Goal: Task Accomplishment & Management: Use online tool/utility

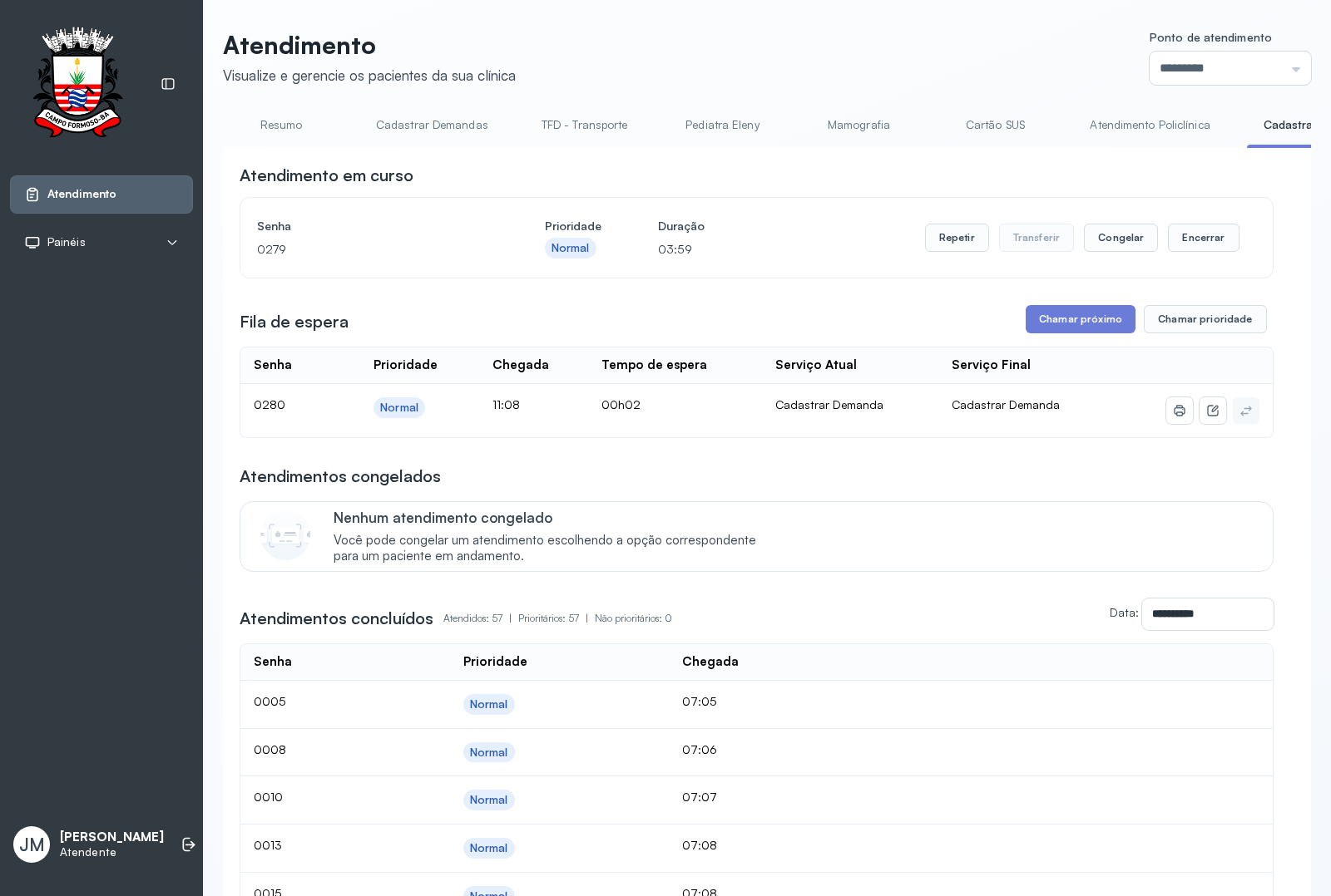
click at [270, 120] on link "Resumo" at bounding box center [281, 125] width 117 height 27
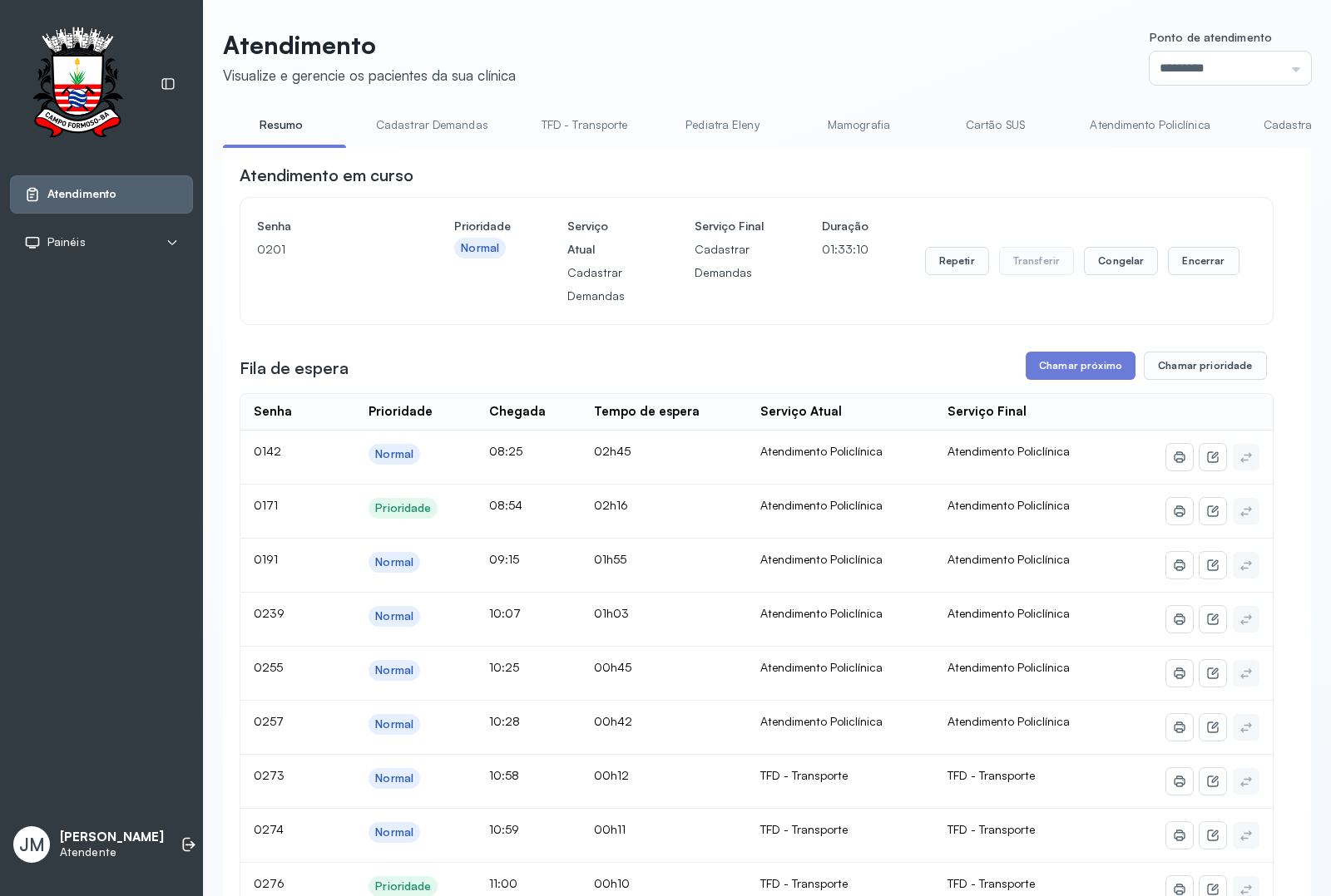
click at [1186, 281] on div "Repetir Transferir Congelar Encerrar" at bounding box center [1082, 260] width 314 height 93
click at [1186, 273] on button "Encerrar" at bounding box center [1203, 260] width 70 height 28
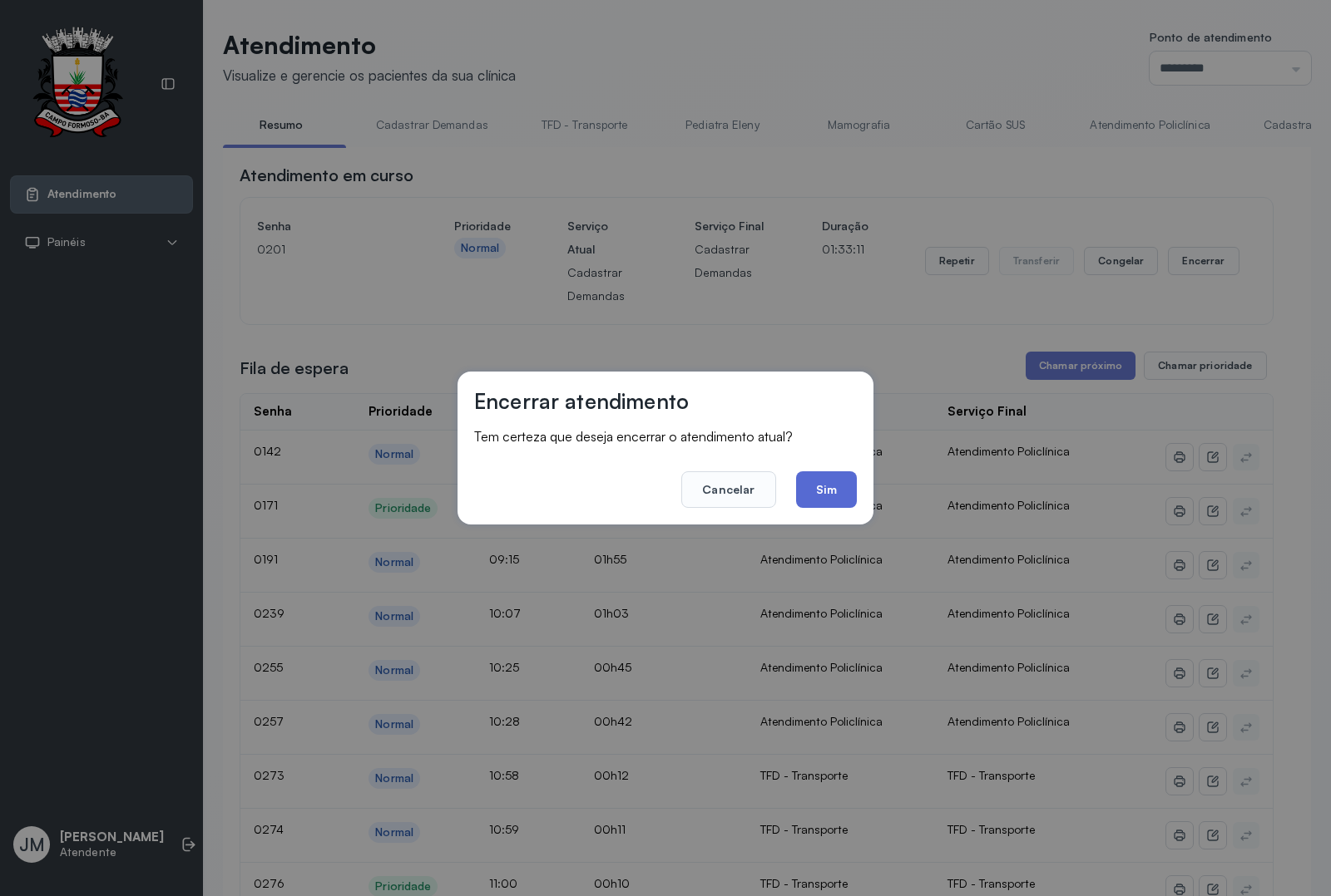
click at [816, 485] on button "Sim" at bounding box center [826, 490] width 61 height 36
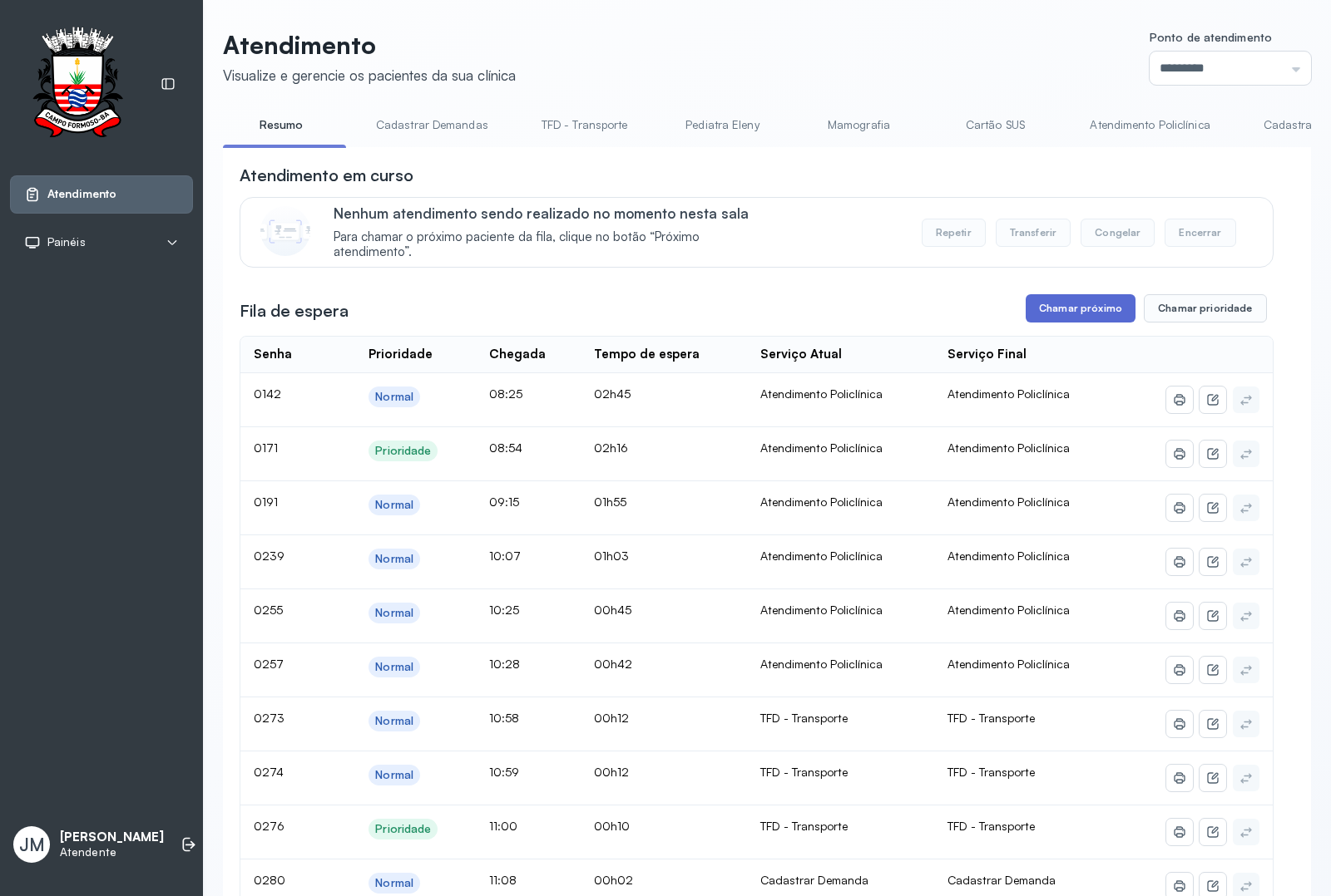
click at [1071, 322] on button "Chamar próximo" at bounding box center [1080, 308] width 109 height 28
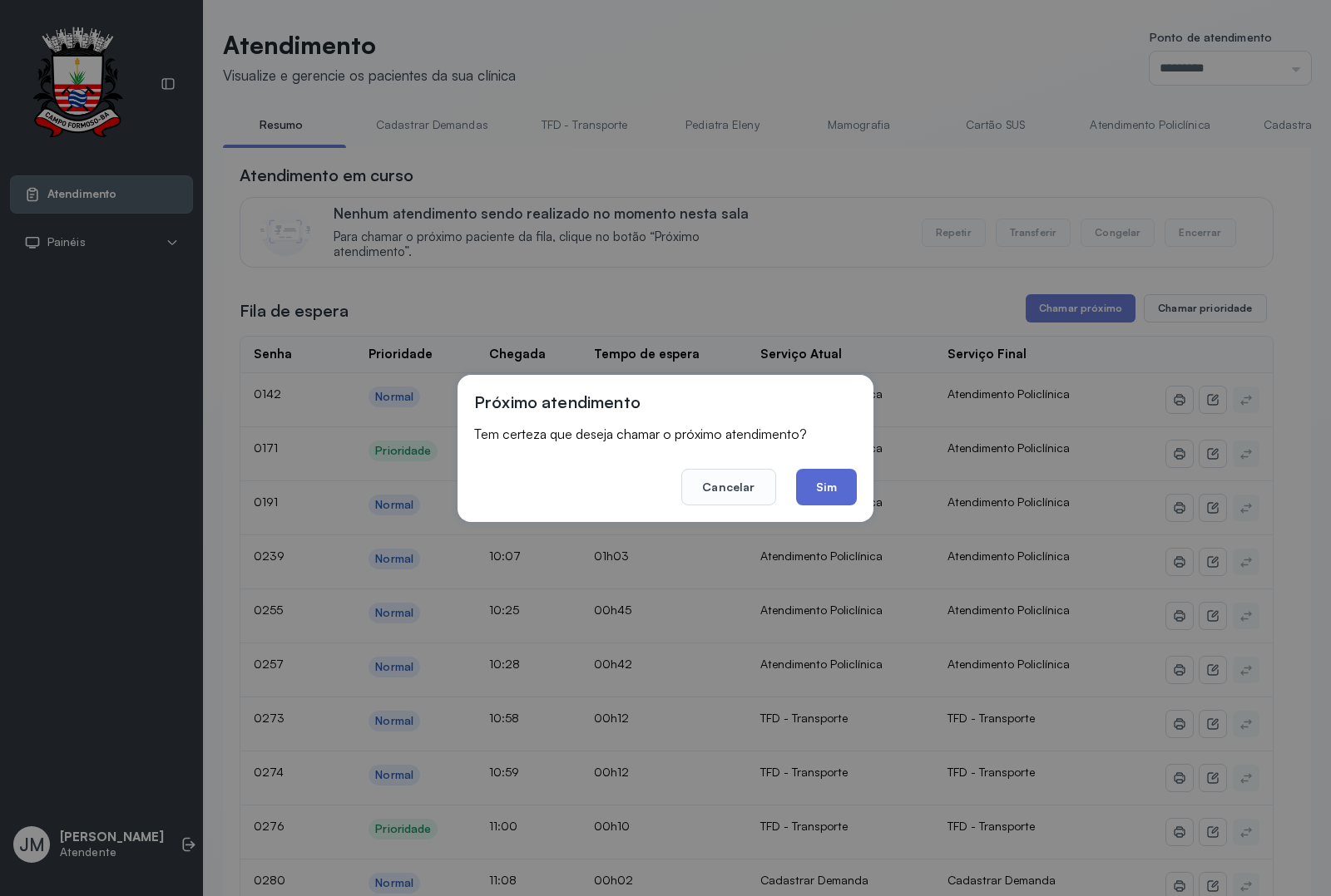
click at [818, 471] on button "Sim" at bounding box center [826, 487] width 61 height 36
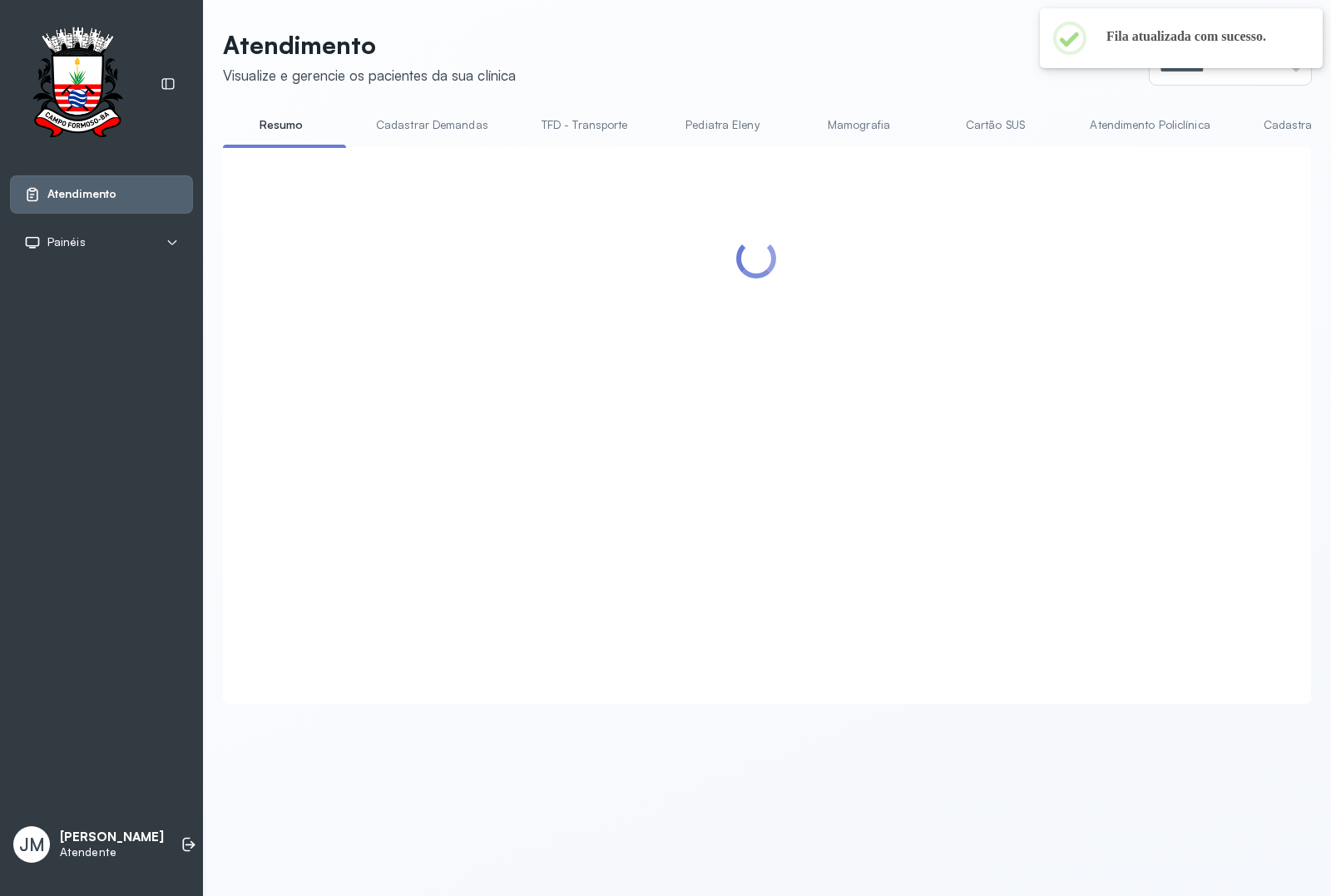
click at [801, 40] on header "Atendimento Visualize e gerencie os pacientes da sua clínica Ponto de atendimen…" at bounding box center [767, 57] width 1088 height 55
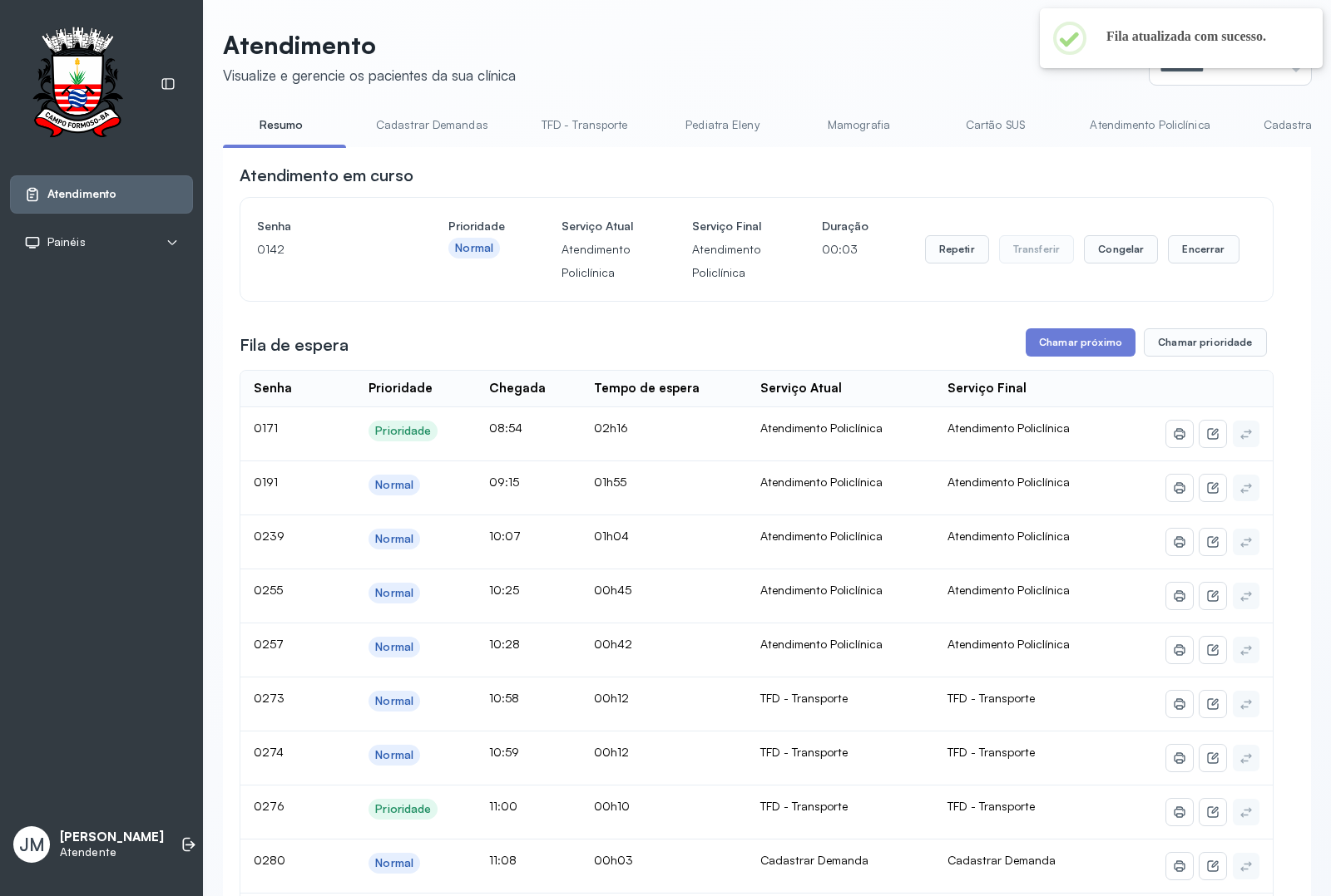
click at [945, 42] on header "Atendimento Visualize e gerencie os pacientes da sua clínica Ponto de atendimen…" at bounding box center [767, 57] width 1088 height 55
drag, startPoint x: 820, startPoint y: 67, endPoint x: 1093, endPoint y: 222, distance: 313.9
click at [820, 67] on header "Atendimento Visualize e gerencie os pacientes da sua clínica Ponto de atendimen…" at bounding box center [767, 57] width 1088 height 55
drag, startPoint x: 1200, startPoint y: 259, endPoint x: 1189, endPoint y: 266, distance: 13.0
click at [1189, 264] on button "Encerrar" at bounding box center [1203, 248] width 70 height 28
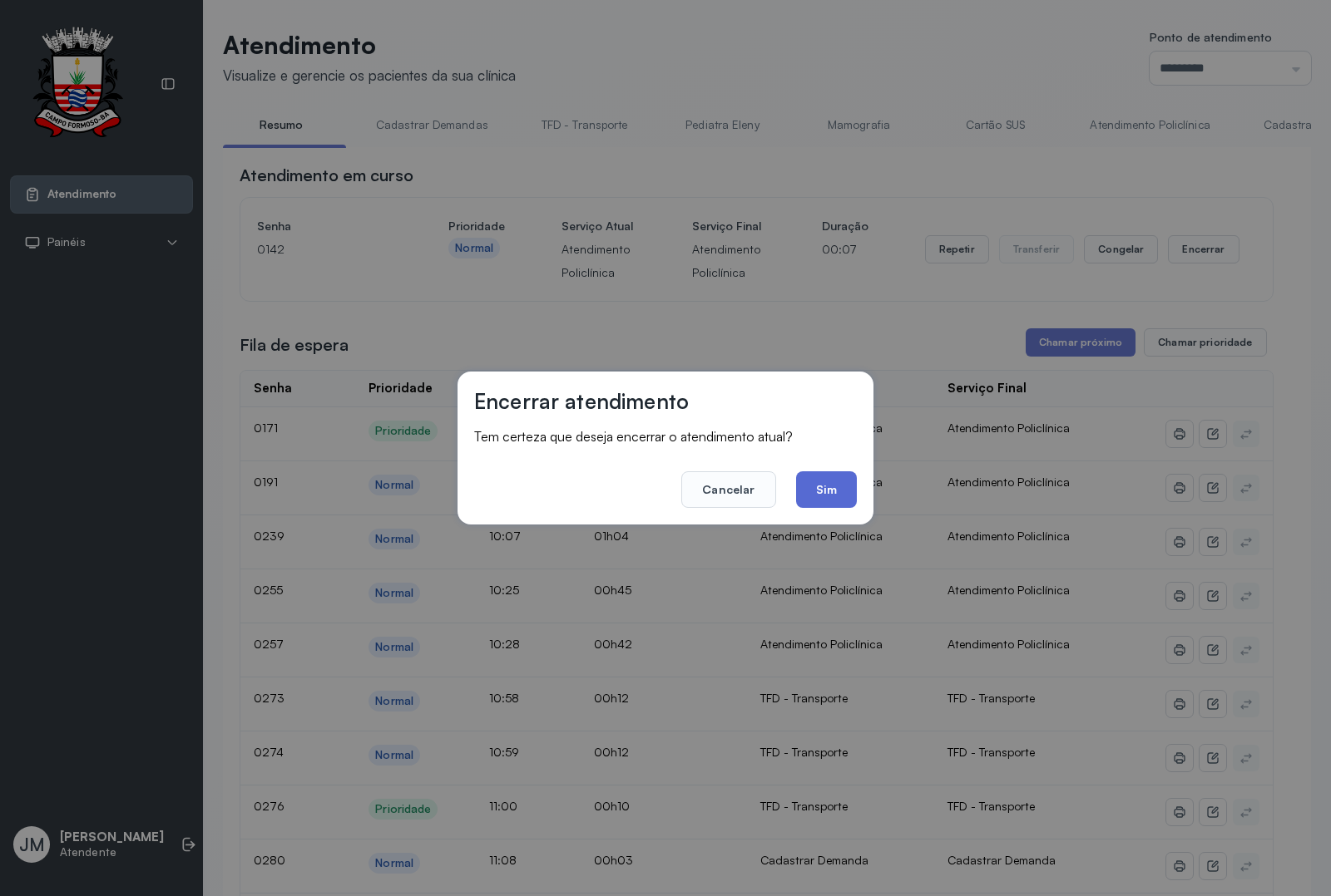
click at [834, 481] on button "Sim" at bounding box center [826, 490] width 61 height 36
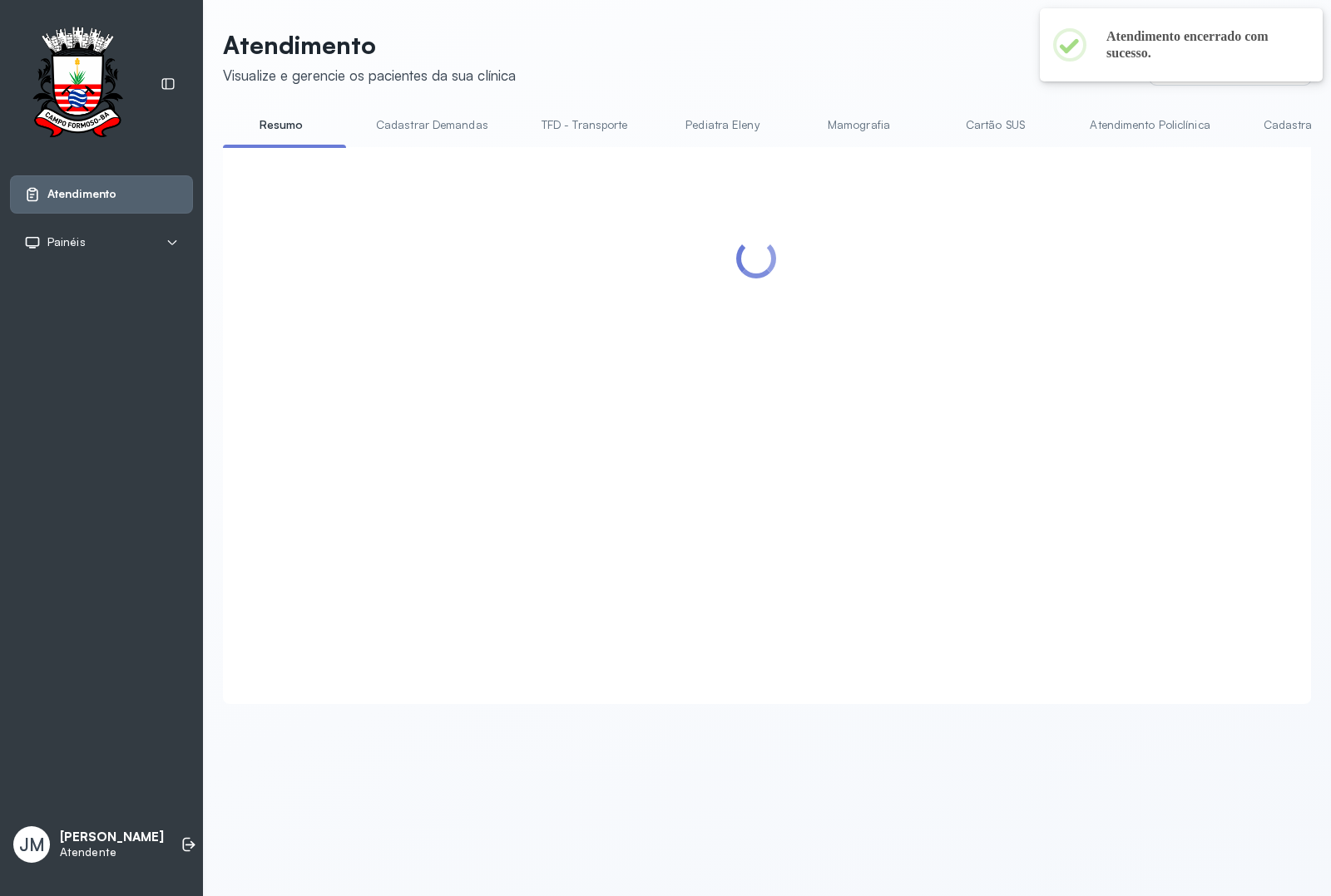
click at [840, 37] on header "Atendimento Visualize e gerencie os pacientes da sua clínica Ponto de atendimen…" at bounding box center [767, 57] width 1088 height 55
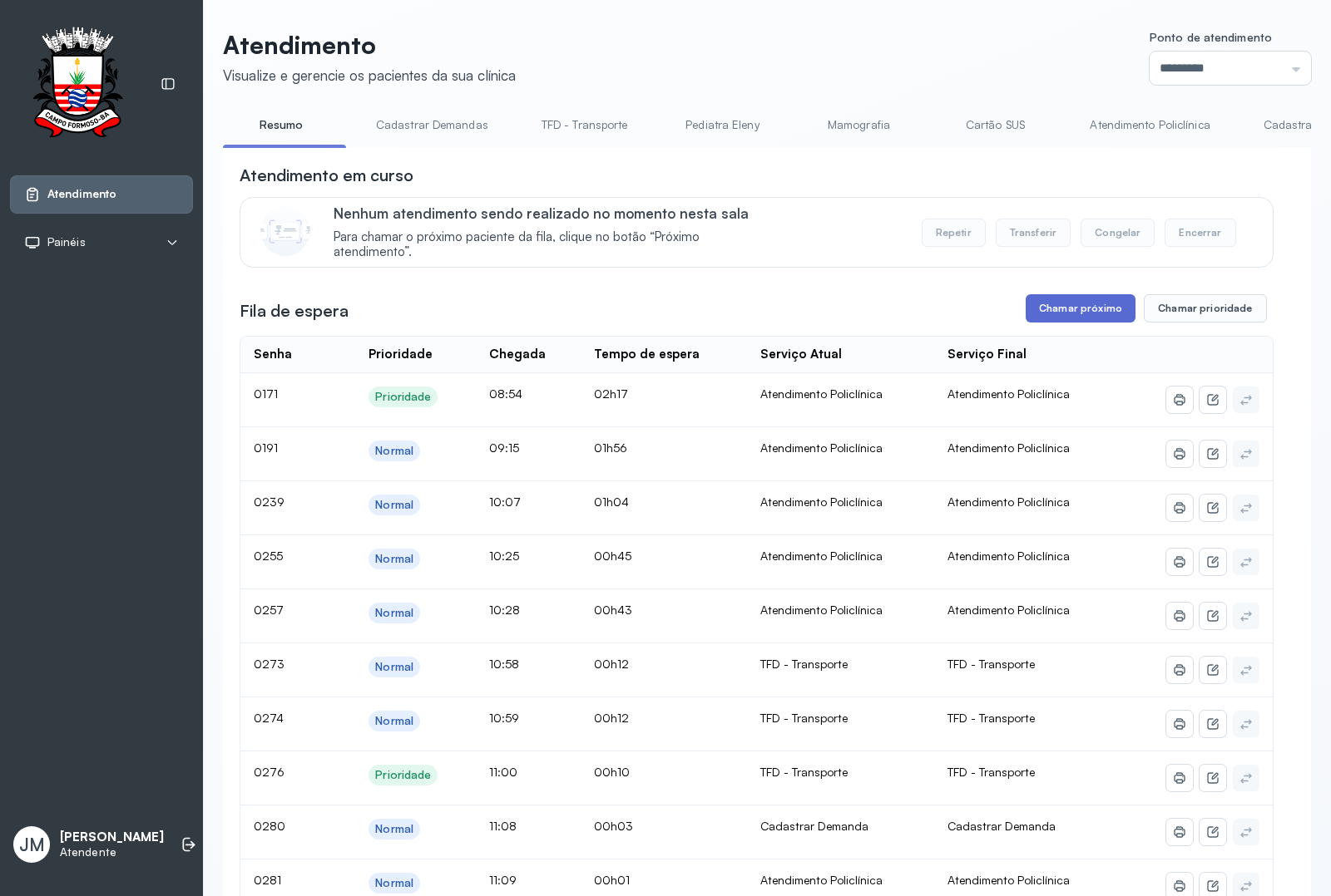
click at [1085, 313] on button "Chamar próximo" at bounding box center [1080, 308] width 109 height 28
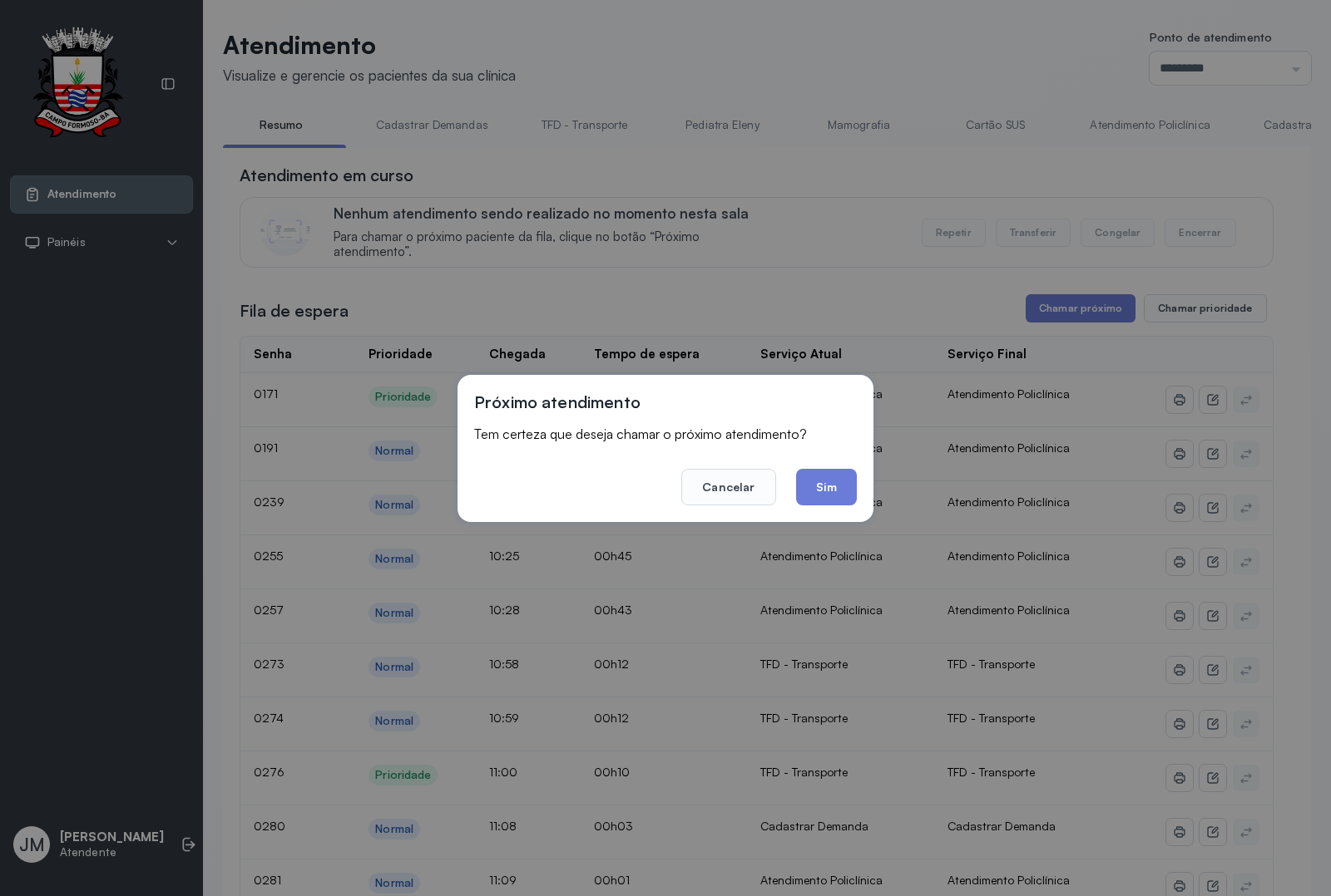
click at [830, 475] on button "Sim" at bounding box center [826, 487] width 61 height 36
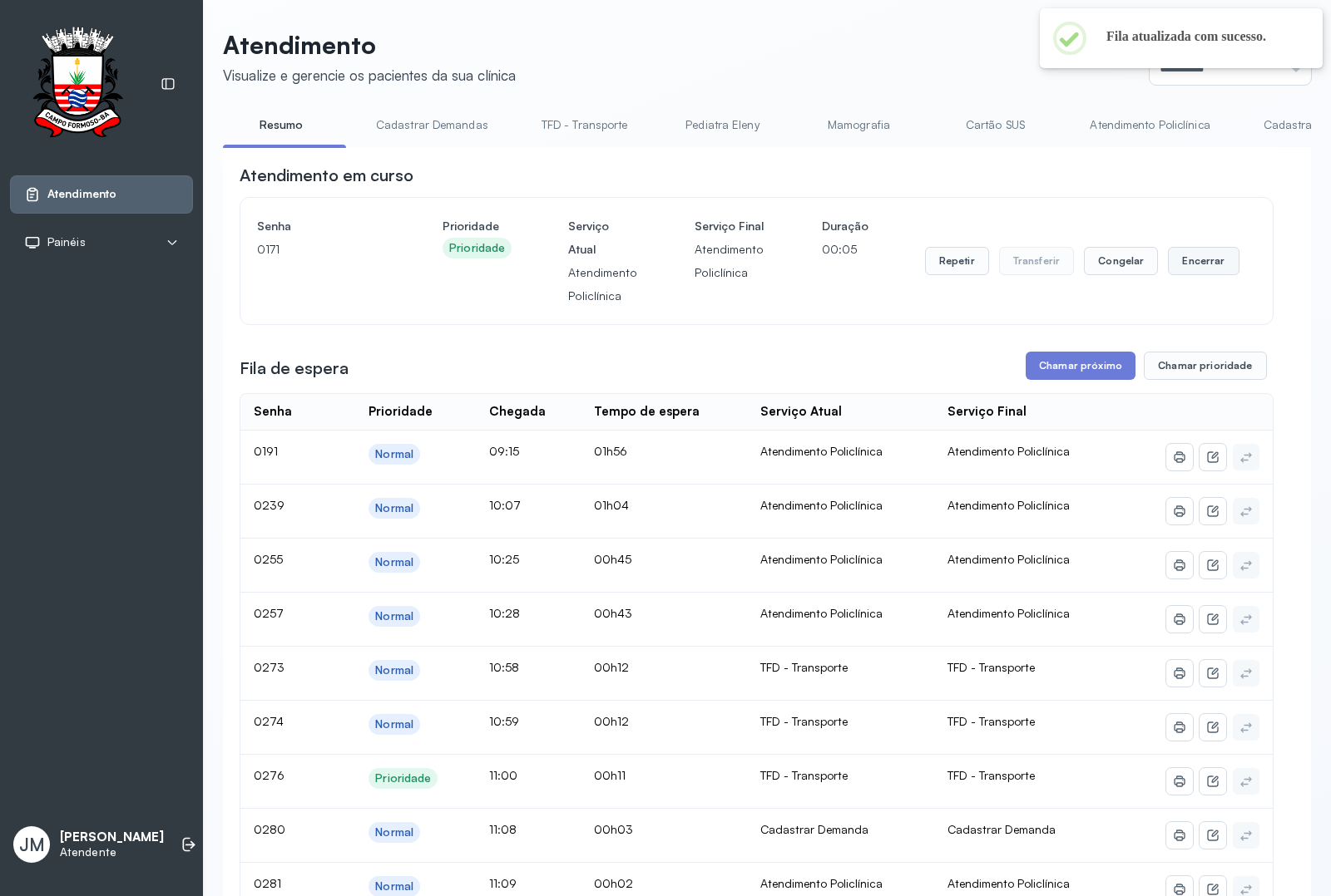
click at [1197, 264] on button "Encerrar" at bounding box center [1203, 260] width 70 height 28
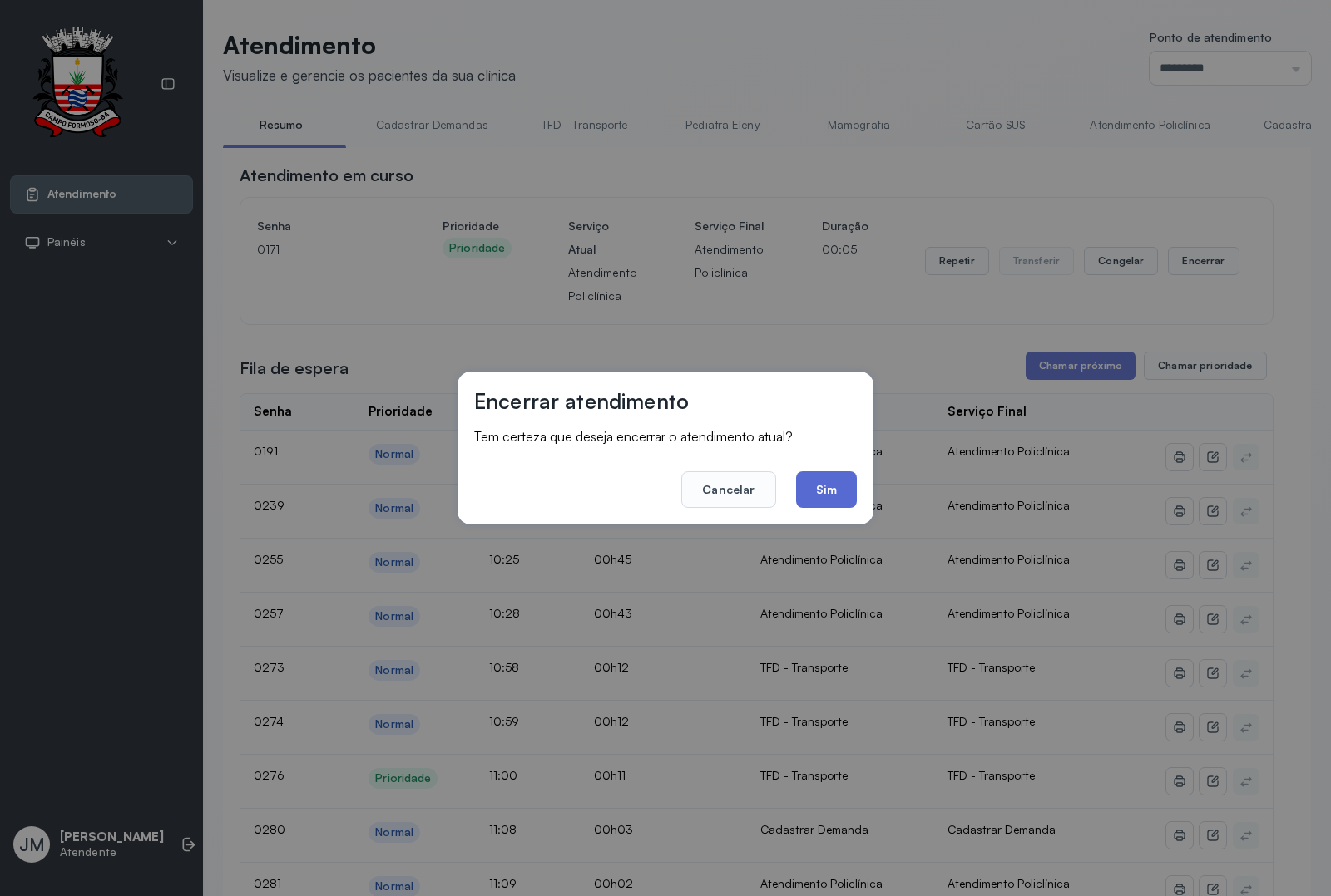
click at [826, 497] on button "Sim" at bounding box center [826, 490] width 61 height 36
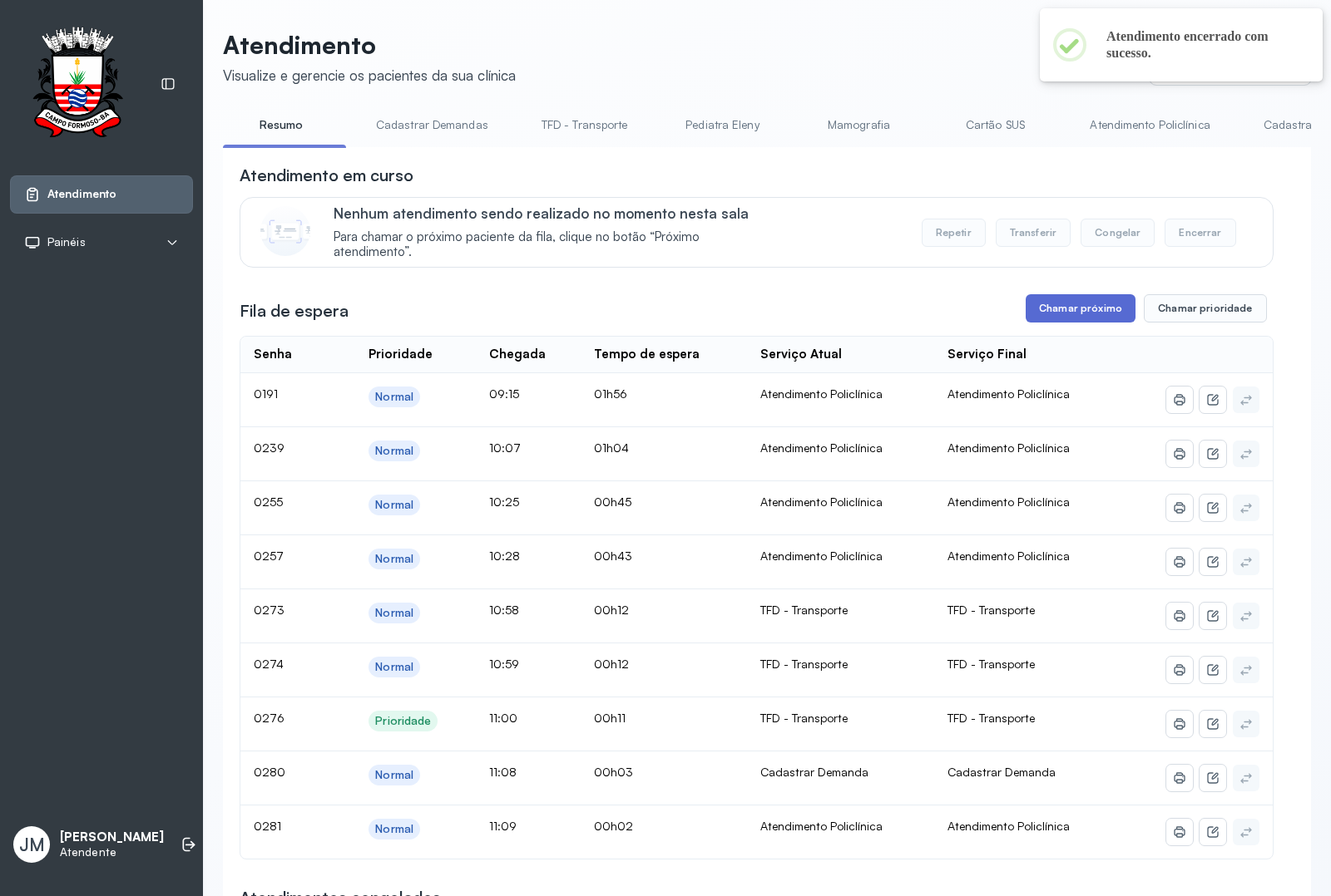
click at [1067, 310] on button "Chamar próximo" at bounding box center [1080, 308] width 109 height 28
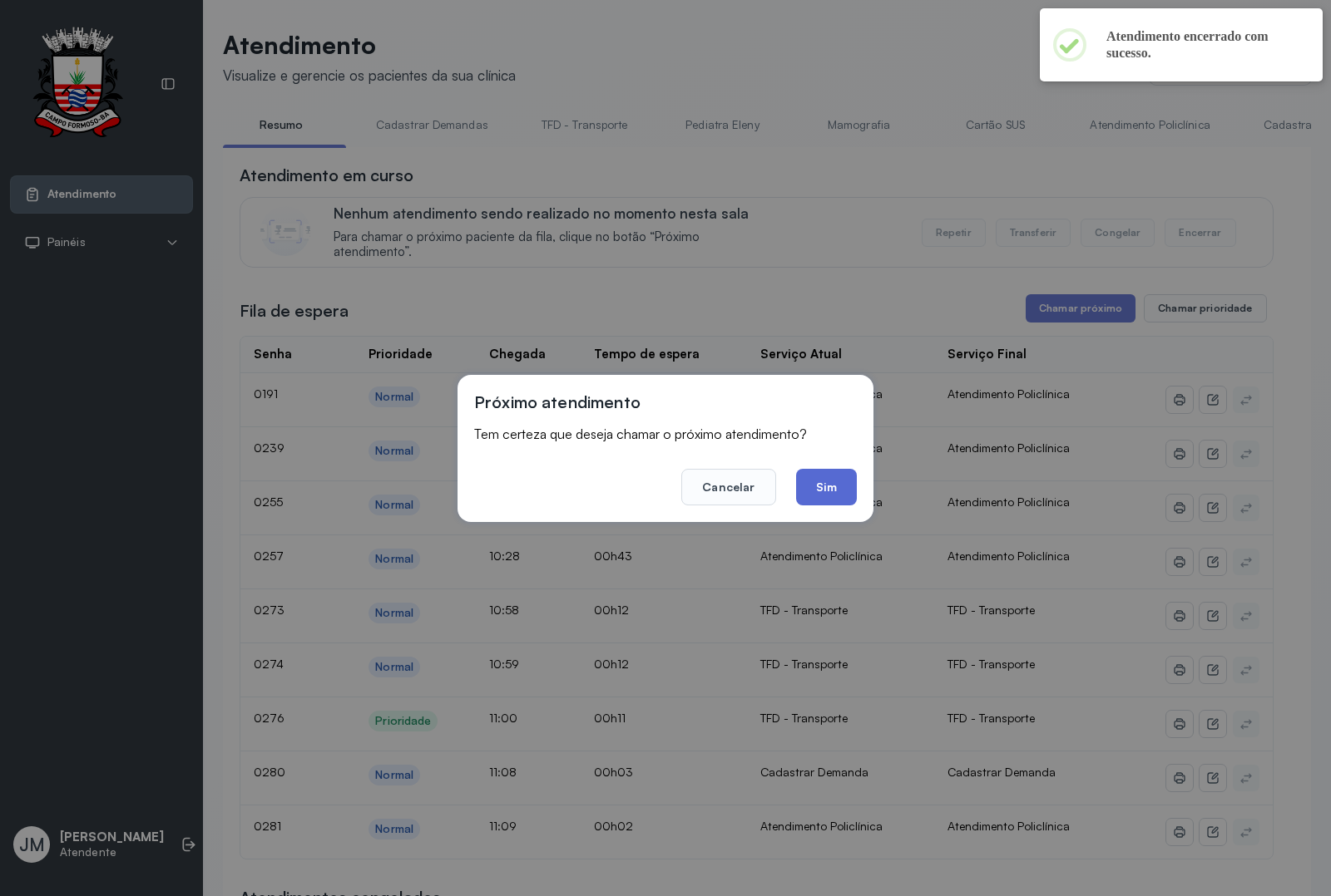
click at [828, 475] on button "Sim" at bounding box center [826, 487] width 61 height 36
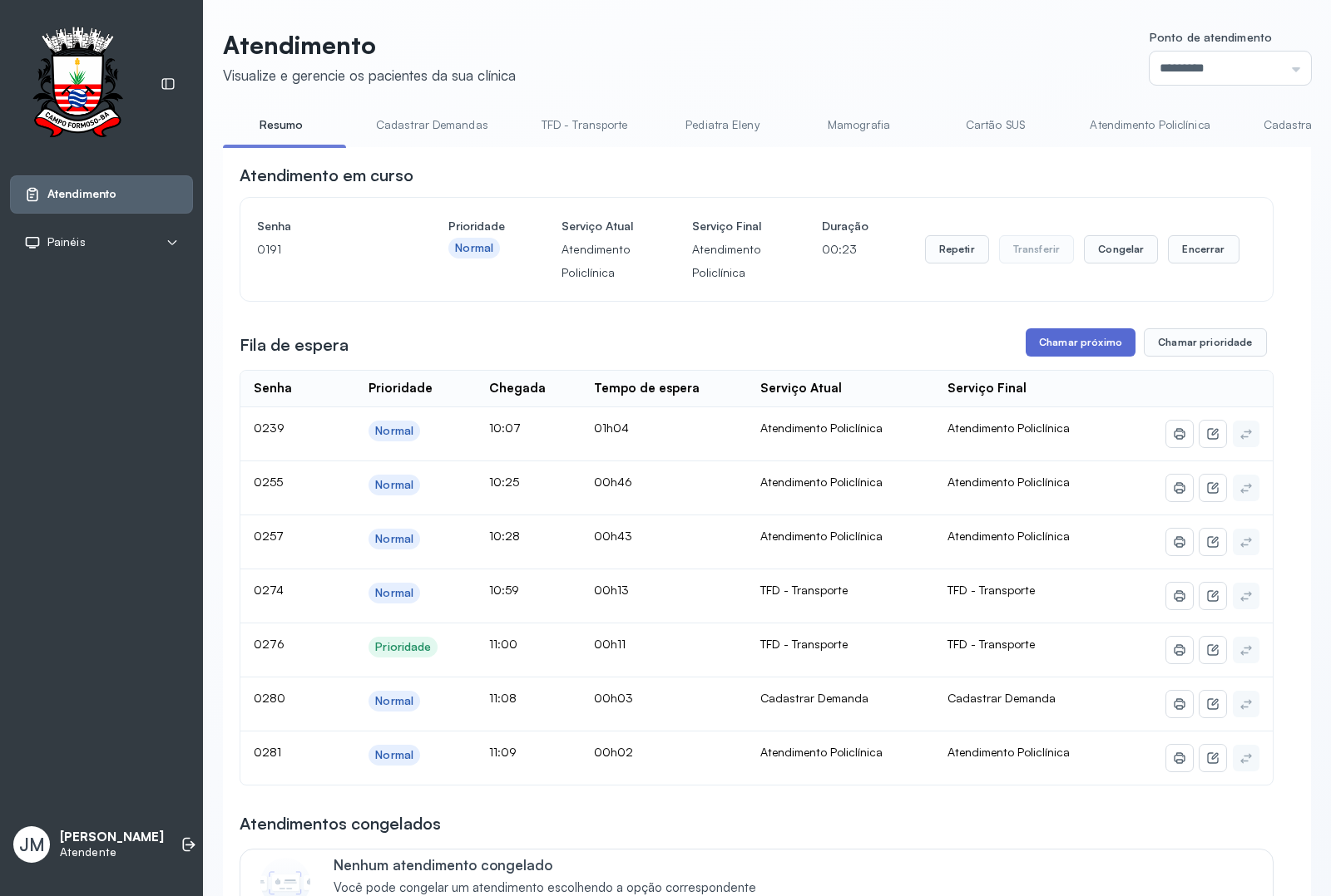
click at [1054, 357] on button "Chamar próximo" at bounding box center [1080, 342] width 109 height 28
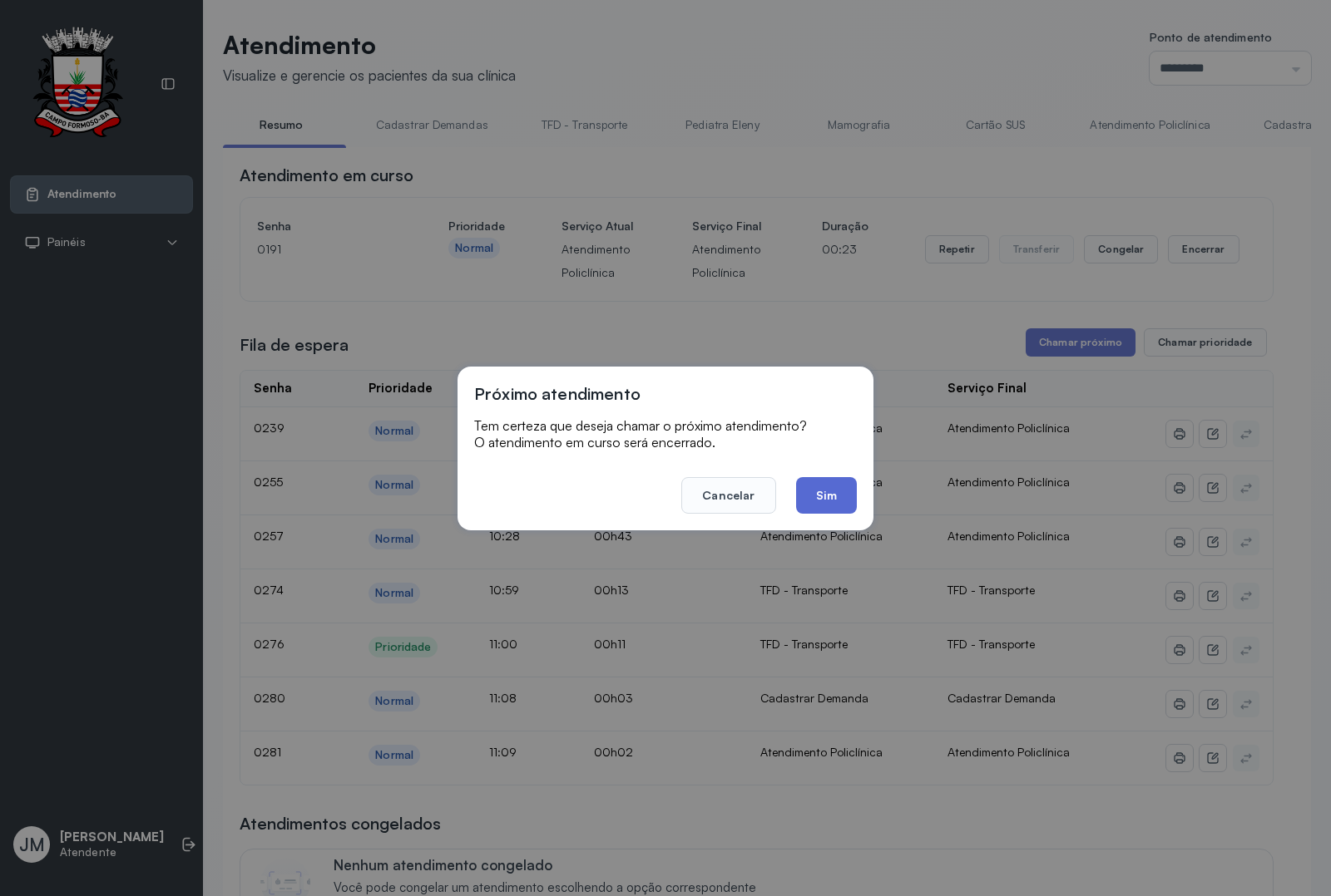
click at [828, 495] on button "Sim" at bounding box center [826, 495] width 61 height 36
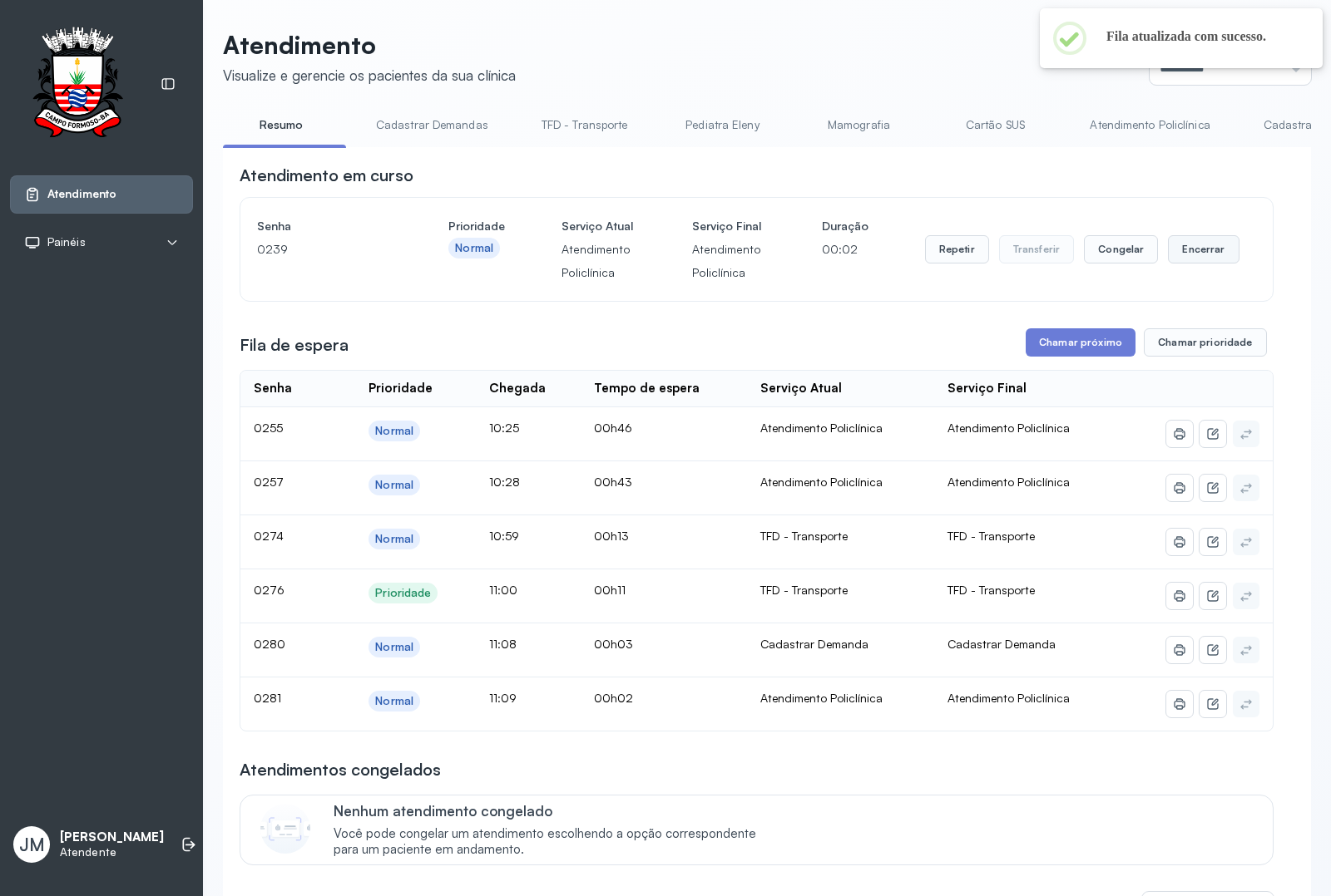
click at [1189, 264] on button "Encerrar" at bounding box center [1203, 248] width 70 height 28
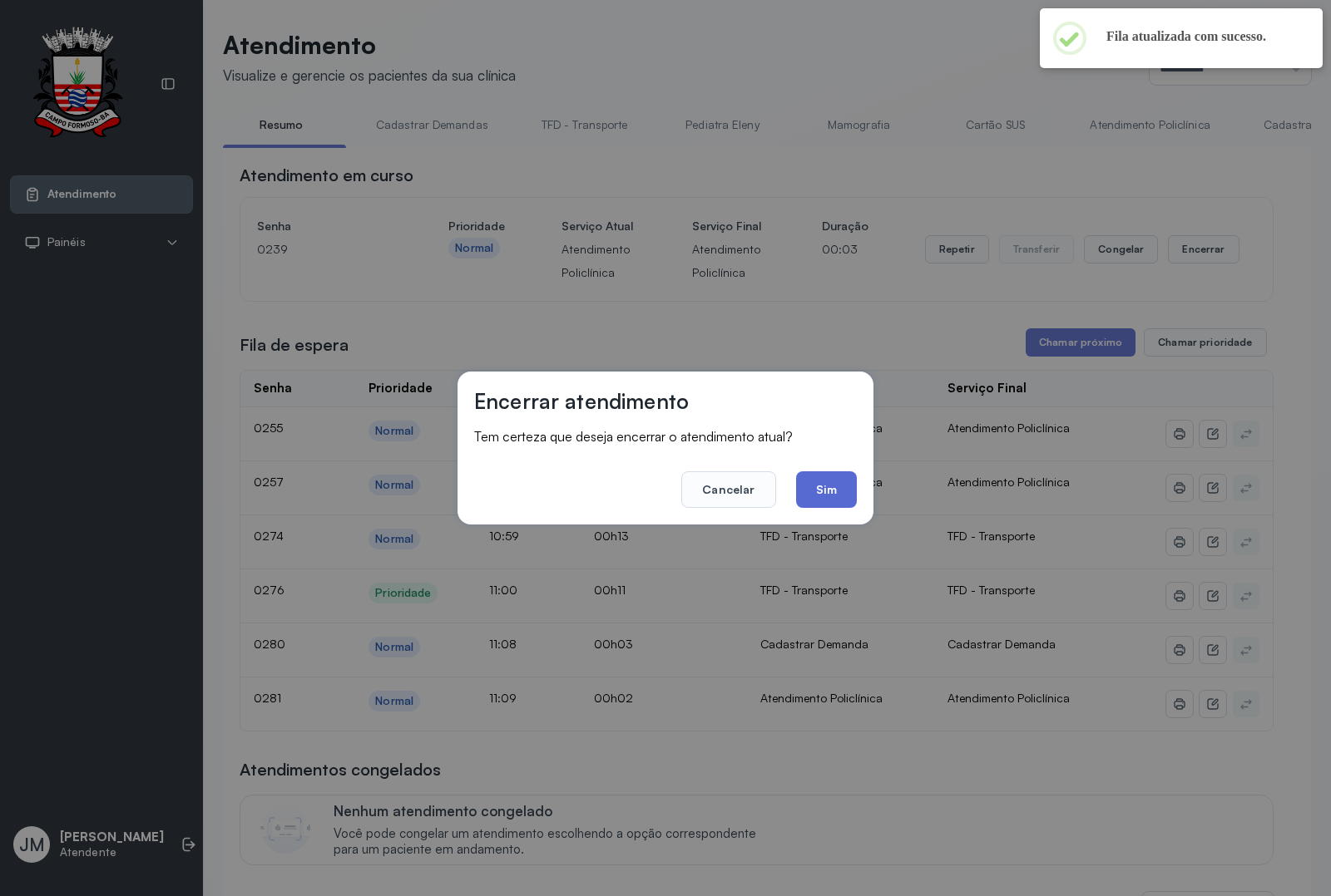
click at [820, 485] on button "Sim" at bounding box center [826, 490] width 61 height 36
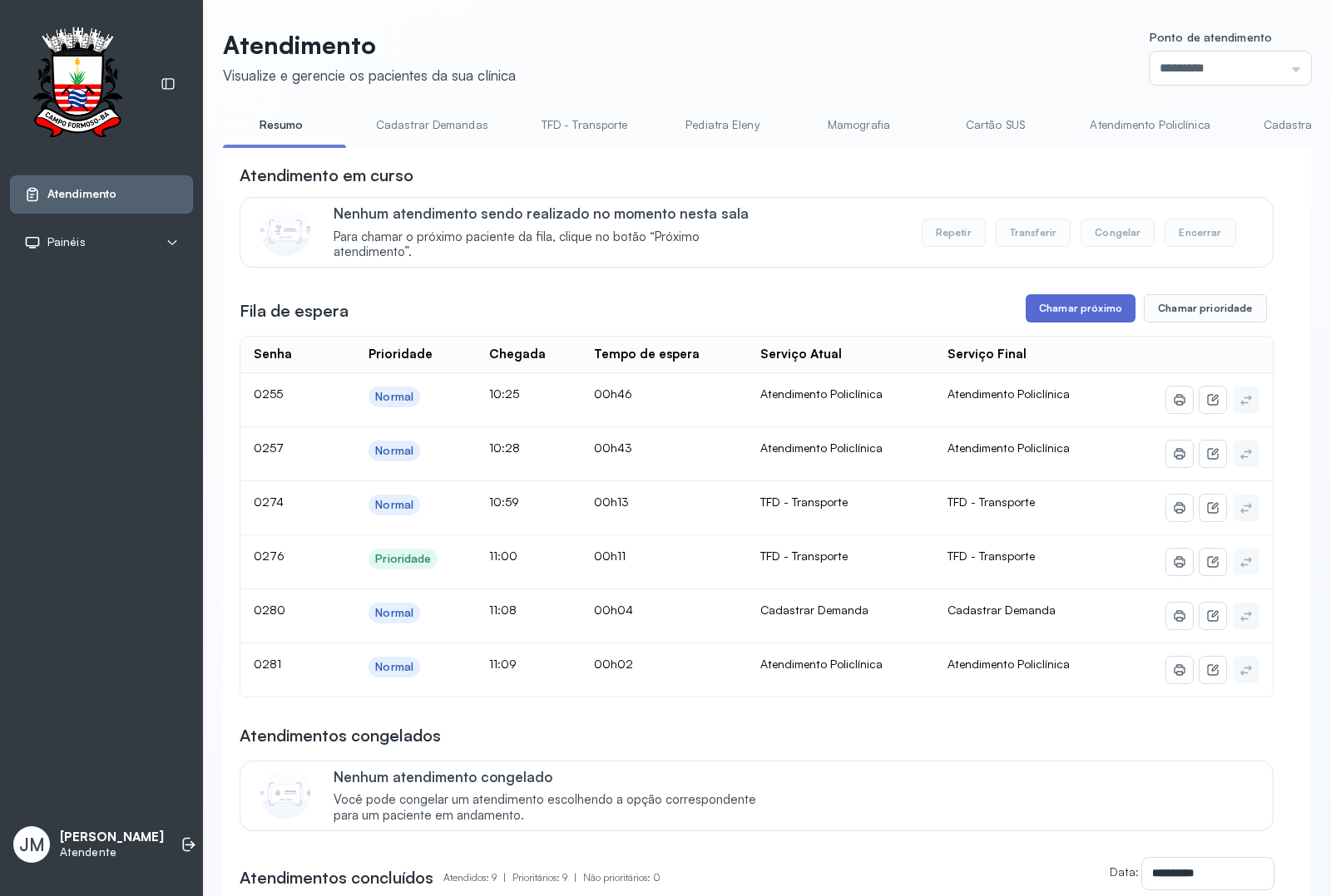
click at [1104, 303] on button "Chamar próximo" at bounding box center [1080, 308] width 109 height 28
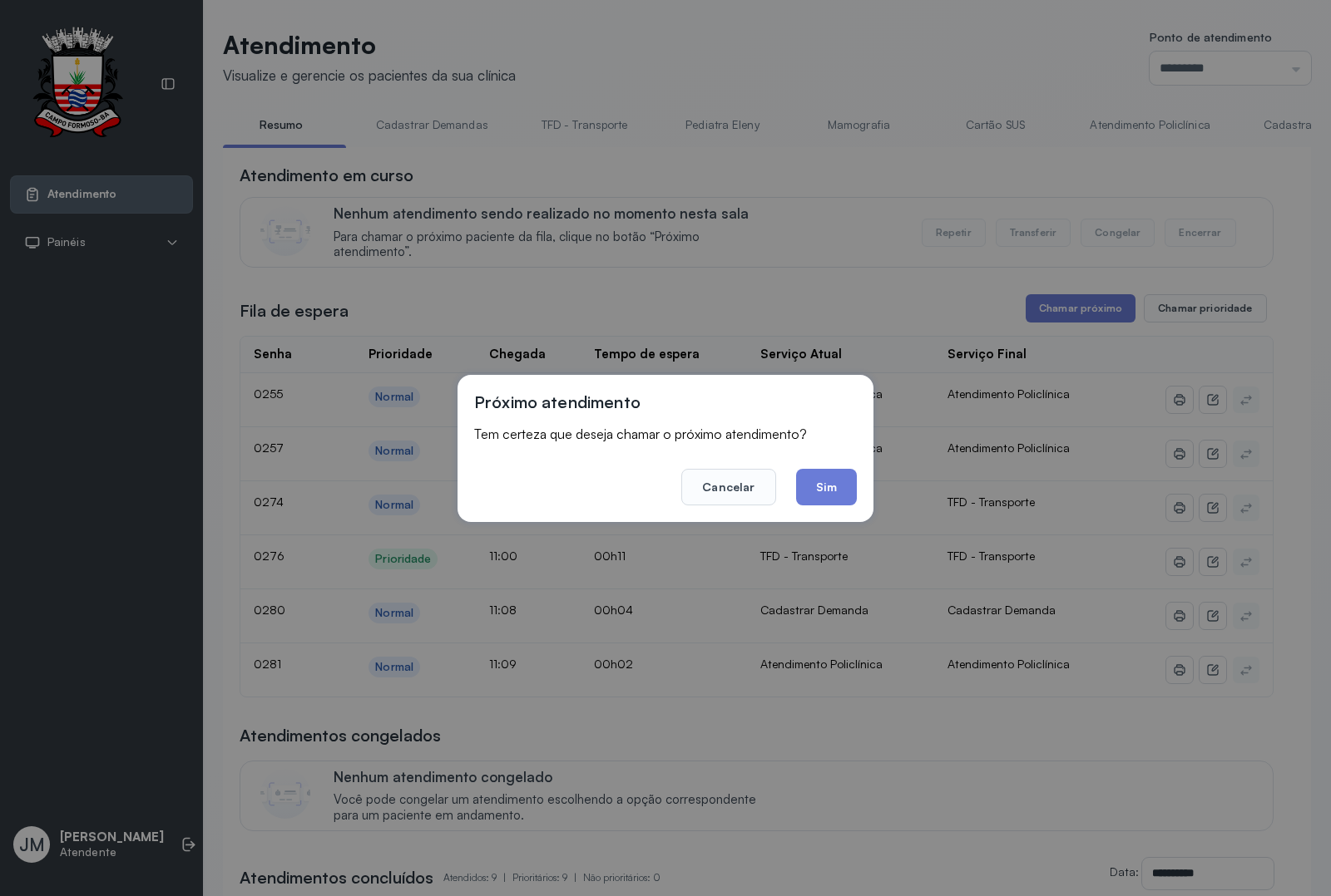
click at [810, 506] on div "Próximo atendimento Tem certeza que deseja chamar o próximo atendimento? Cancel…" at bounding box center [665, 448] width 416 height 147
click at [820, 484] on button "Sim" at bounding box center [826, 487] width 61 height 36
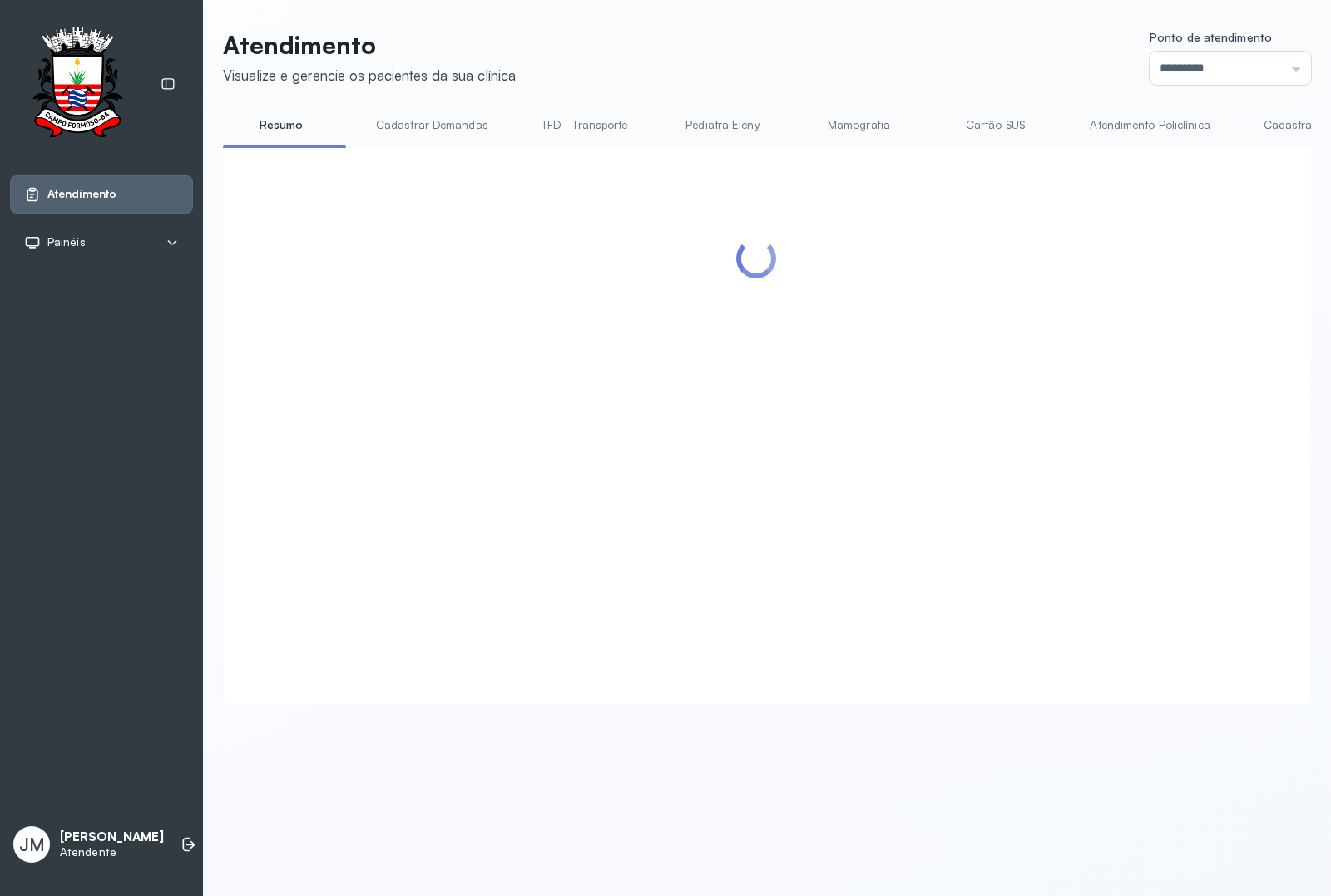
click at [784, 55] on header "Atendimento Visualize e gerencie os pacientes da sua clínica Ponto de atendimen…" at bounding box center [767, 57] width 1088 height 55
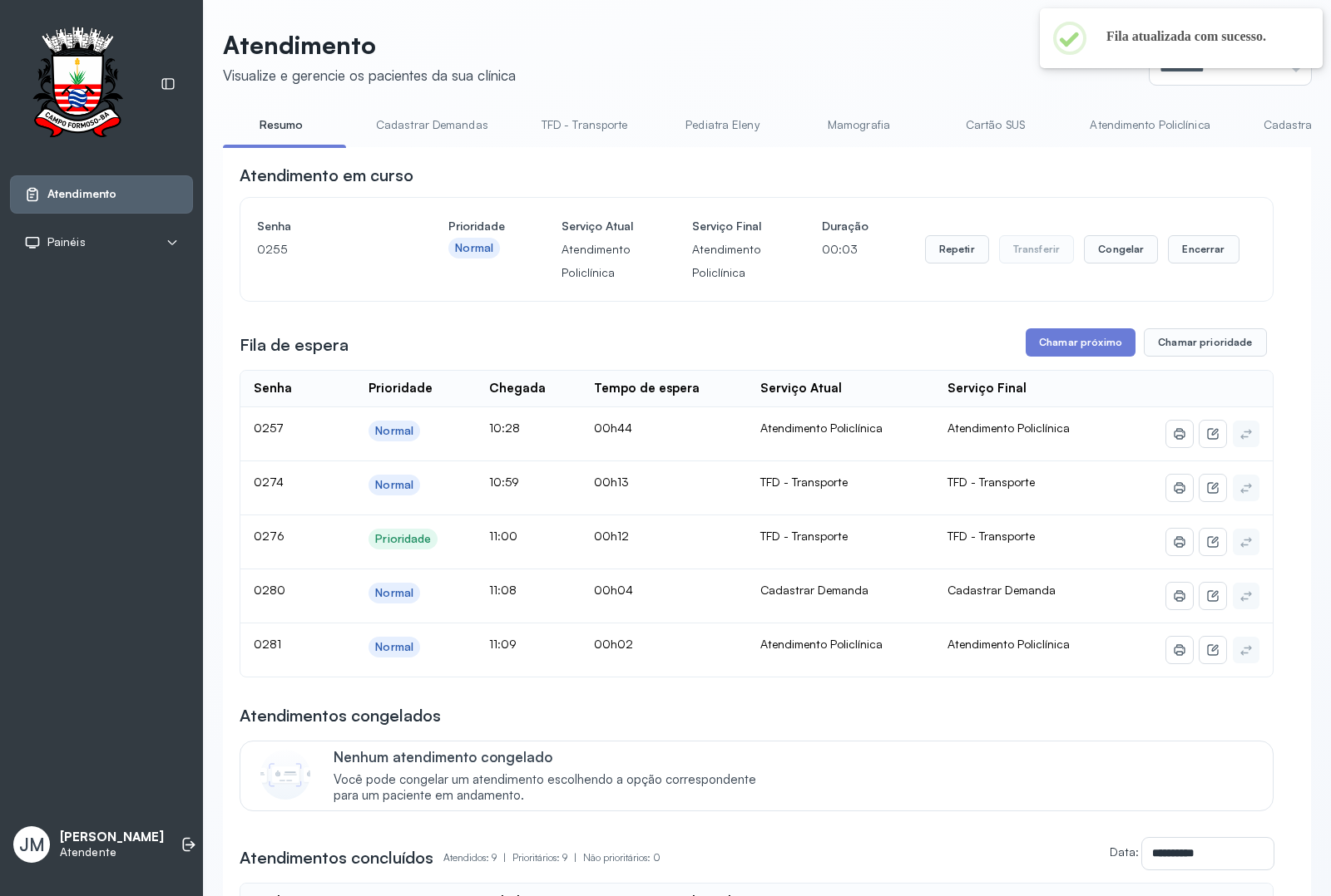
click at [766, 55] on header "Atendimento Visualize e gerencie os pacientes da sua clínica Ponto de atendimen…" at bounding box center [767, 57] width 1088 height 55
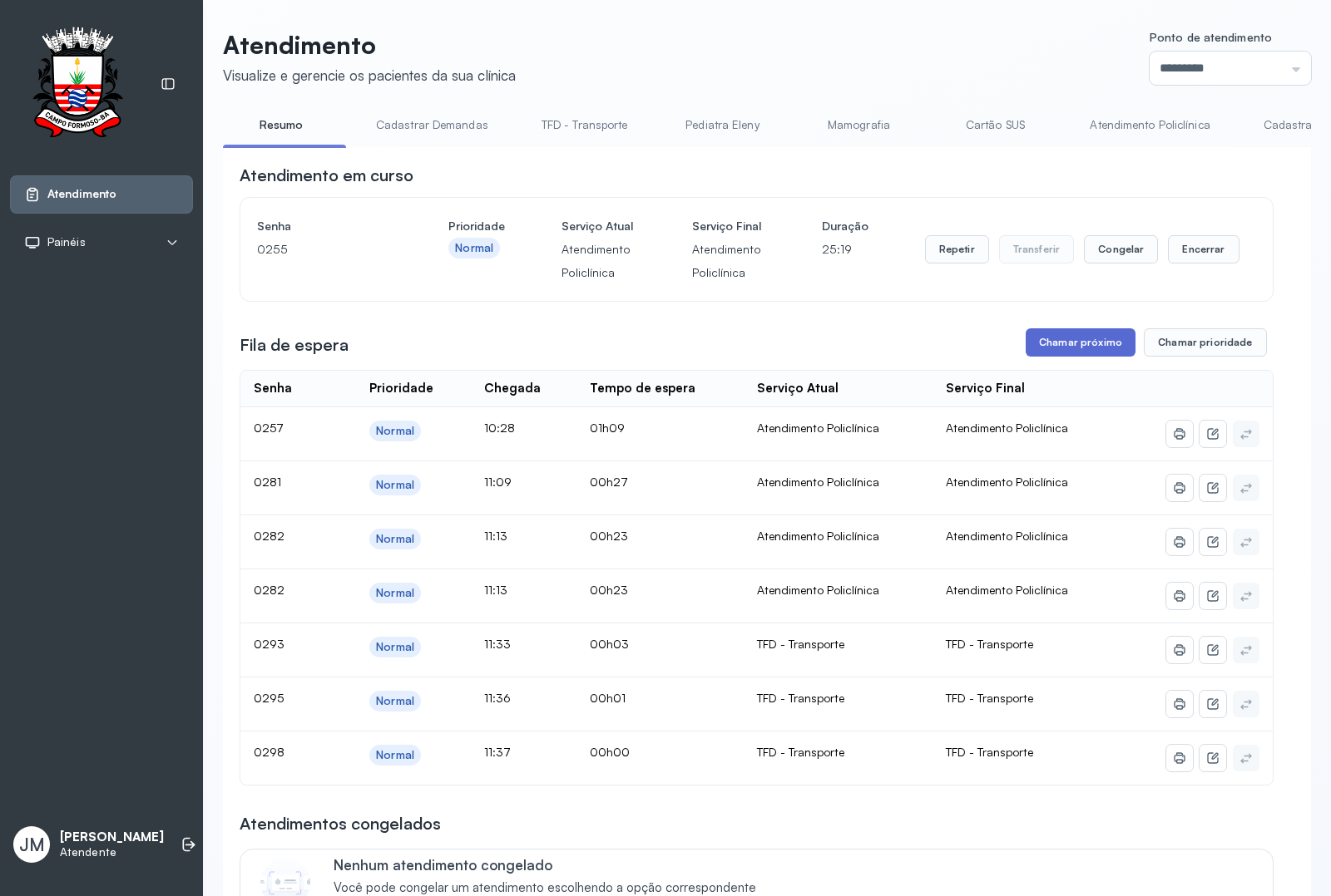
click at [1083, 357] on button "Chamar próximo" at bounding box center [1080, 342] width 109 height 28
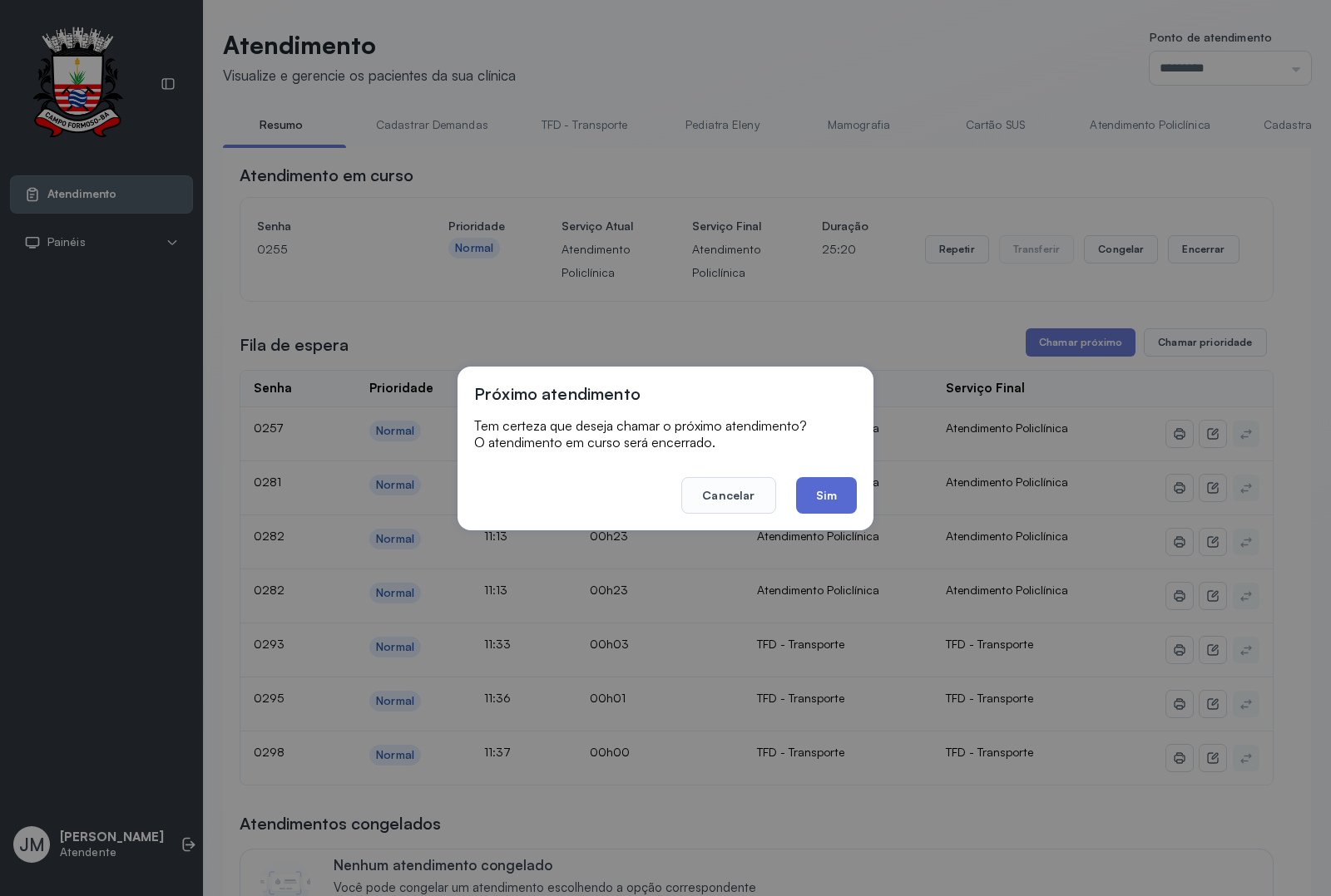
click at [841, 492] on button "Sim" at bounding box center [826, 495] width 61 height 36
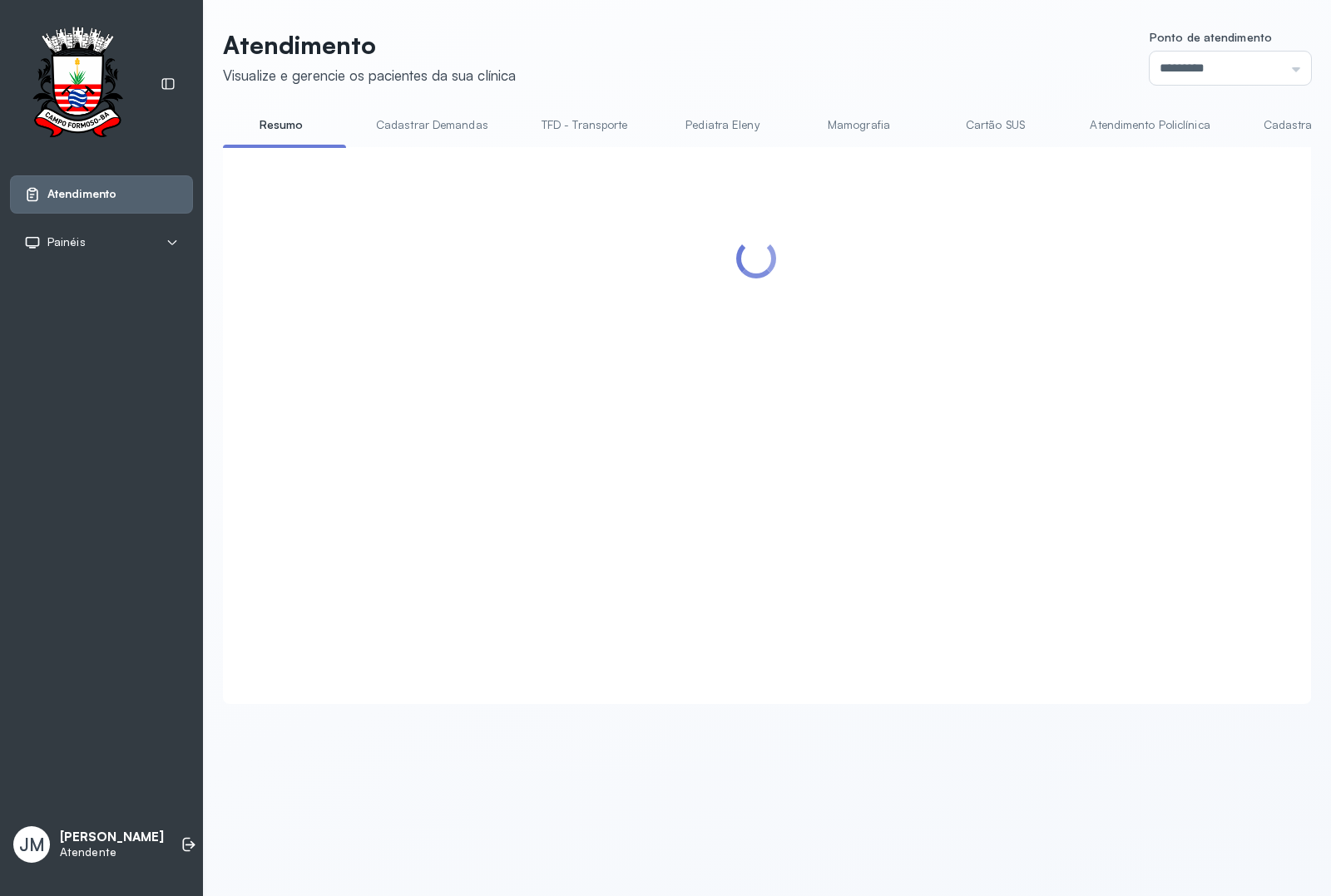
click at [871, 89] on div "Atendimento Visualize e gerencie os pacientes da sua clínica Ponto de atendimen…" at bounding box center [767, 367] width 1088 height 674
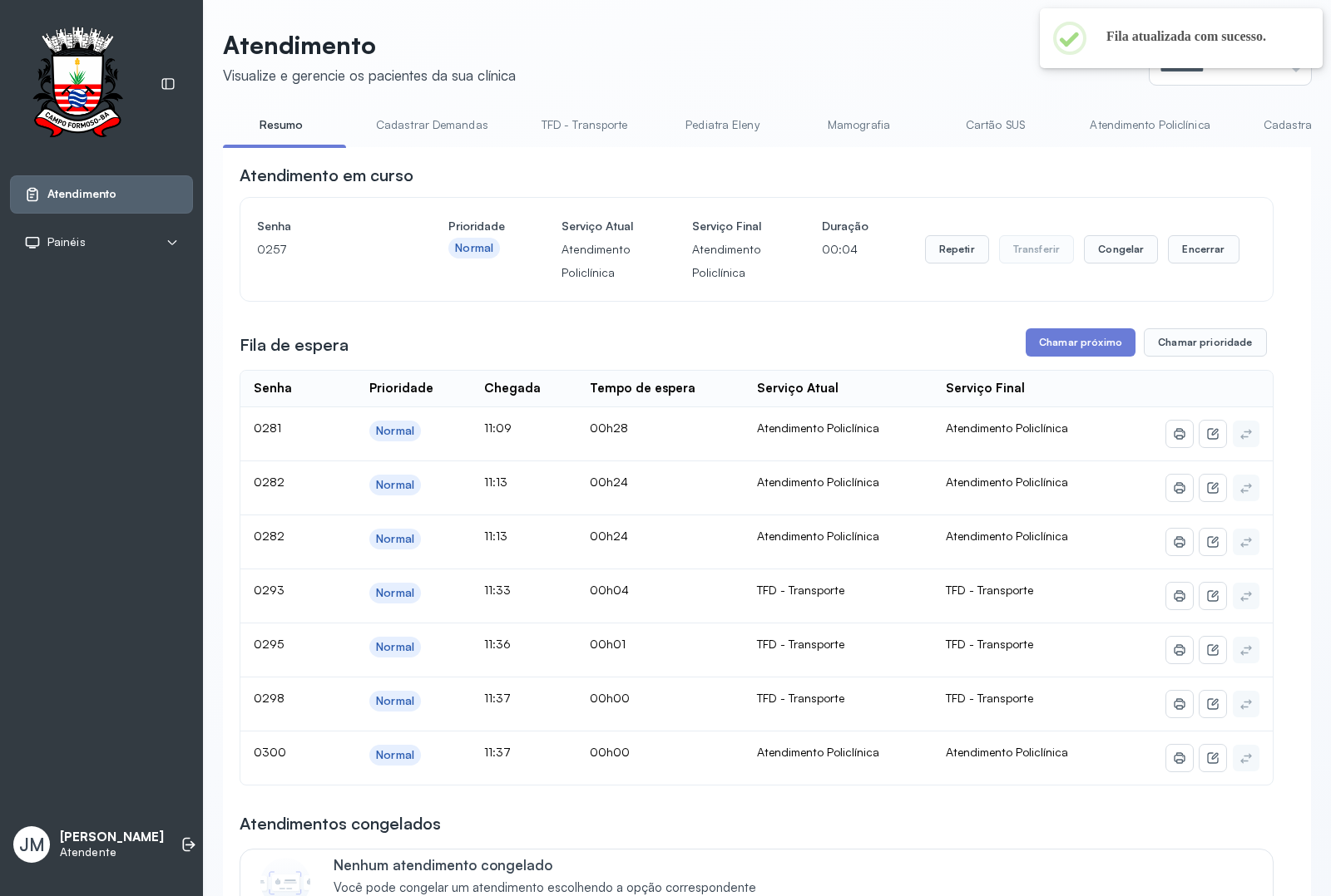
click at [854, 46] on header "Atendimento Visualize e gerencie os pacientes da sua clínica Ponto de atendimen…" at bounding box center [767, 57] width 1088 height 55
click at [1197, 264] on button "Encerrar" at bounding box center [1203, 248] width 70 height 28
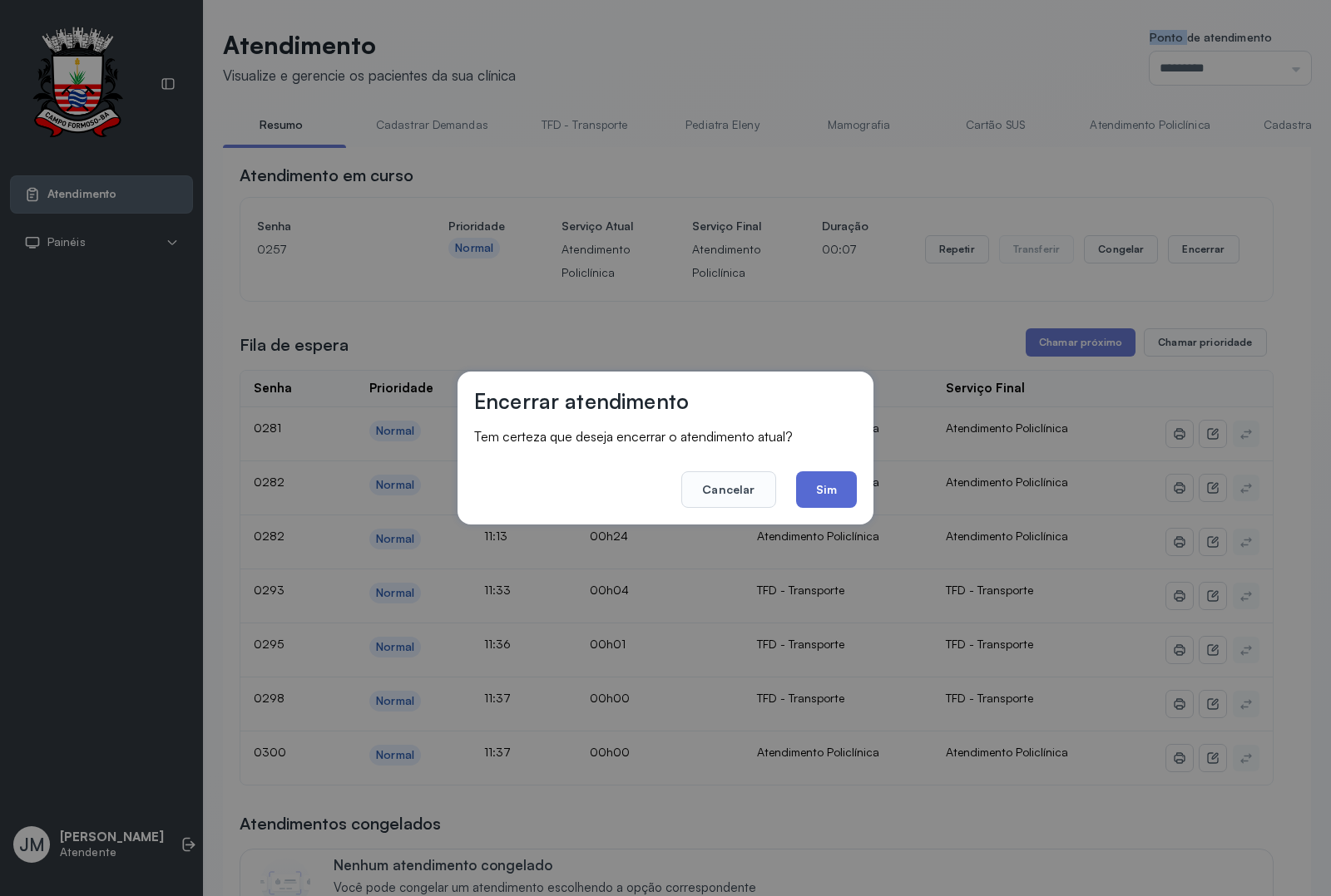
click at [839, 486] on button "Sim" at bounding box center [826, 490] width 61 height 36
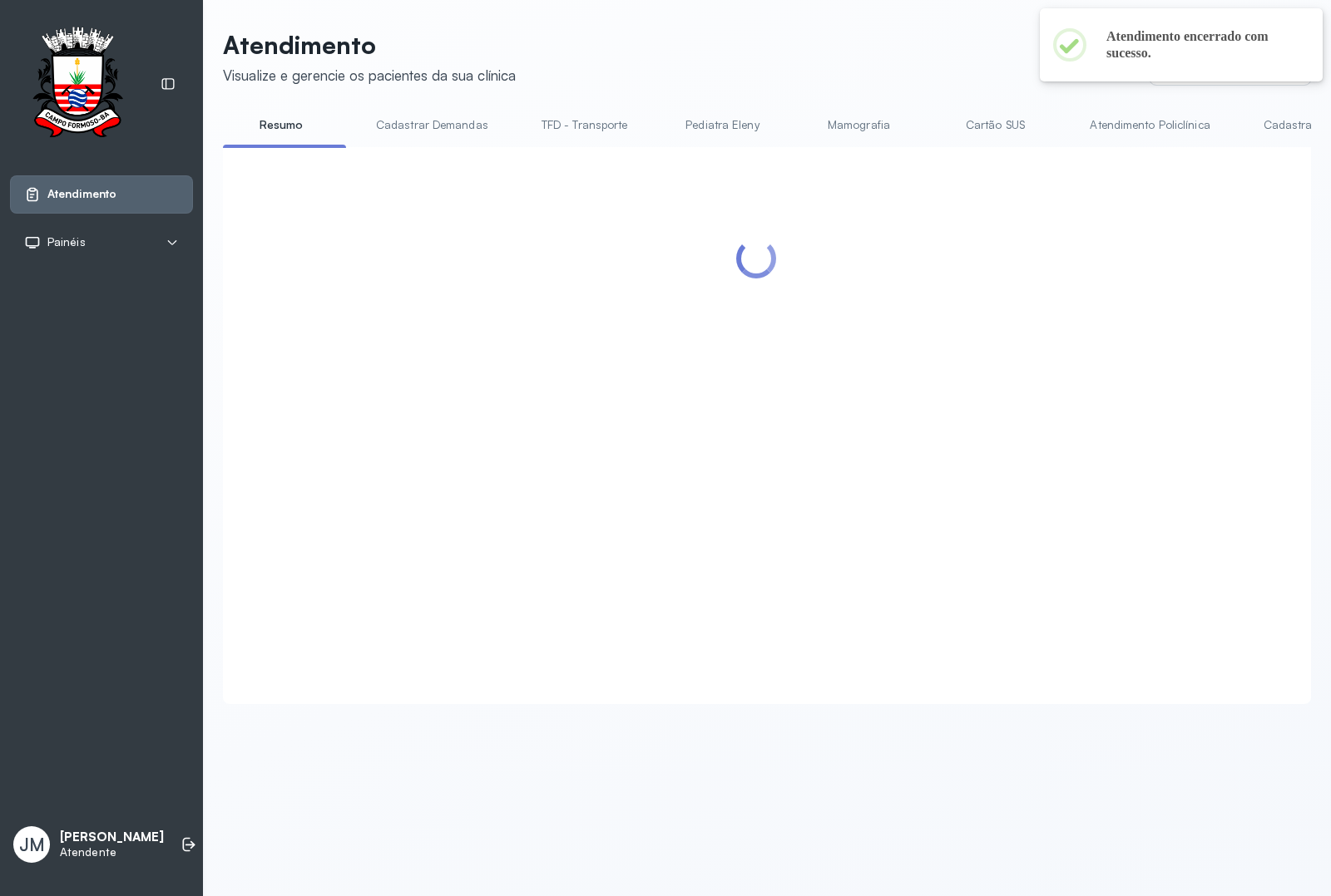
click at [857, 86] on div "Atendimento Visualize e gerencie os pacientes da sua clínica Ponto de atendimen…" at bounding box center [767, 367] width 1088 height 674
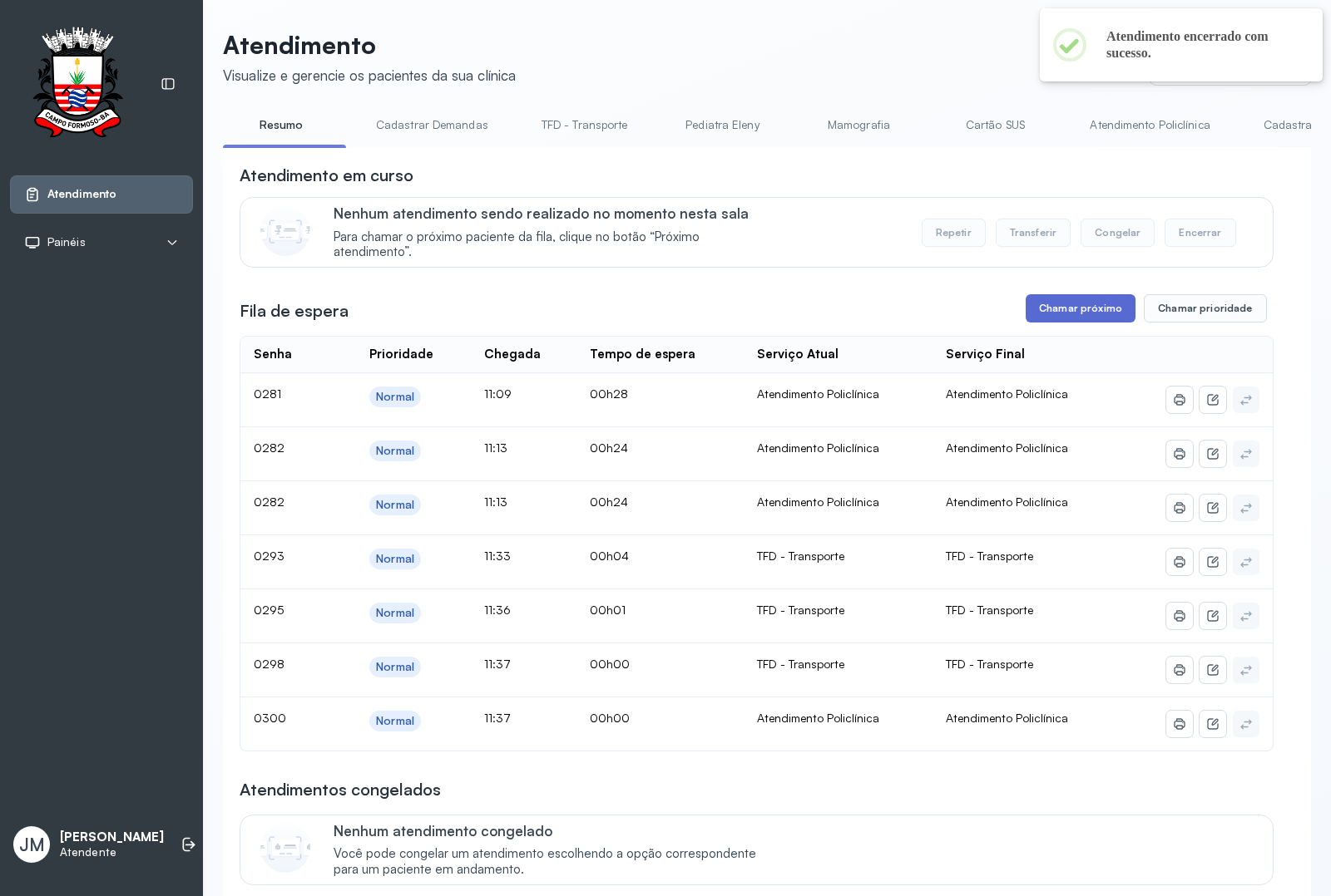
click at [1065, 309] on button "Chamar próximo" at bounding box center [1080, 308] width 109 height 28
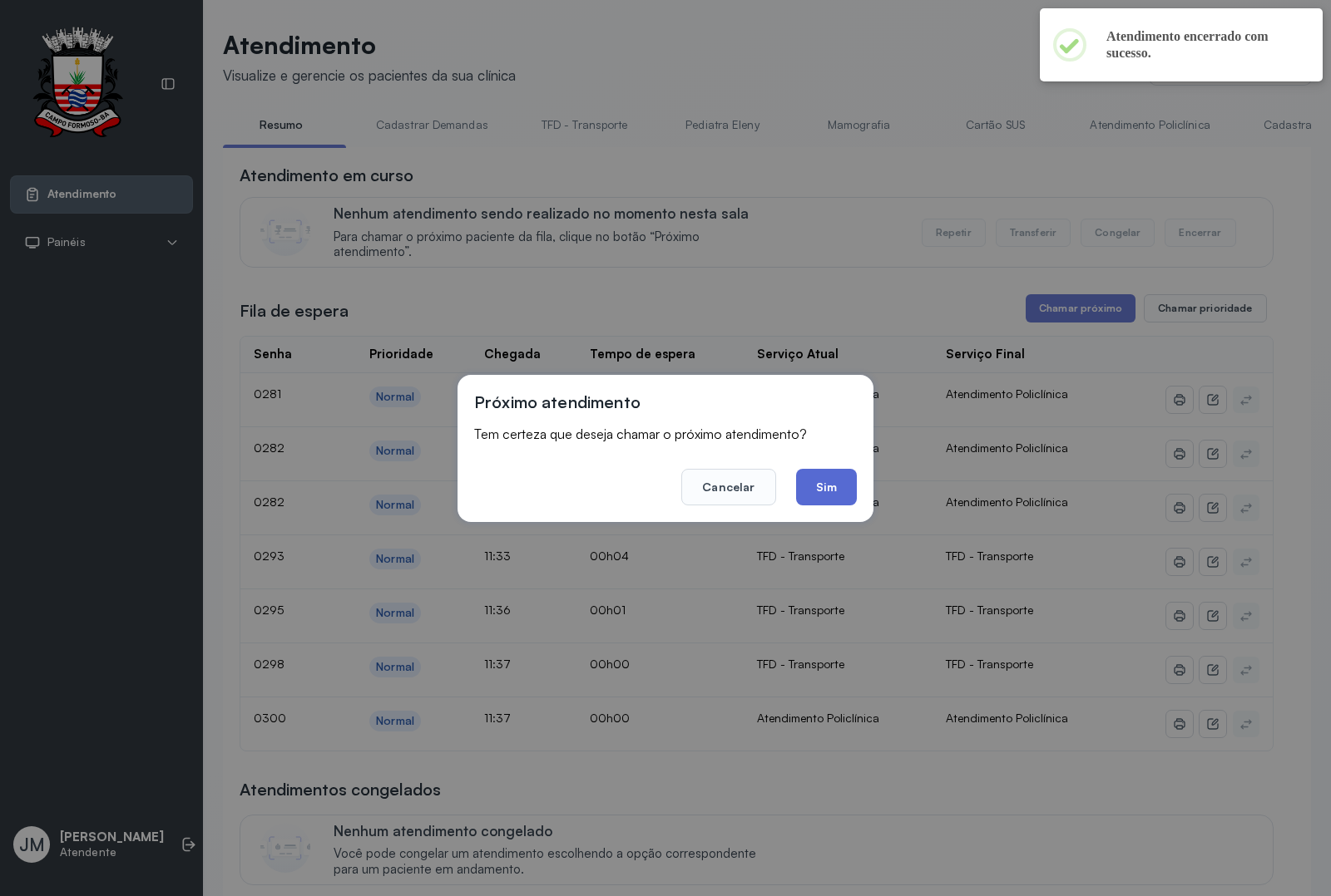
drag, startPoint x: 834, startPoint y: 478, endPoint x: 708, endPoint y: 201, distance: 304.3
click at [836, 478] on button "Sim" at bounding box center [826, 487] width 61 height 36
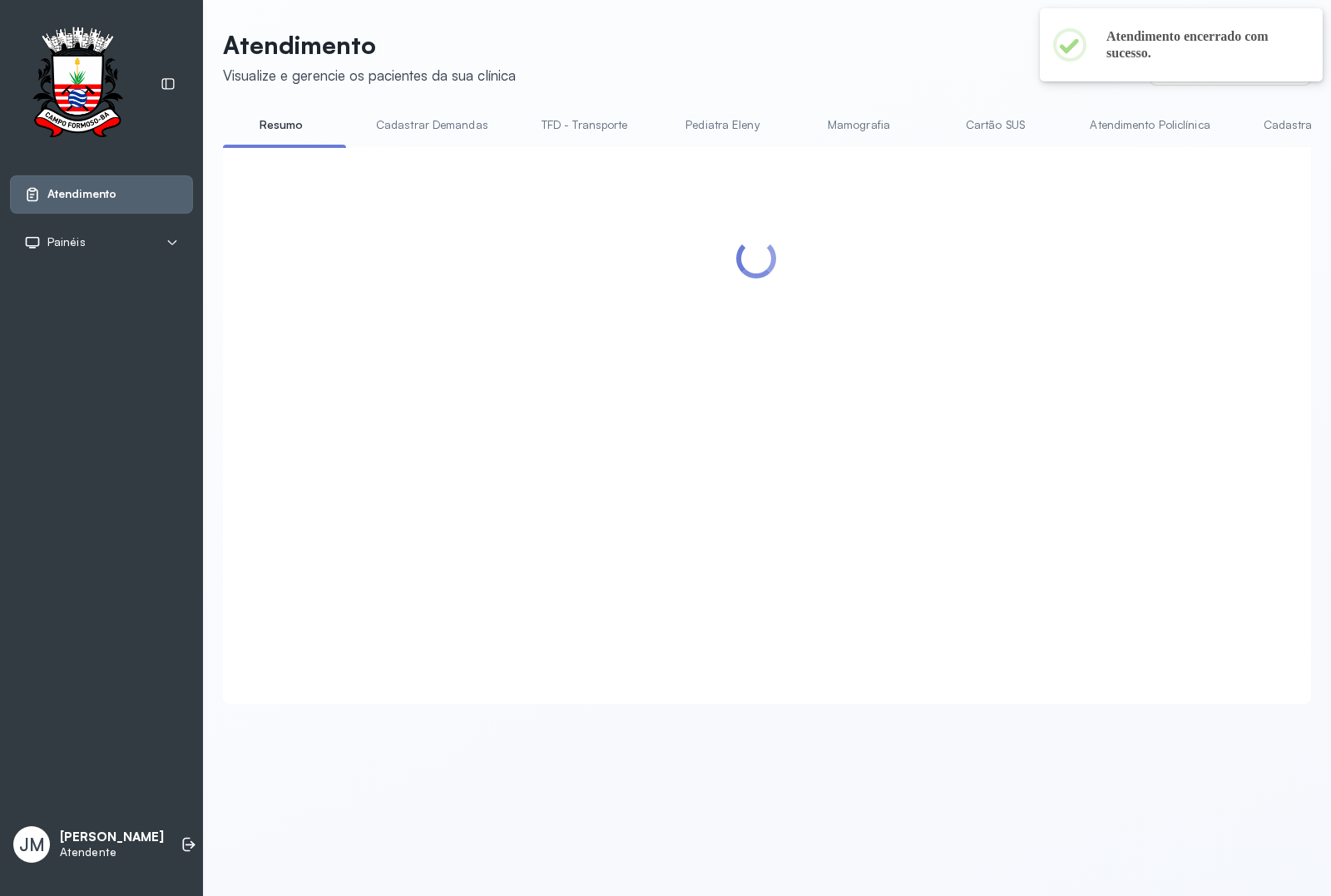
click at [838, 75] on header "Atendimento Visualize e gerencie os pacientes da sua clínica Ponto de atendimen…" at bounding box center [767, 57] width 1088 height 55
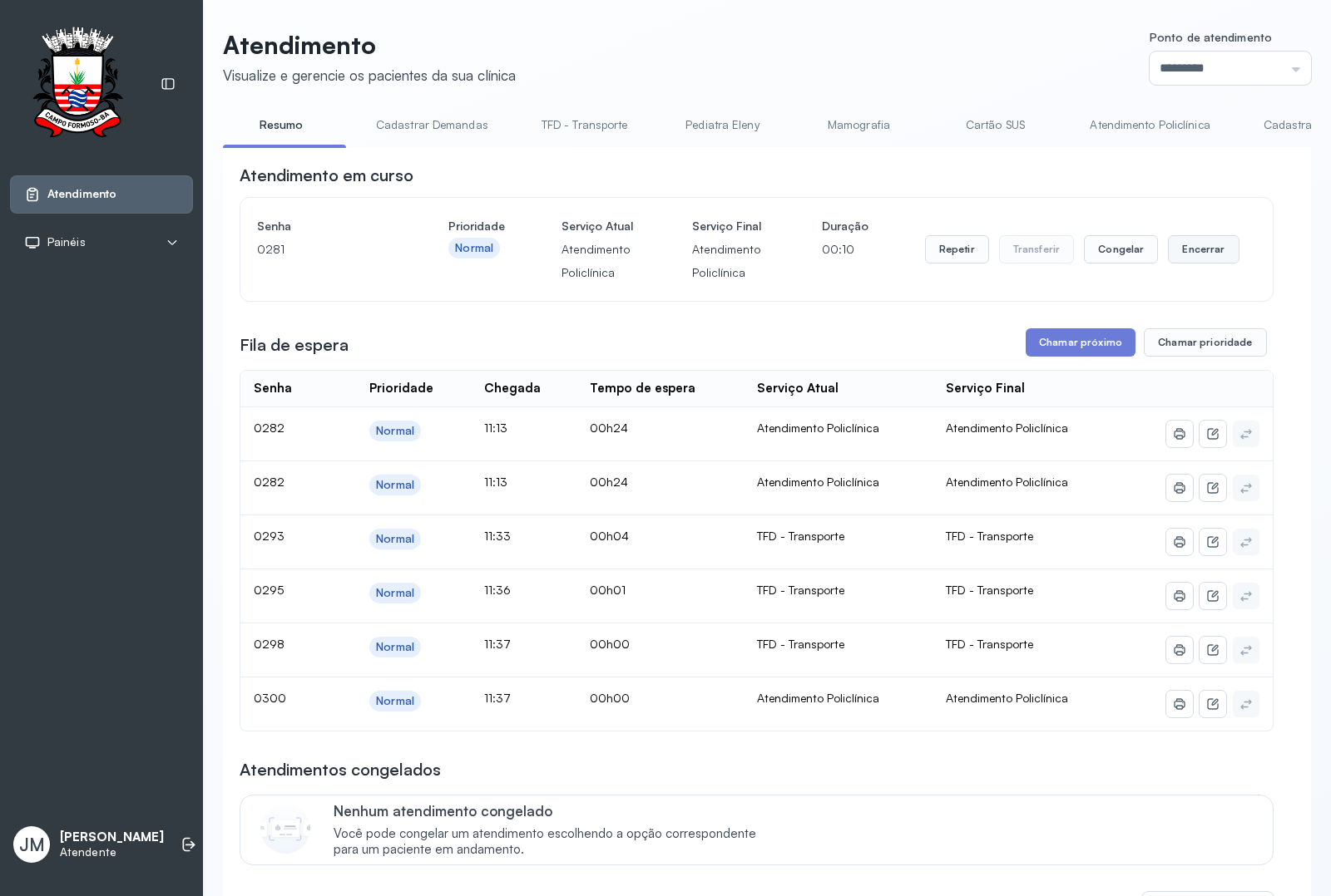
click at [1194, 264] on button "Encerrar" at bounding box center [1203, 248] width 70 height 28
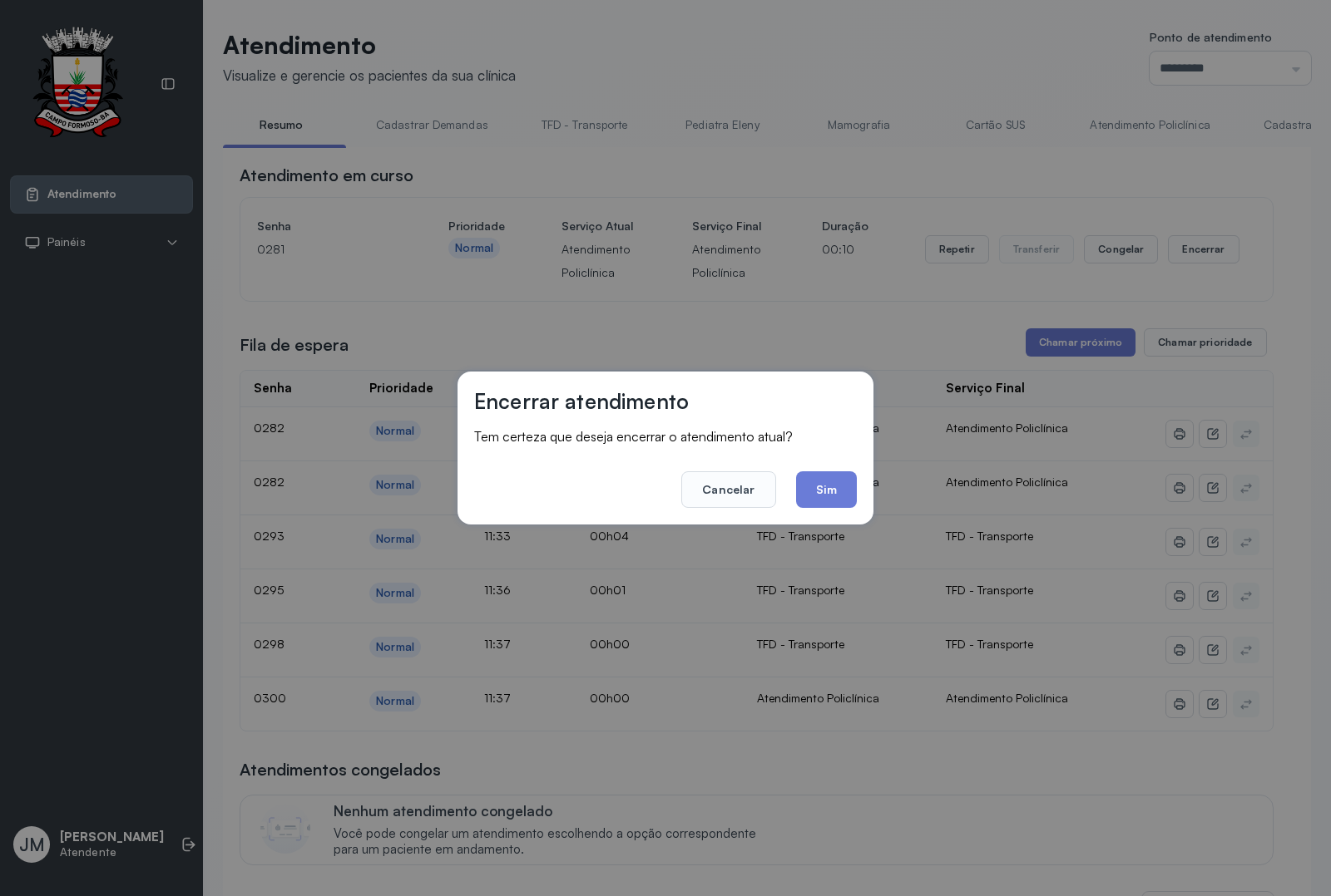
click at [834, 470] on footer "Cancelar Sim" at bounding box center [665, 478] width 382 height 60
drag, startPoint x: 858, startPoint y: 497, endPoint x: 839, endPoint y: 500, distance: 19.2
click at [853, 499] on div "Encerrar atendimento Tem certeza que deseja encerrar o atendimento atual? Cance…" at bounding box center [665, 447] width 416 height 152
click at [839, 500] on button "Sim" at bounding box center [826, 490] width 61 height 36
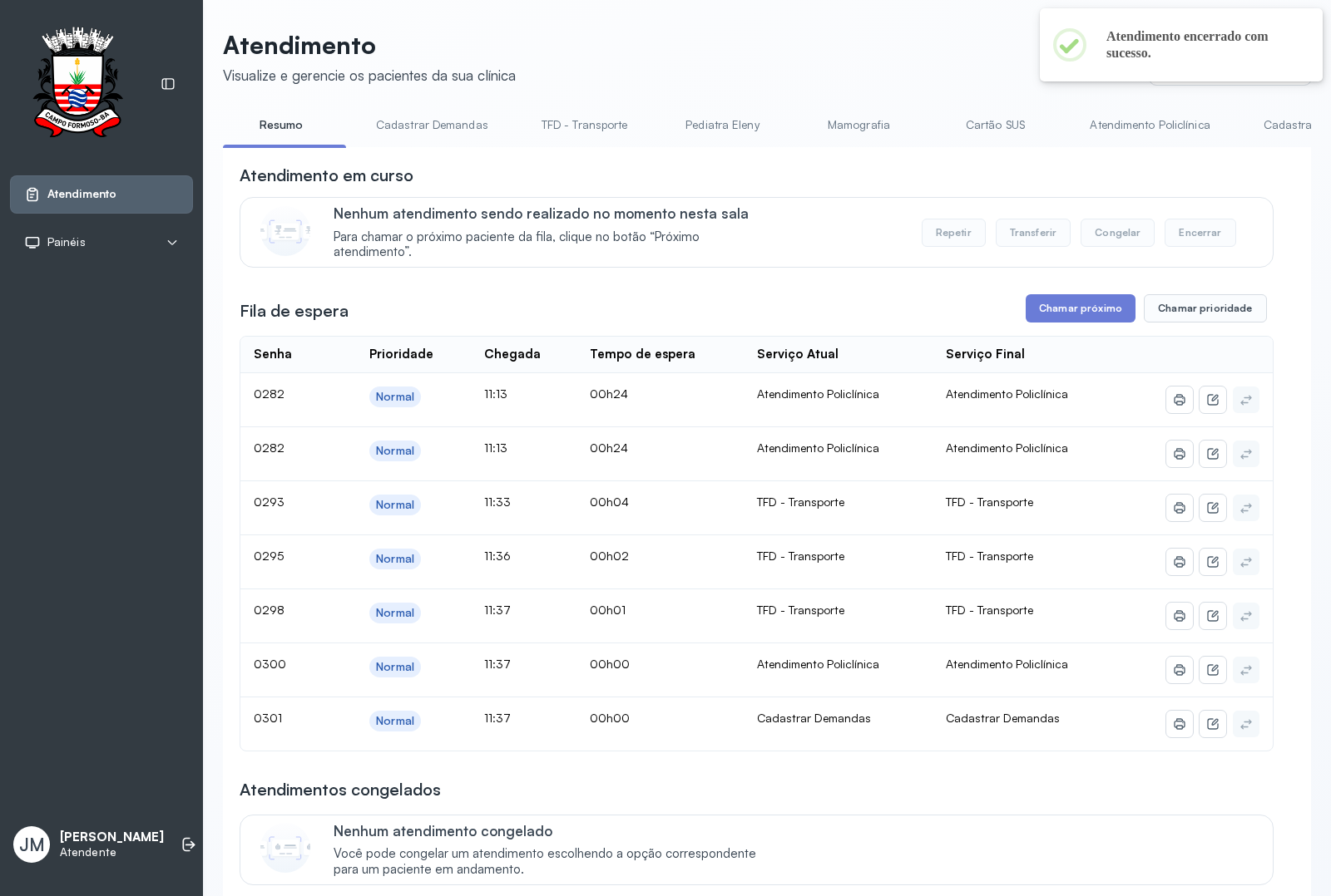
click at [1061, 296] on div "Atendimento em curso Nenhum atendimento sendo realizado no momento nesta sala P…" at bounding box center [756, 867] width 1034 height 1407
click at [1058, 306] on button "Chamar próximo" at bounding box center [1080, 308] width 109 height 28
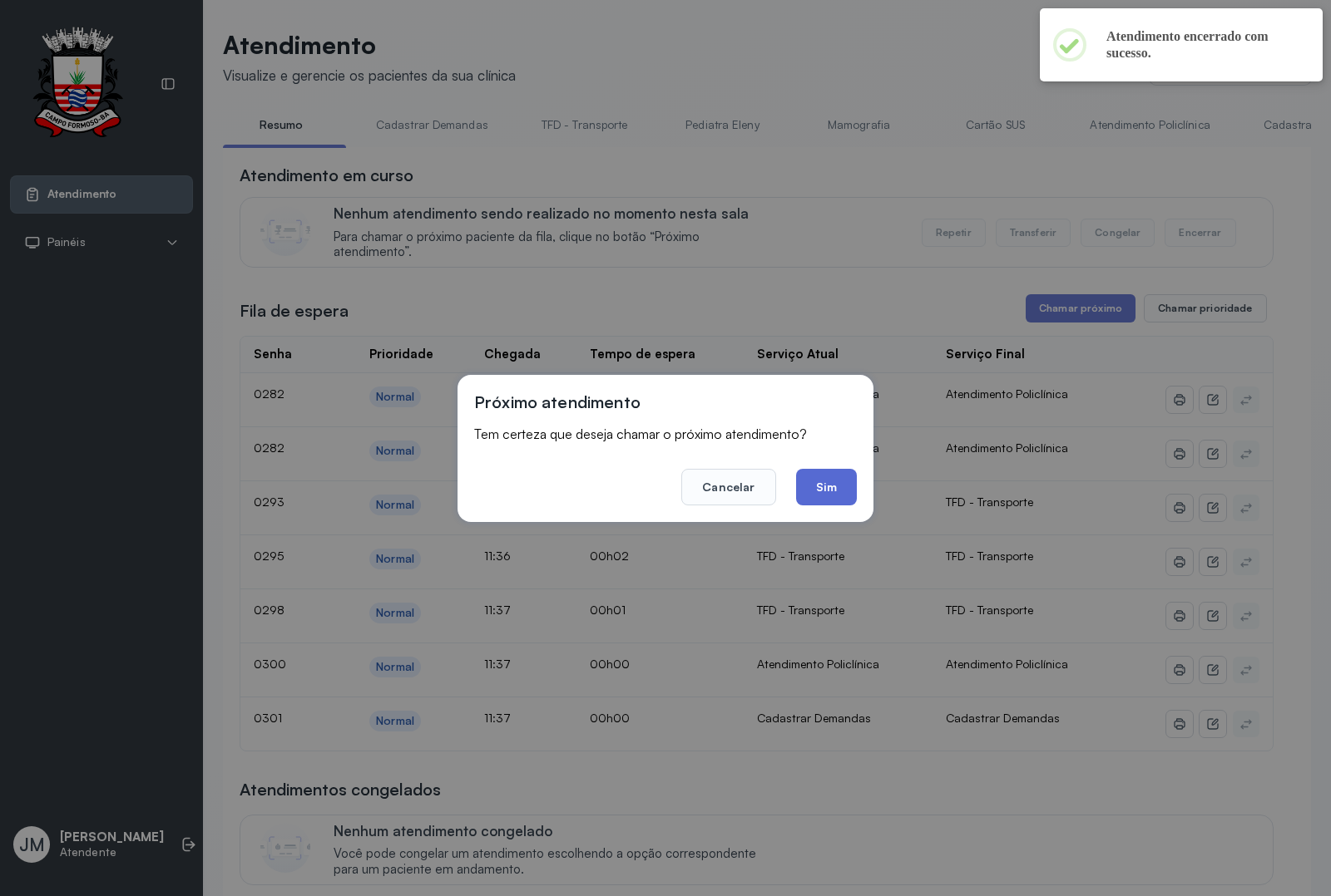
click at [838, 485] on button "Sim" at bounding box center [826, 487] width 61 height 36
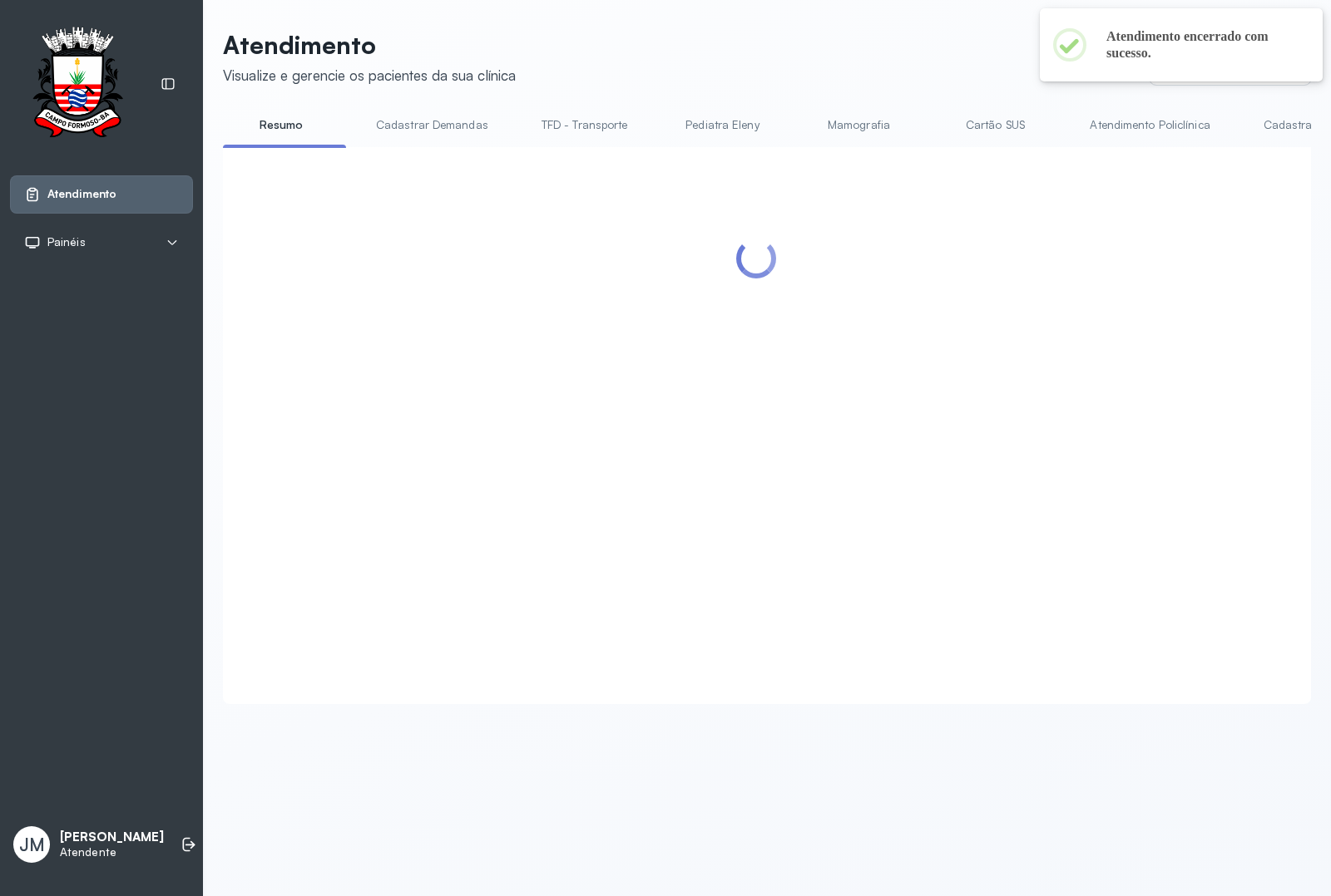
click at [850, 55] on header "Atendimento Visualize e gerencie os pacientes da sua clínica Ponto de atendimen…" at bounding box center [767, 57] width 1088 height 55
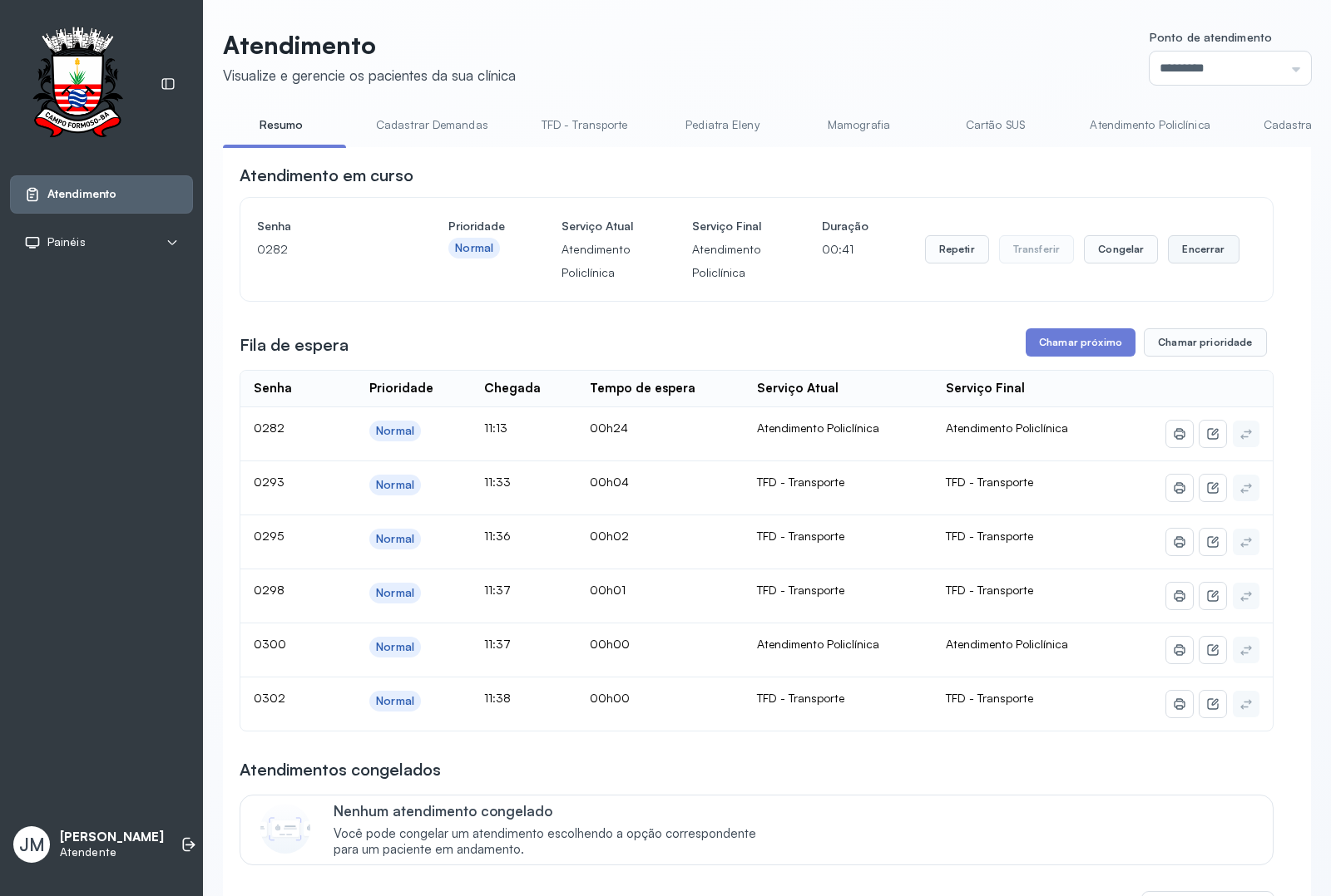
click at [1194, 263] on button "Encerrar" at bounding box center [1203, 248] width 70 height 28
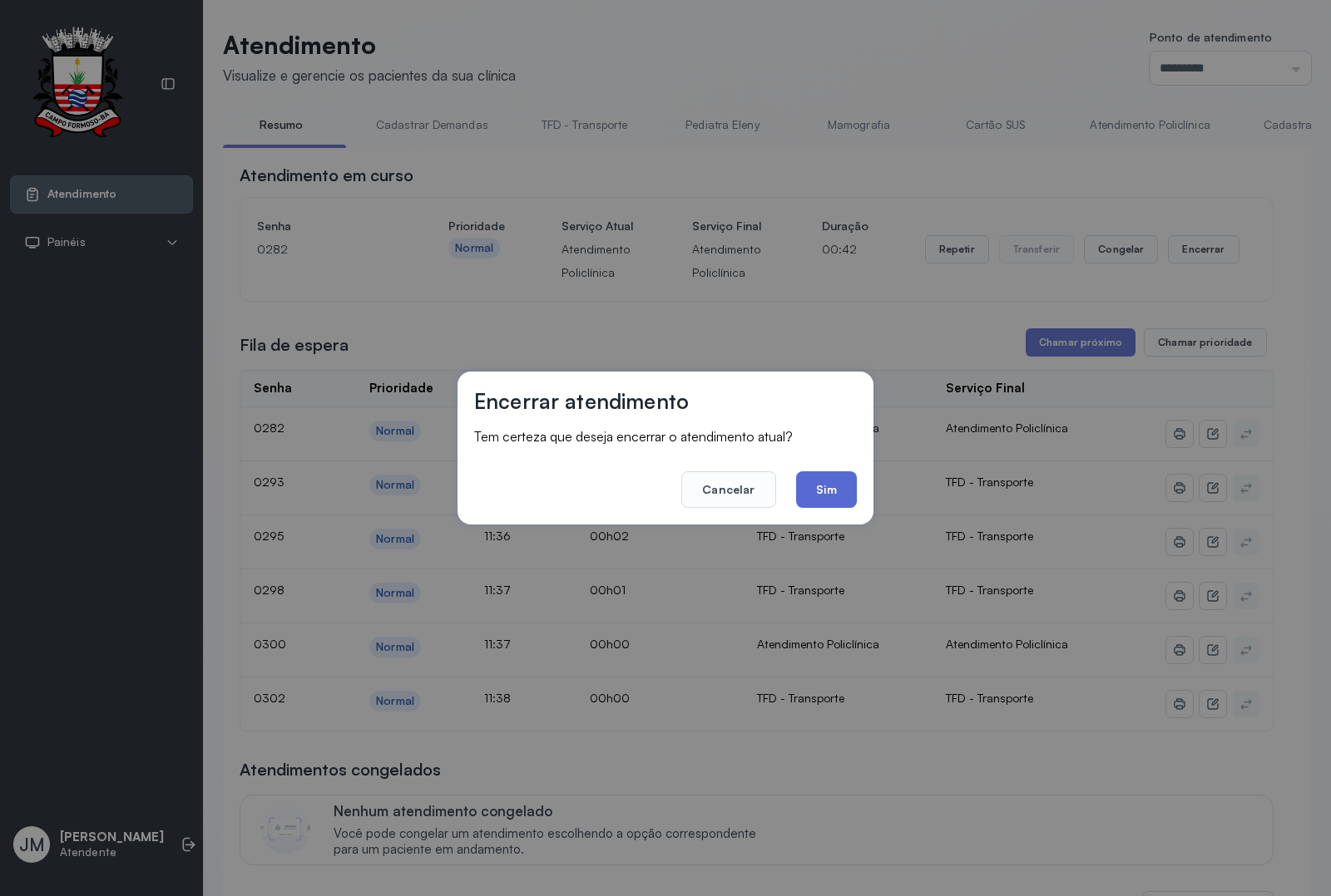
click at [821, 480] on button "Sim" at bounding box center [826, 490] width 61 height 36
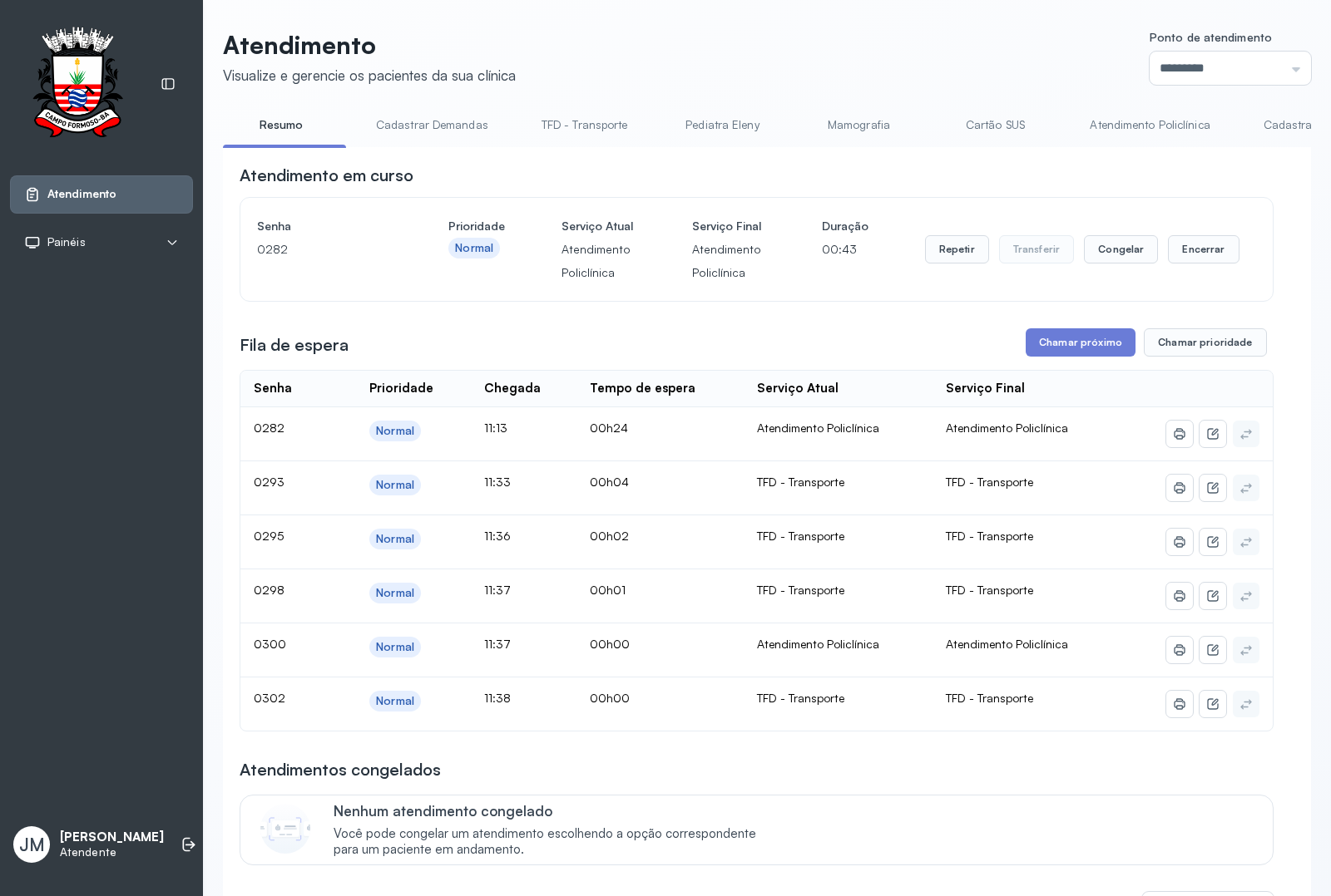
click at [797, 18] on div "Atendimento Visualize e gerencie os pacientes da sua clínica Ponto de atendimen…" at bounding box center [767, 852] width 1128 height 1704
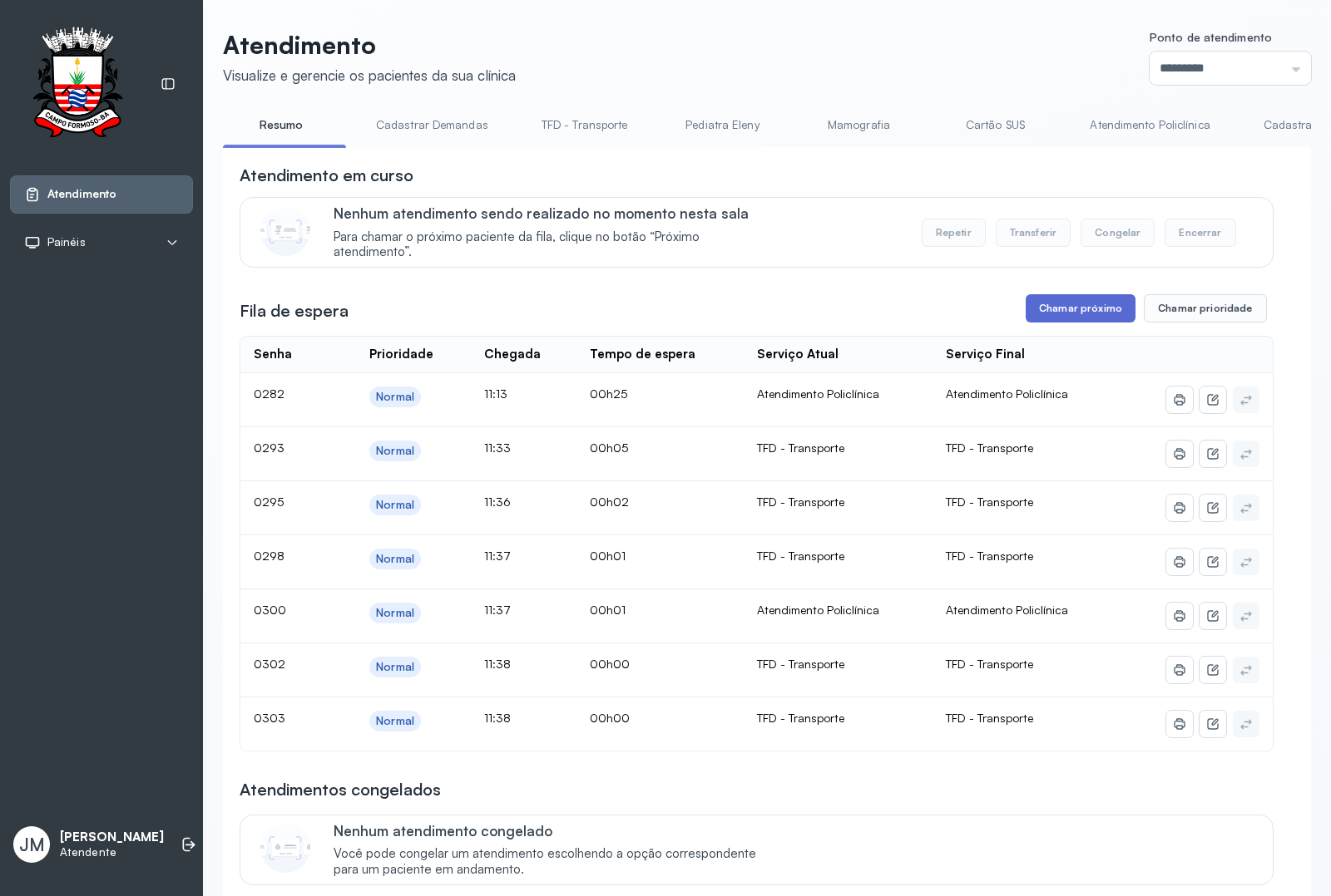
click at [1086, 308] on button "Chamar próximo" at bounding box center [1080, 308] width 109 height 28
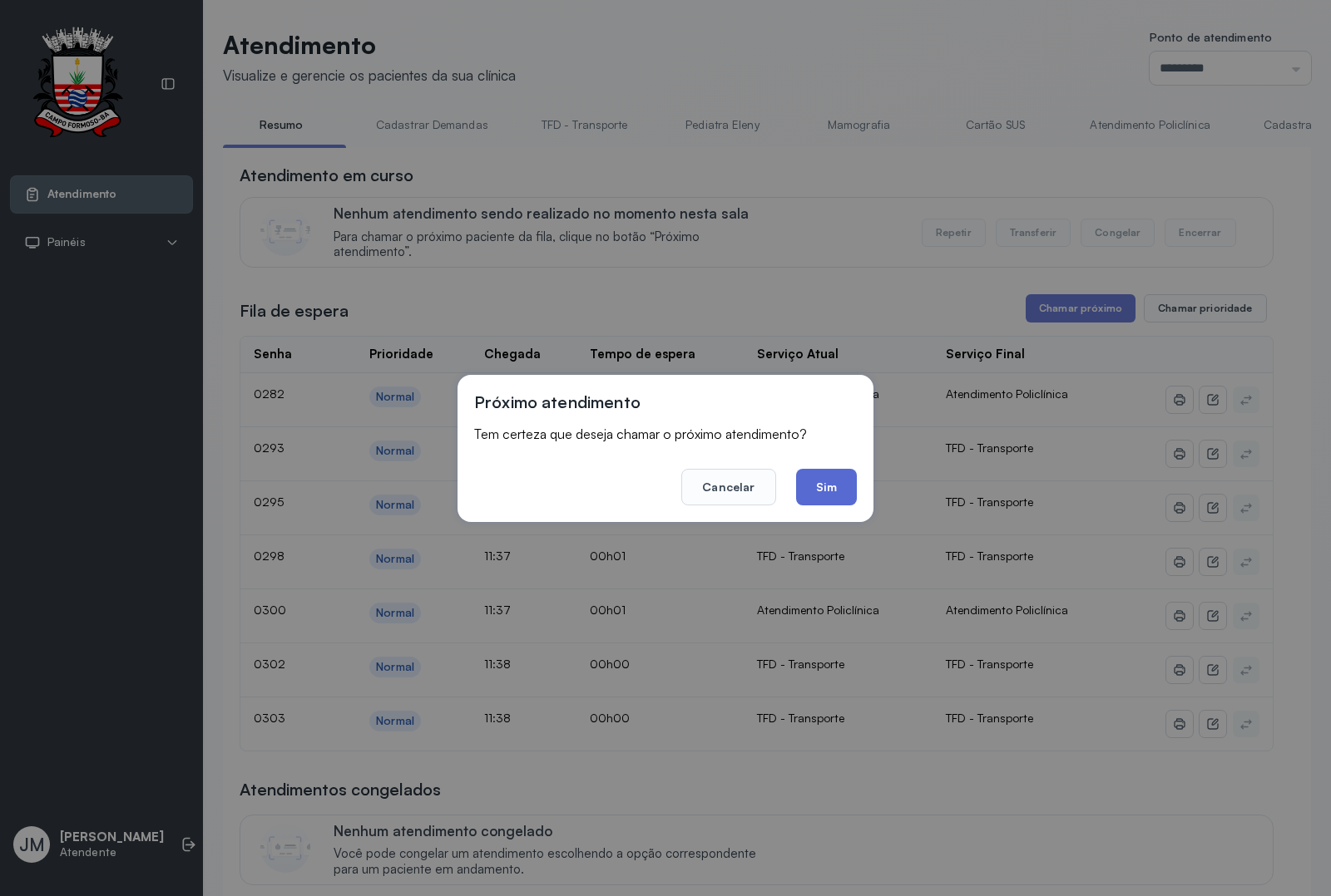
click at [823, 497] on button "Sim" at bounding box center [826, 487] width 61 height 36
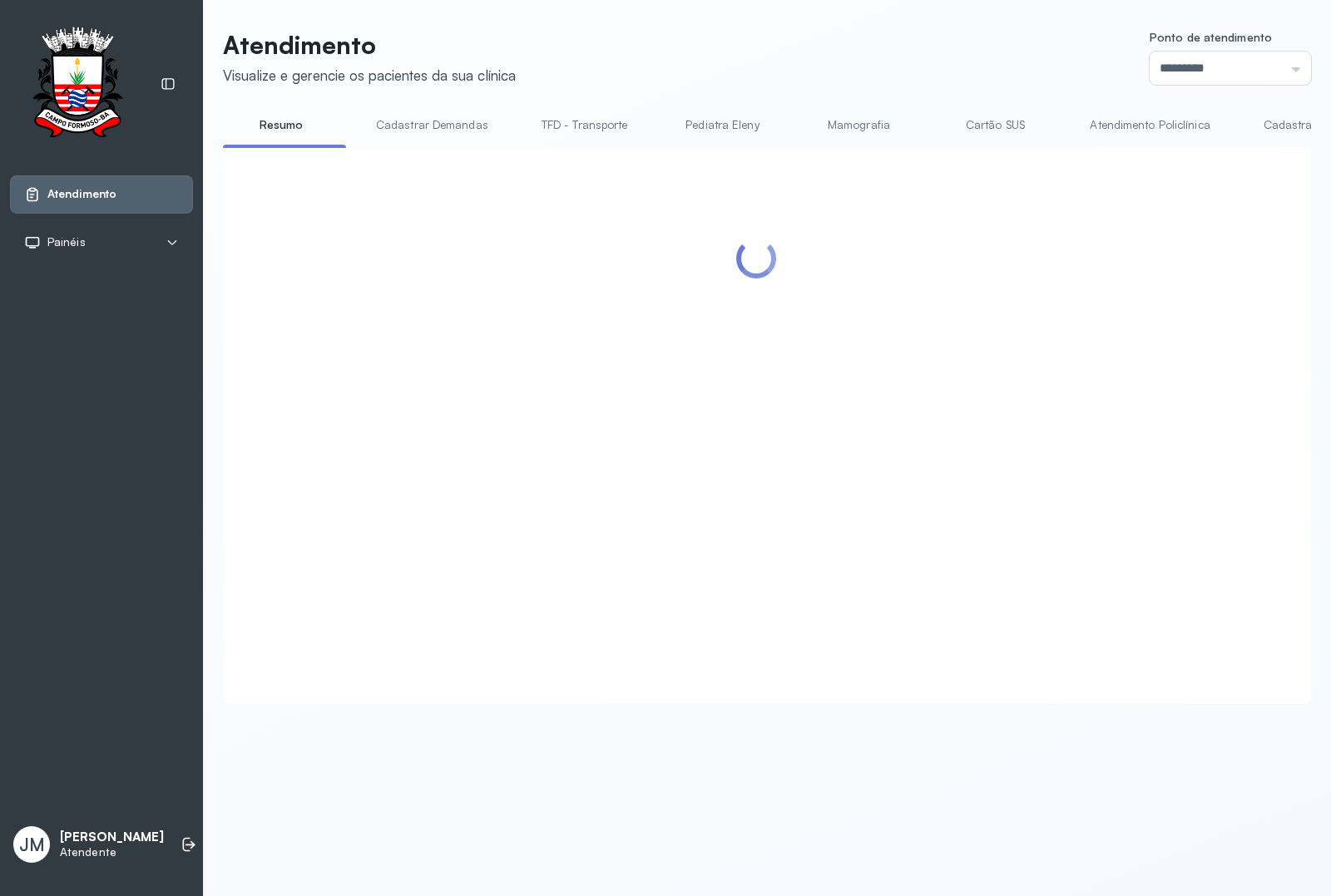
click at [748, 54] on header "Atendimento Visualize e gerencie os pacientes da sua clínica Ponto de atendimen…" at bounding box center [767, 57] width 1088 height 55
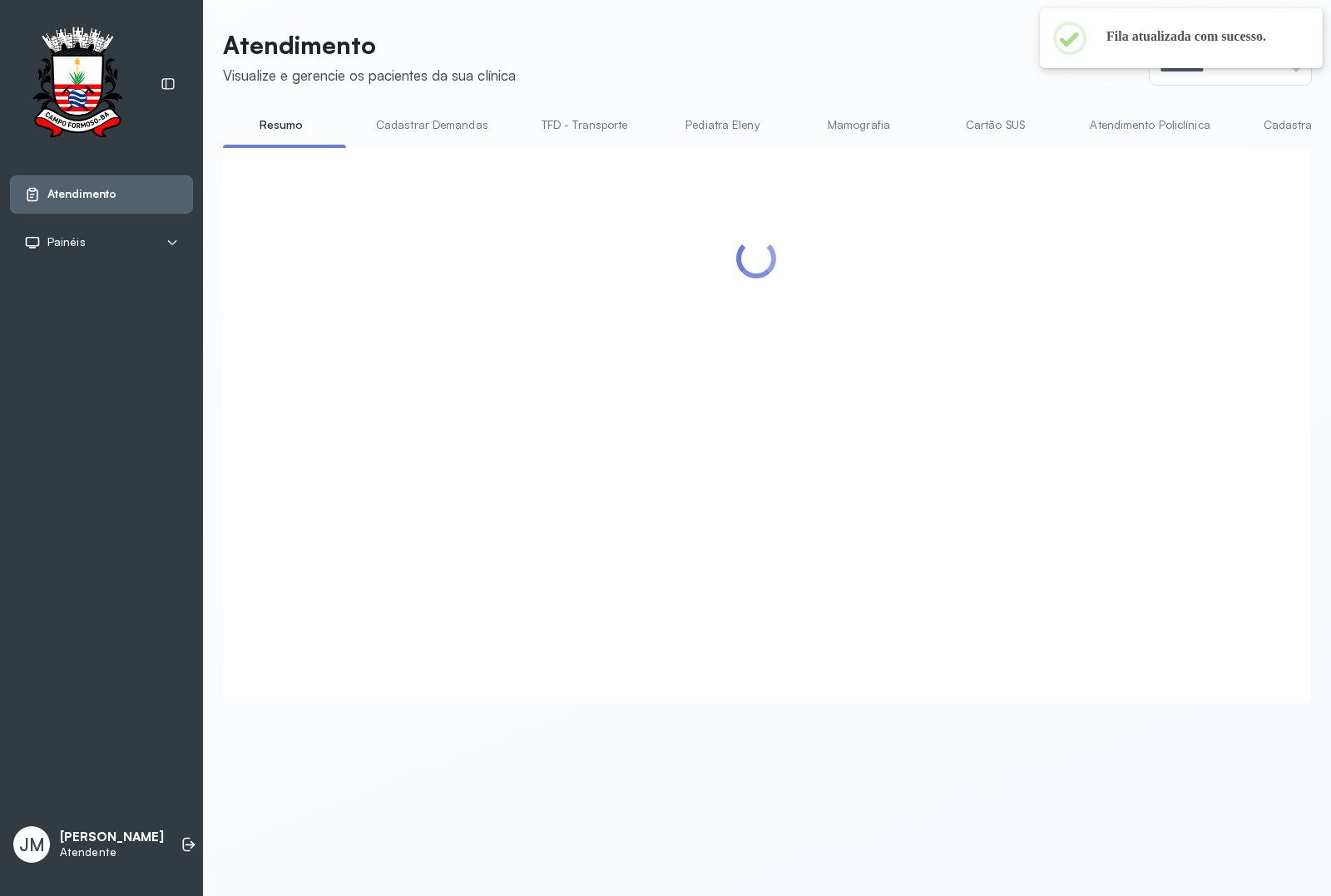
click at [748, 54] on header "Atendimento Visualize e gerencie os pacientes da sua clínica Ponto de atendimen…" at bounding box center [767, 57] width 1088 height 55
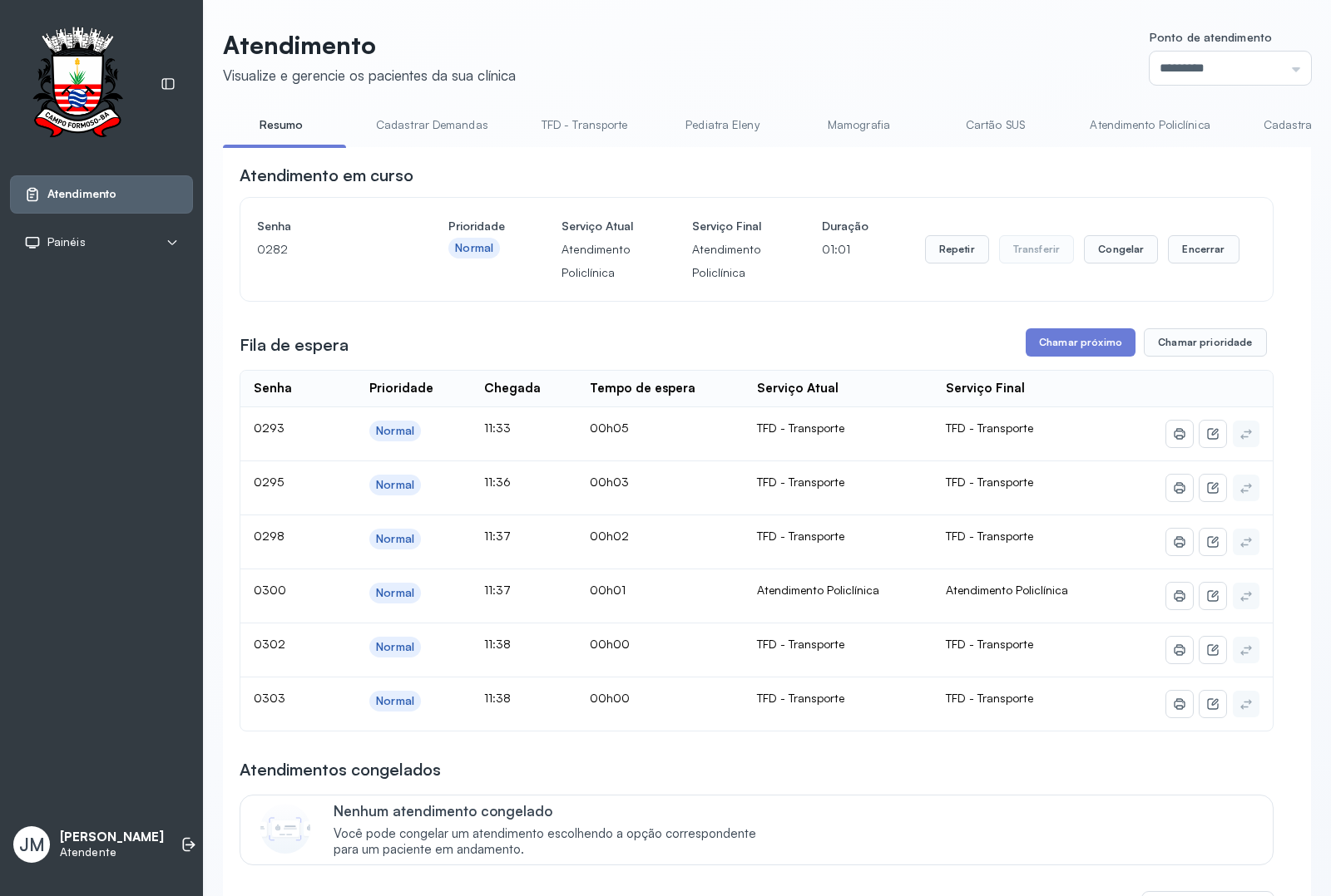
click at [1112, 130] on link "Atendimento Policlínica" at bounding box center [1148, 125] width 153 height 27
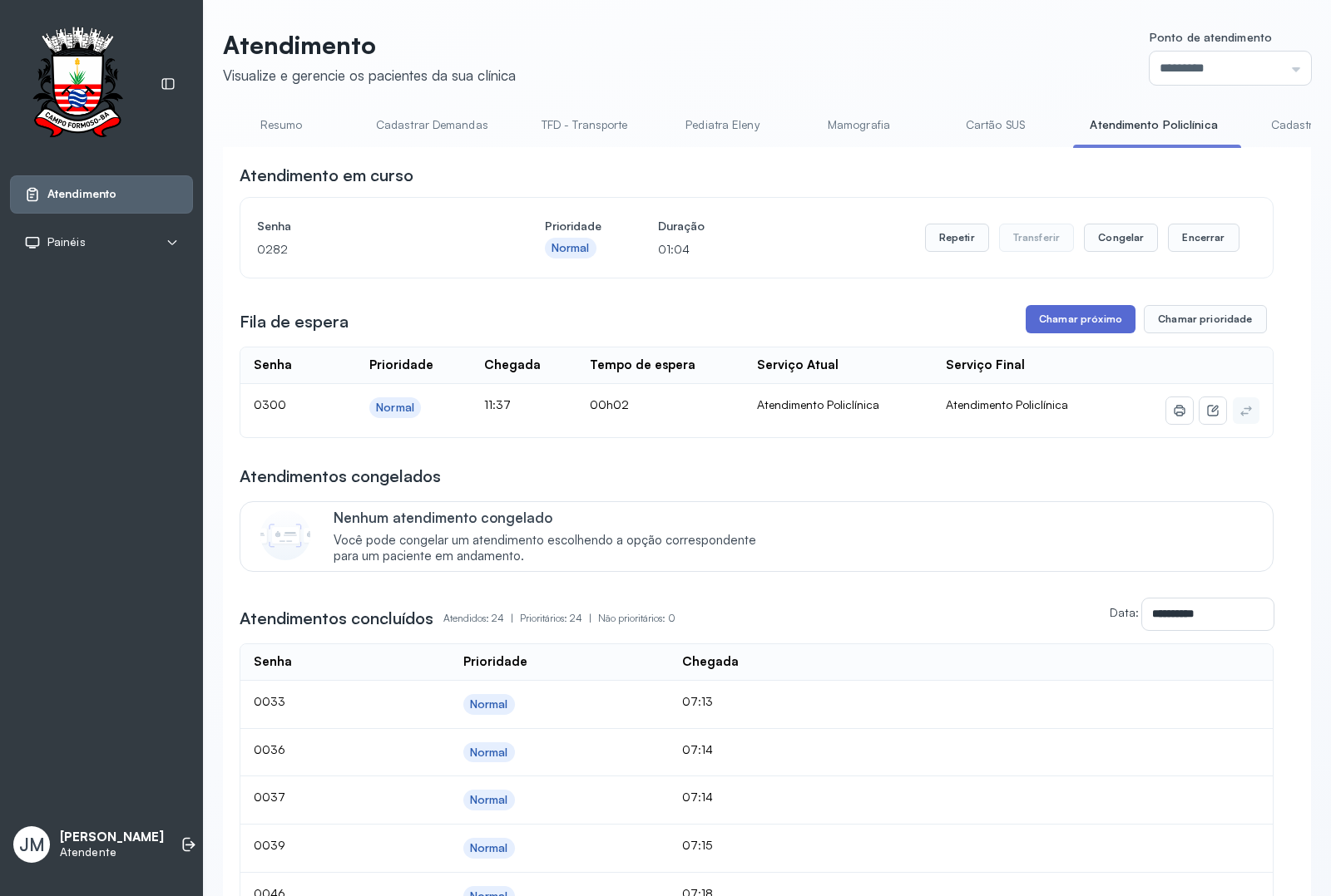
click at [1070, 327] on button "Chamar próximo" at bounding box center [1080, 319] width 109 height 28
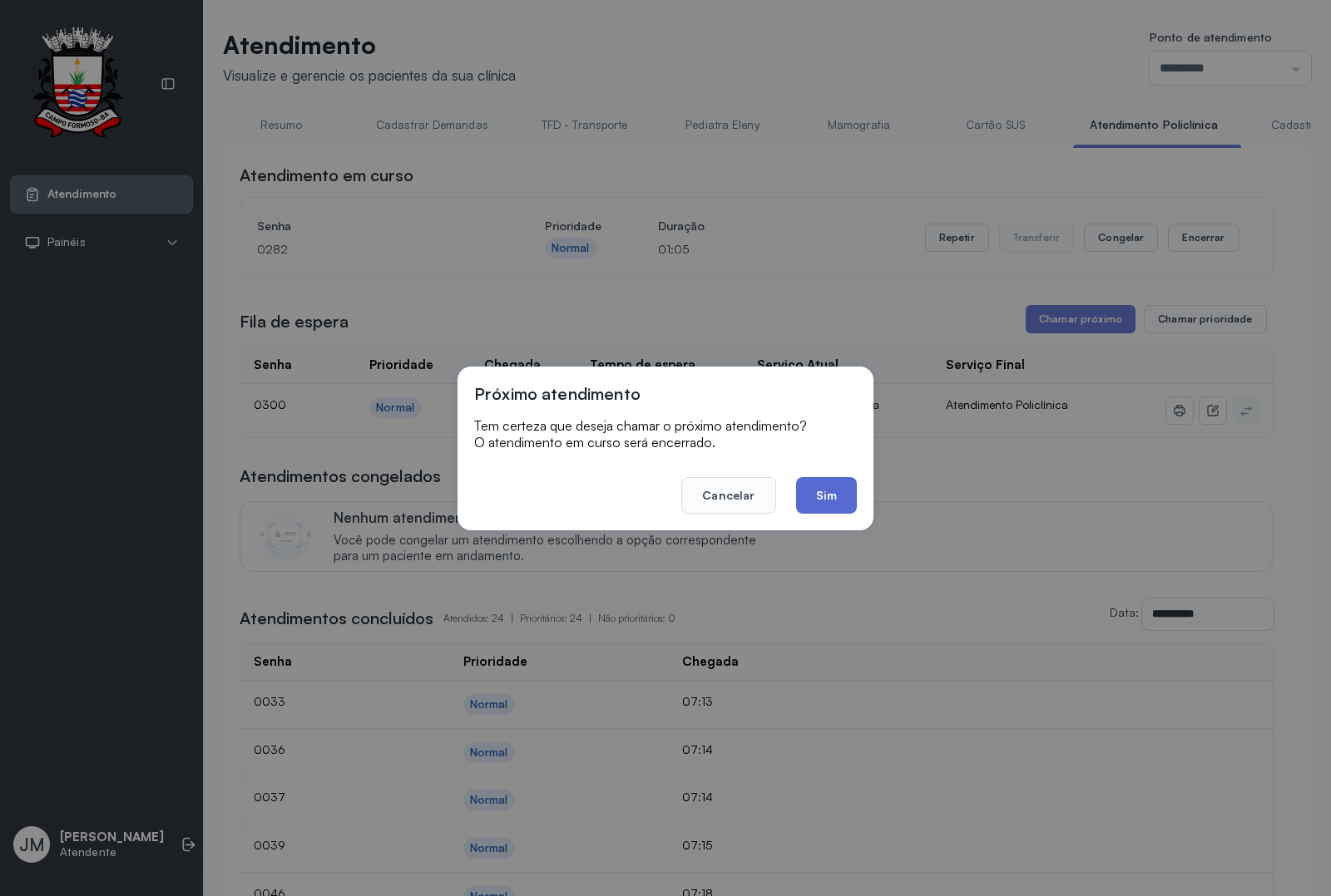
click at [839, 509] on button "Sim" at bounding box center [826, 495] width 61 height 36
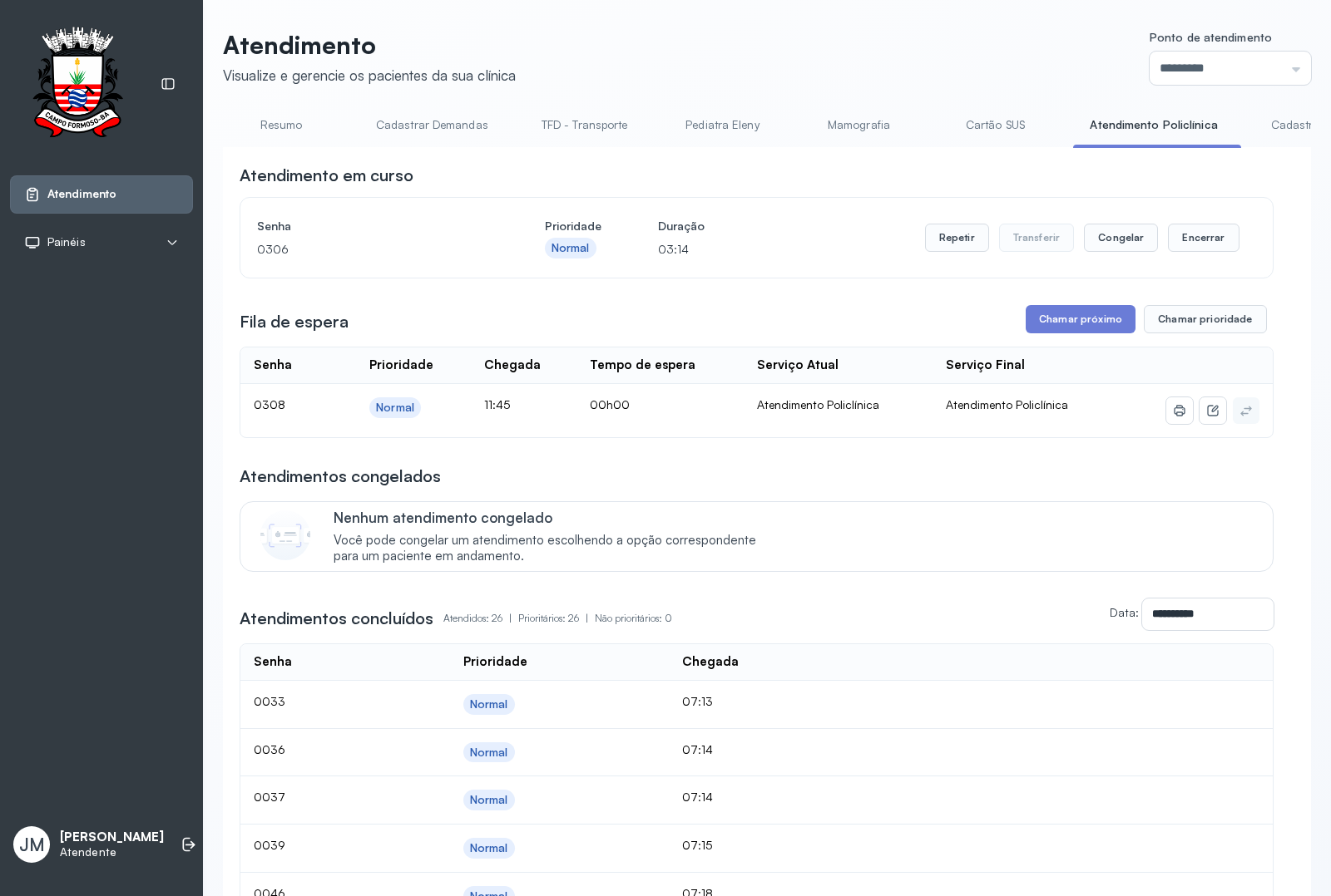
click at [928, 77] on header "Atendimento Visualize e gerencie os pacientes da sua clínica Ponto de atendimen…" at bounding box center [767, 57] width 1088 height 55
click at [626, 60] on header "Atendimento Visualize e gerencie os pacientes da sua clínica Ponto de atendimen…" at bounding box center [767, 57] width 1088 height 55
click at [631, 58] on header "Atendimento Visualize e gerencie os pacientes da sua clínica Ponto de atendimen…" at bounding box center [767, 57] width 1088 height 55
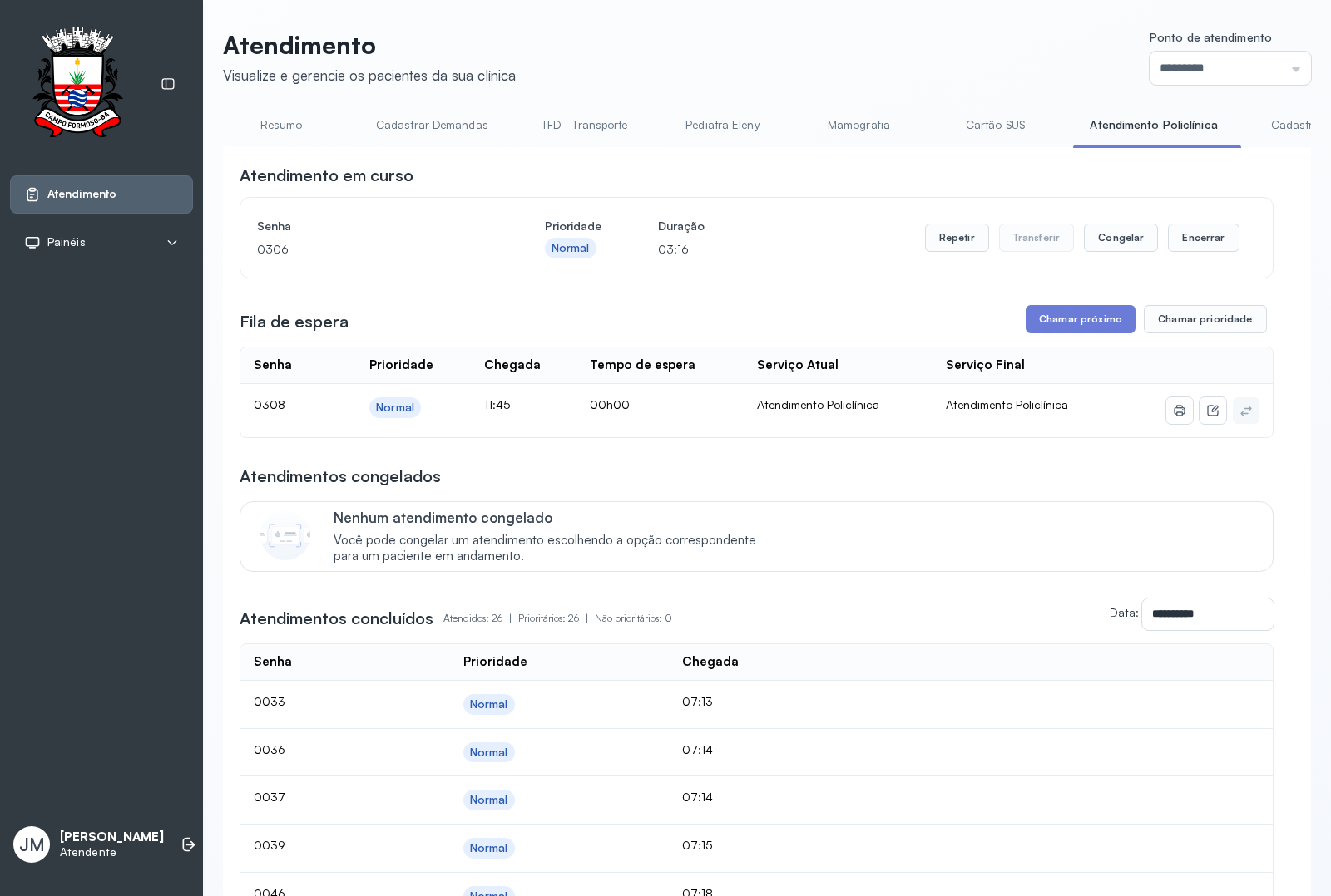
click at [651, 54] on header "Atendimento Visualize e gerencie os pacientes da sua clínica Ponto de atendimen…" at bounding box center [767, 57] width 1088 height 55
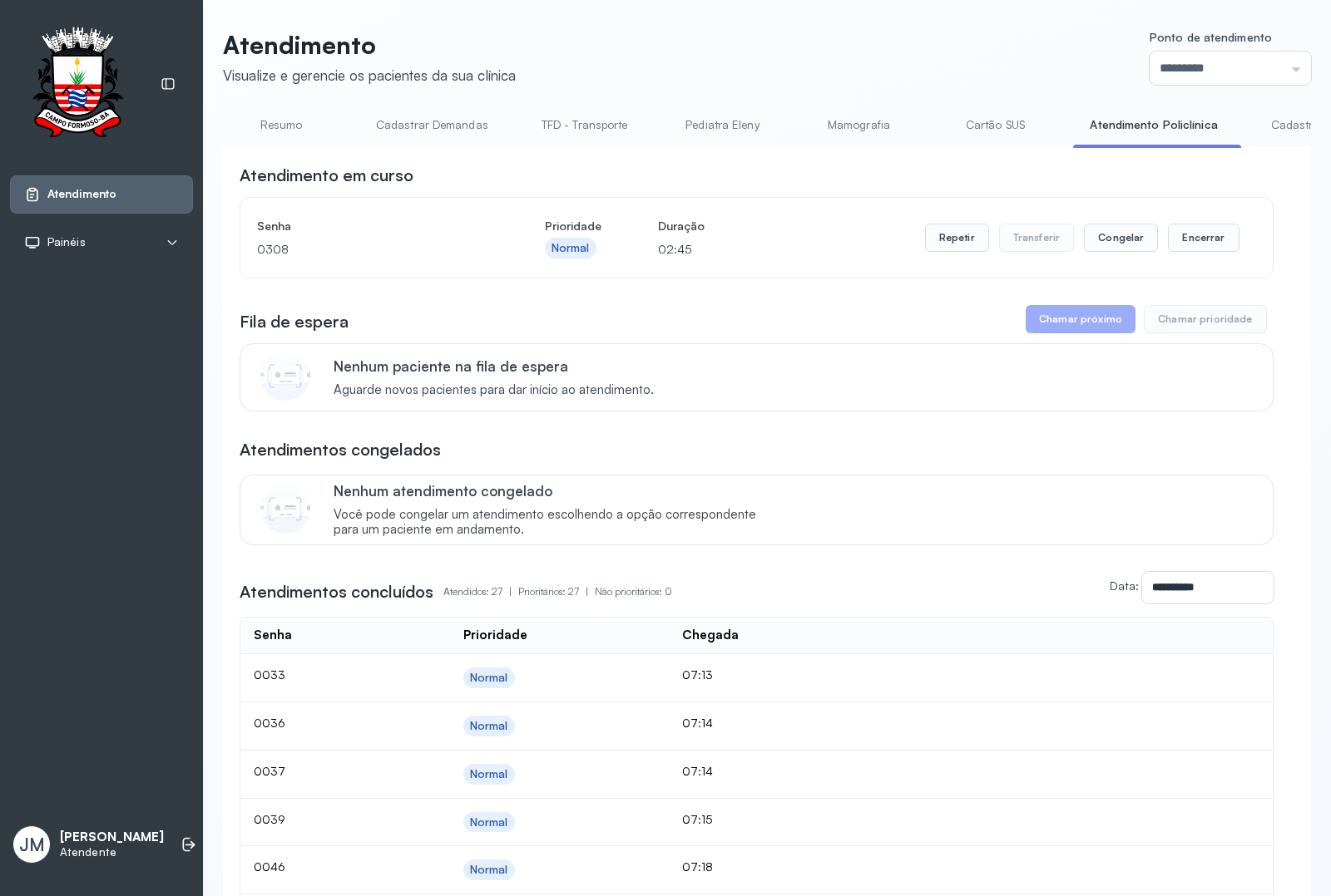
click at [297, 122] on link "Resumo" at bounding box center [281, 125] width 117 height 27
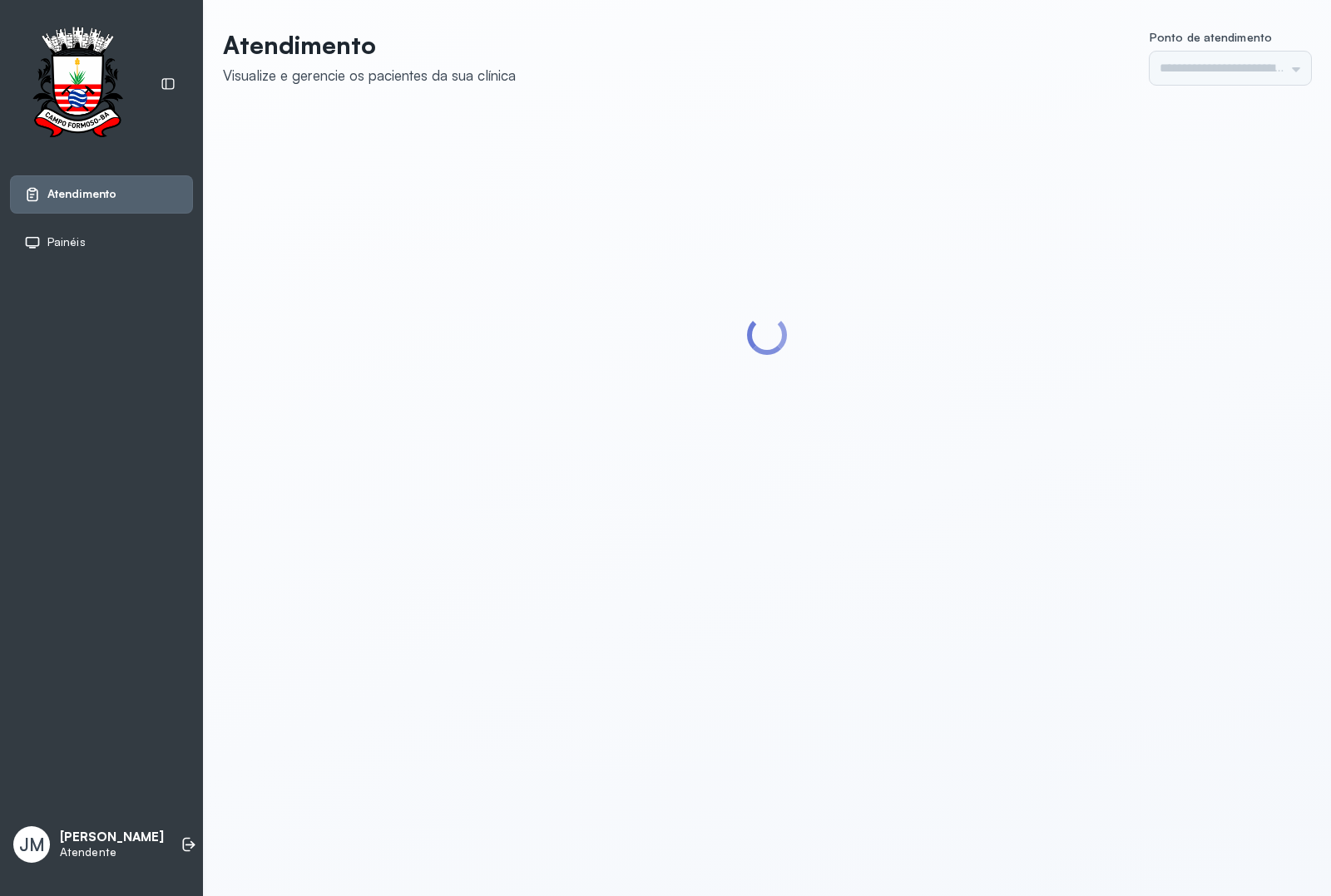
type input "*********"
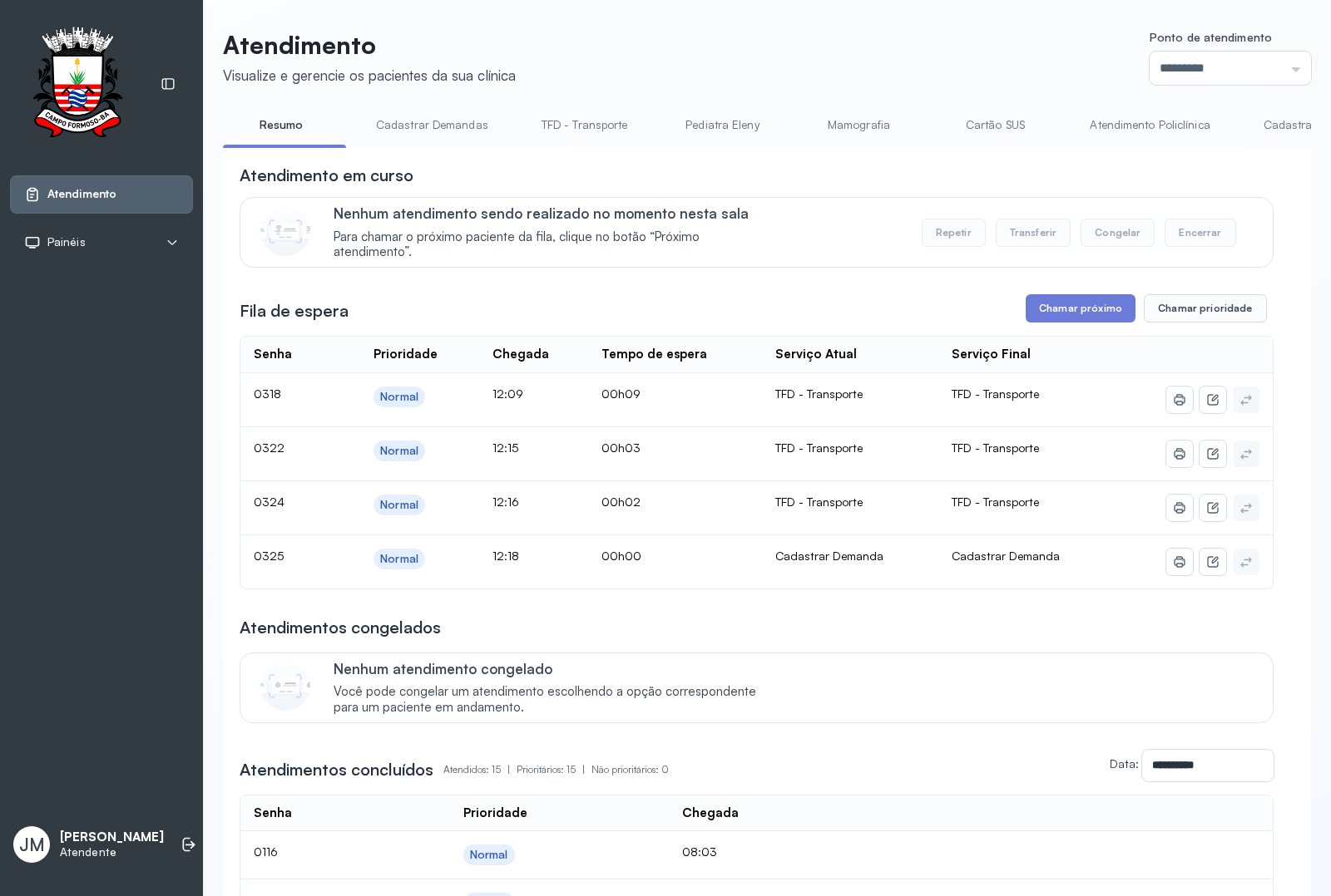
click at [722, 34] on header "Atendimento Visualize e gerencie os pacientes da sua clínica Ponto de atendimen…" at bounding box center [767, 57] width 1088 height 55
click at [735, 39] on header "Atendimento Visualize e gerencie os pacientes da sua clínica Ponto de atendimen…" at bounding box center [767, 57] width 1088 height 55
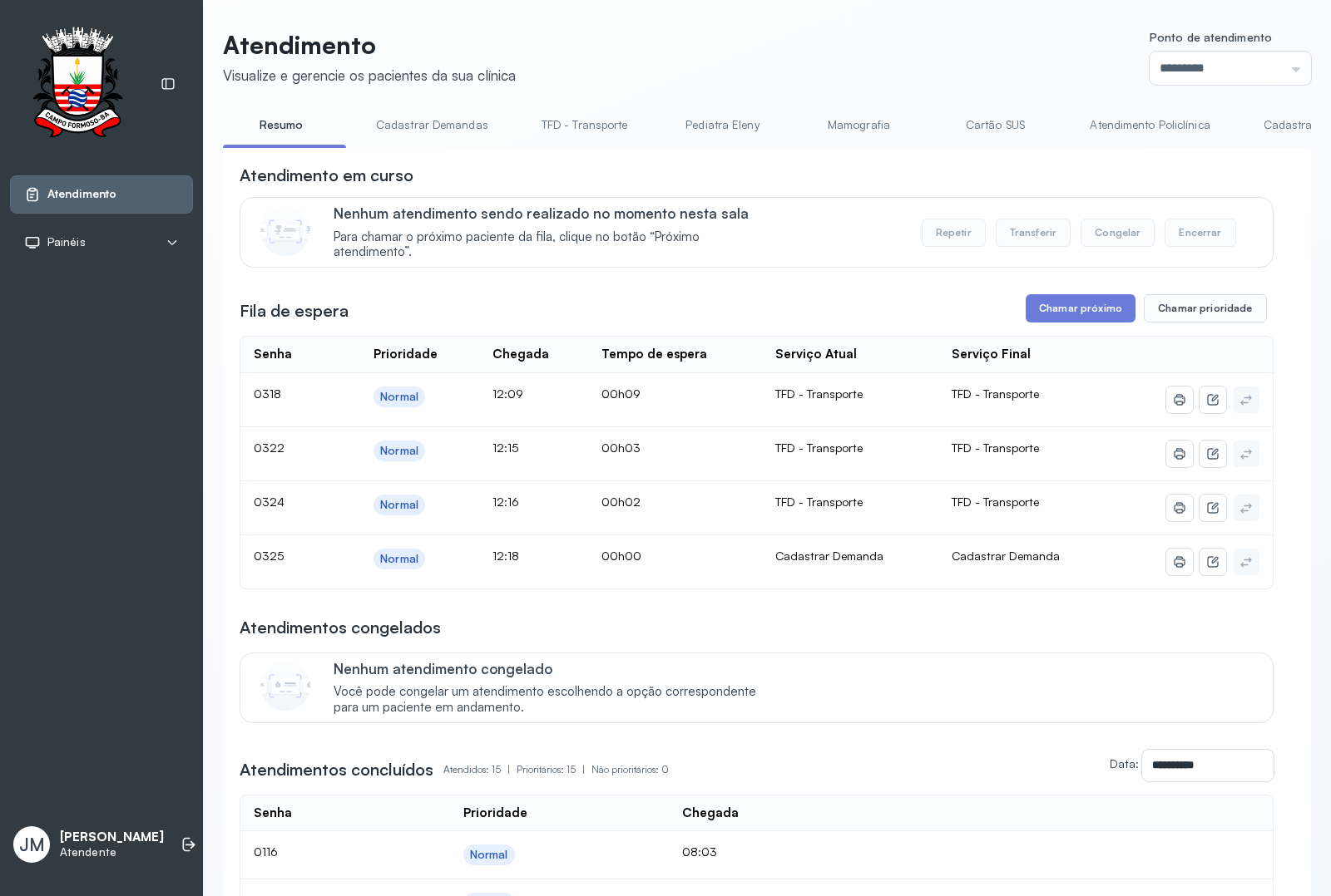
click at [663, 37] on header "Atendimento Visualize e gerencie os pacientes da sua clínica Ponto de atendimen…" at bounding box center [767, 57] width 1088 height 55
click at [666, 37] on header "Atendimento Visualize e gerencie os pacientes da sua clínica Ponto de atendimen…" at bounding box center [767, 57] width 1088 height 55
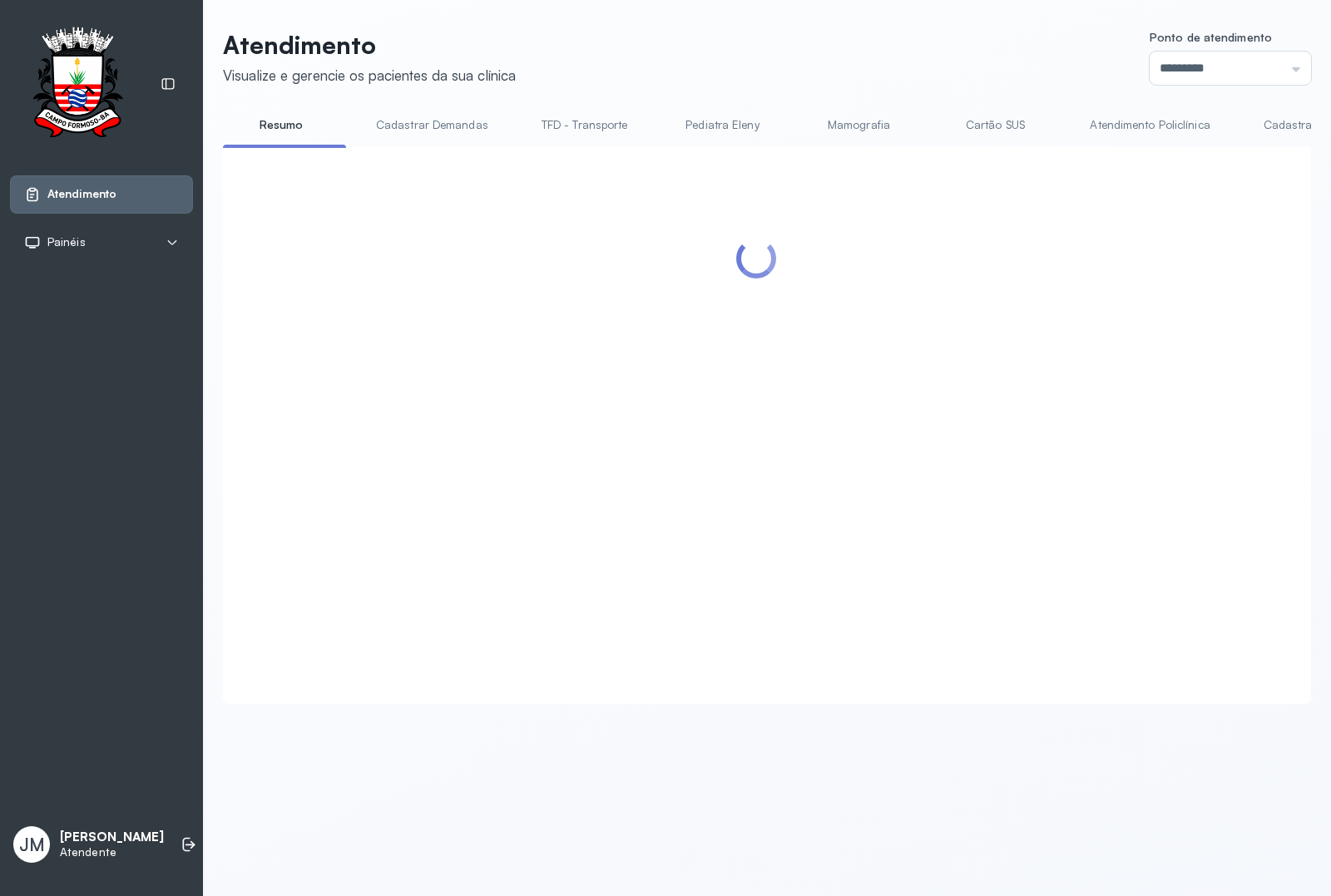
click at [1265, 121] on link "Cadastrar Demanda" at bounding box center [1317, 125] width 140 height 27
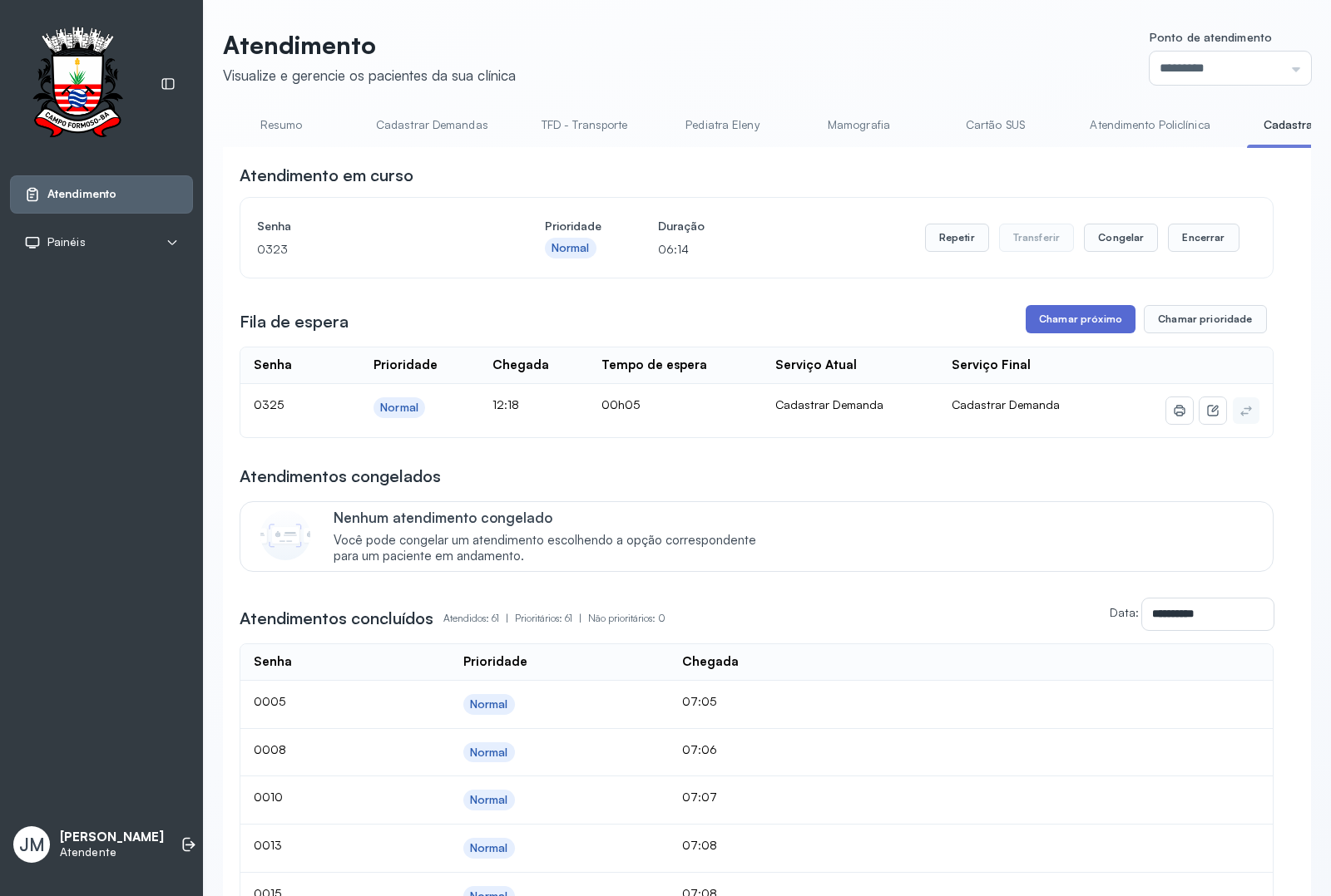
click at [1049, 324] on button "Chamar próximo" at bounding box center [1080, 319] width 109 height 28
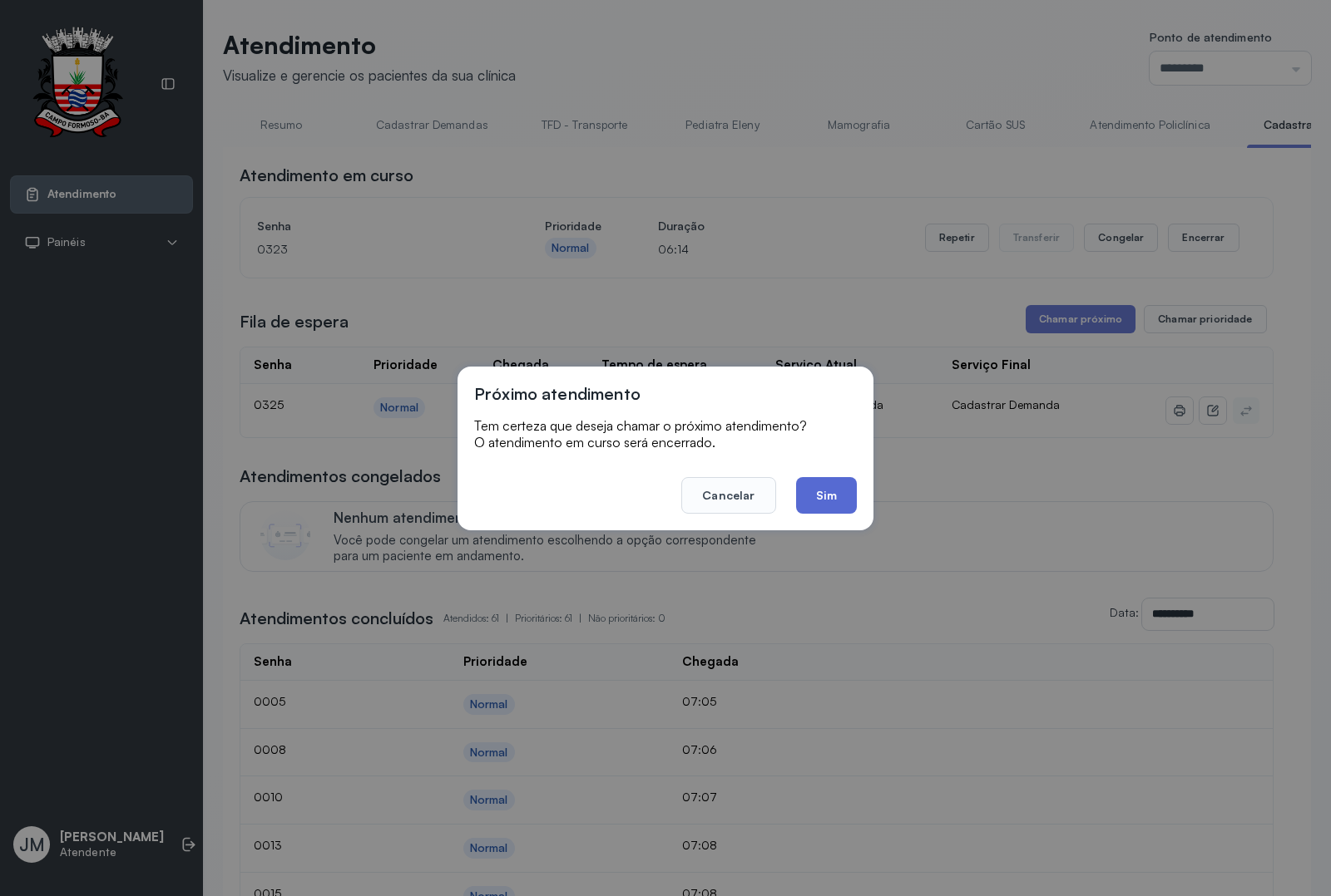
click at [840, 487] on button "Sim" at bounding box center [826, 495] width 61 height 36
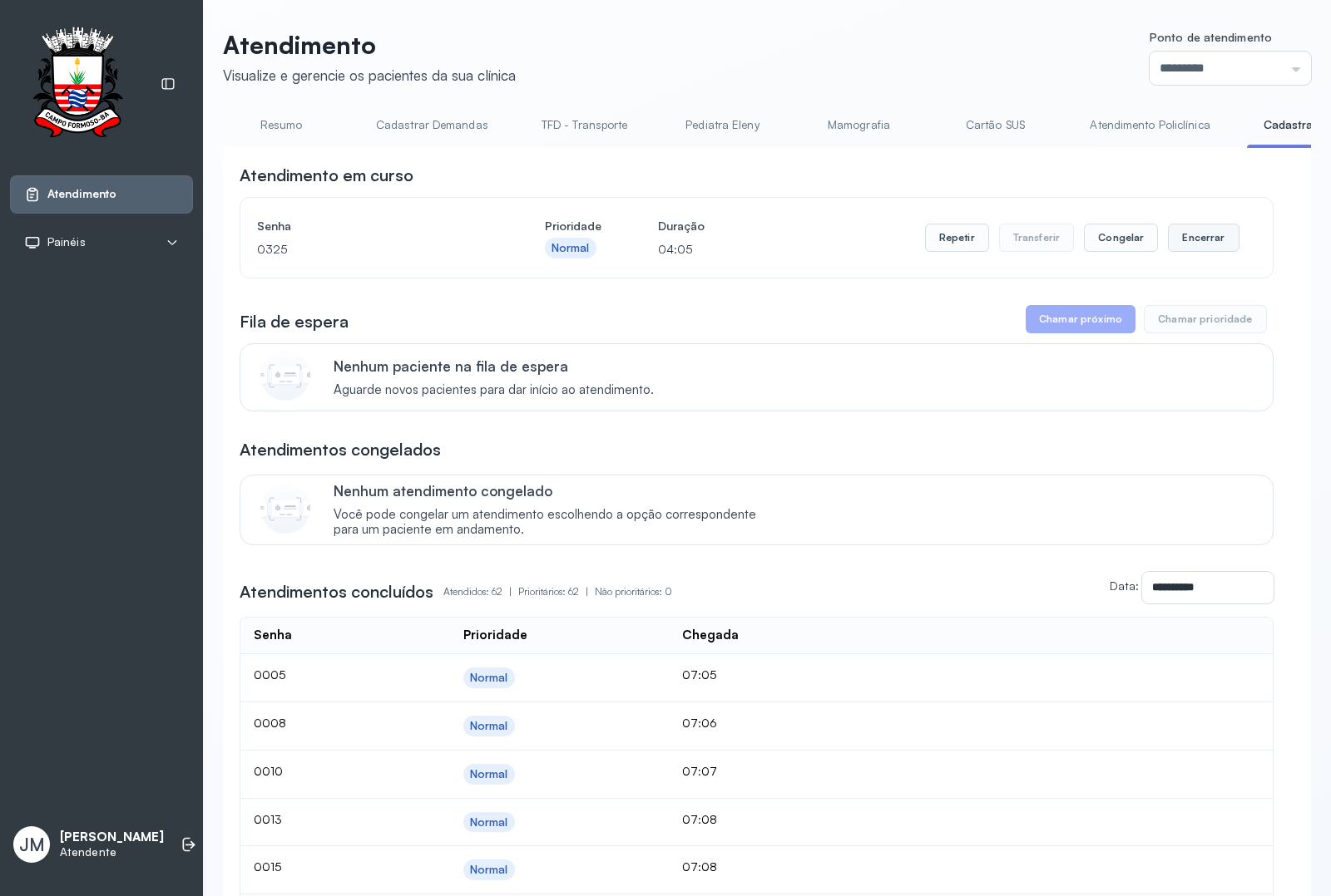
click at [1202, 243] on button "Encerrar" at bounding box center [1203, 238] width 70 height 28
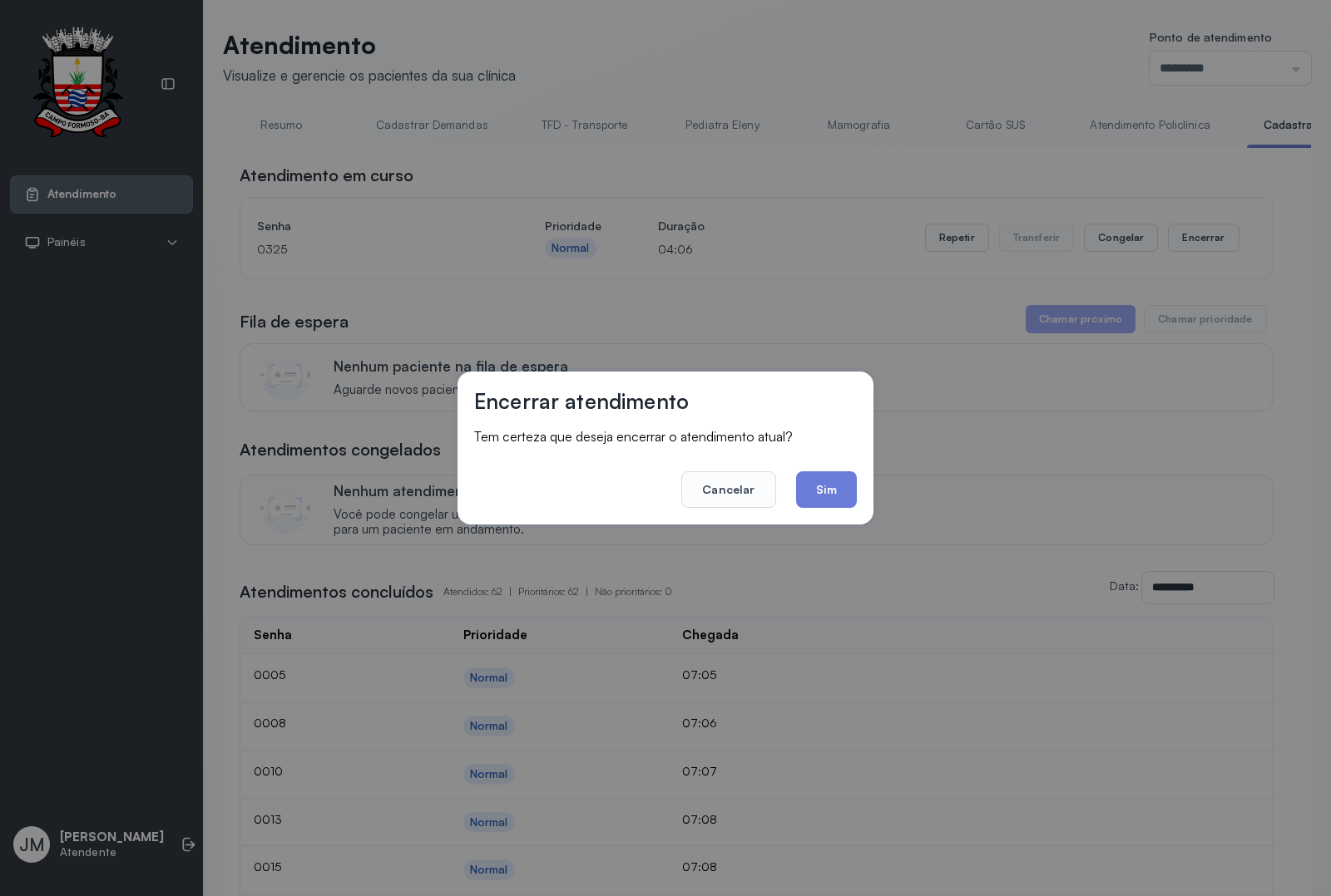
click at [848, 486] on button "Sim" at bounding box center [826, 490] width 61 height 36
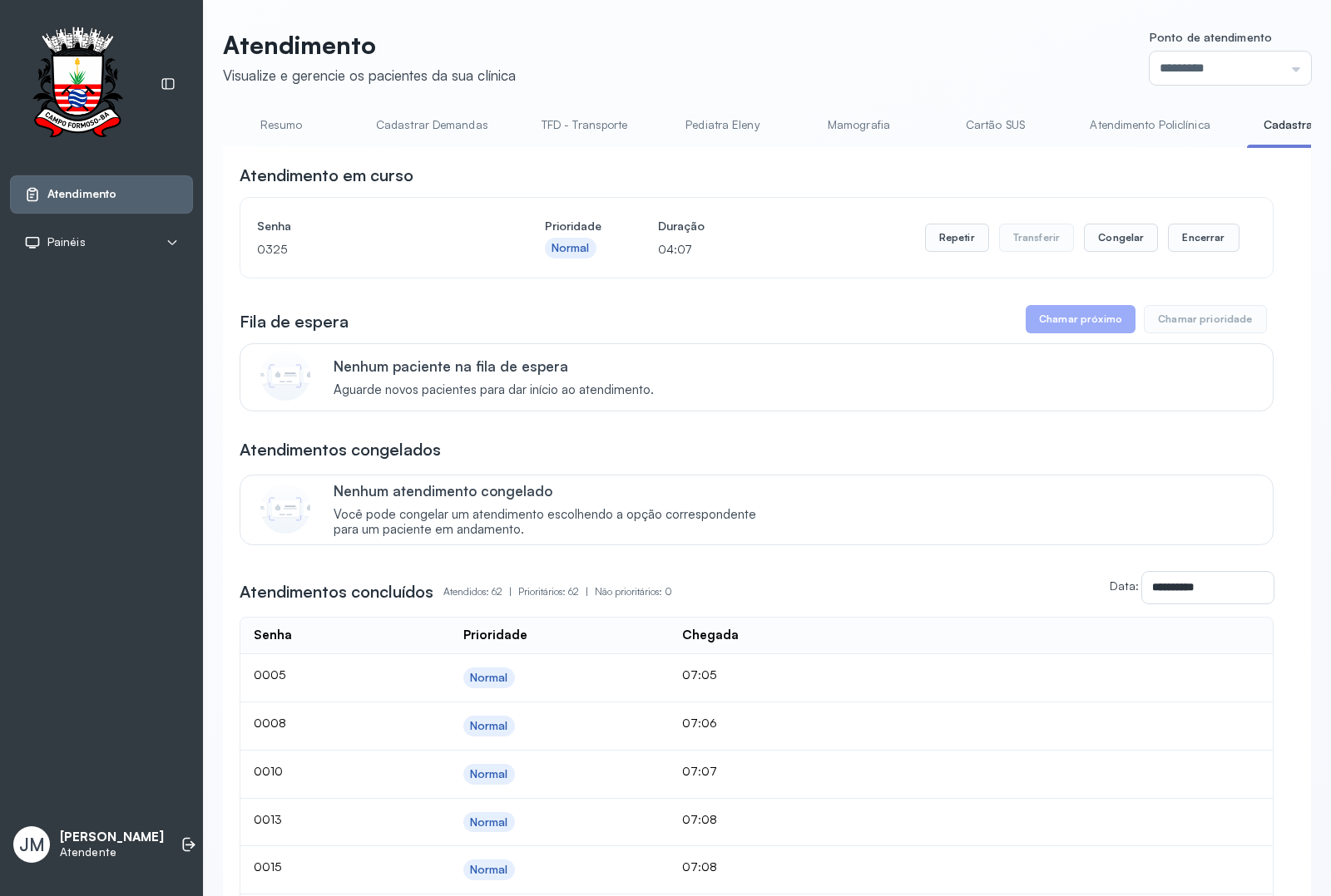
click at [280, 123] on link "Resumo" at bounding box center [281, 125] width 117 height 27
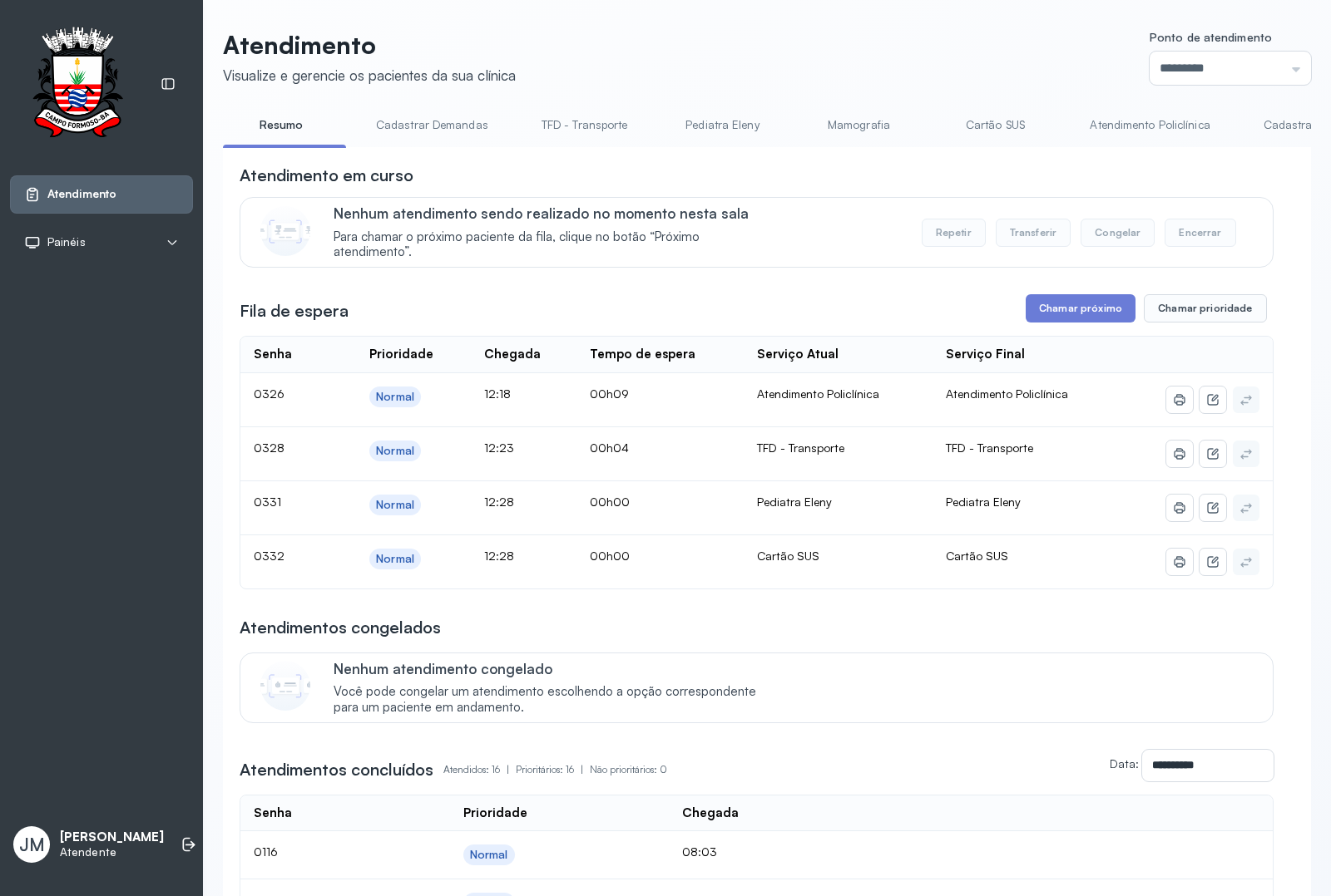
click at [1135, 125] on link "Atendimento Policlínica" at bounding box center [1148, 125] width 153 height 27
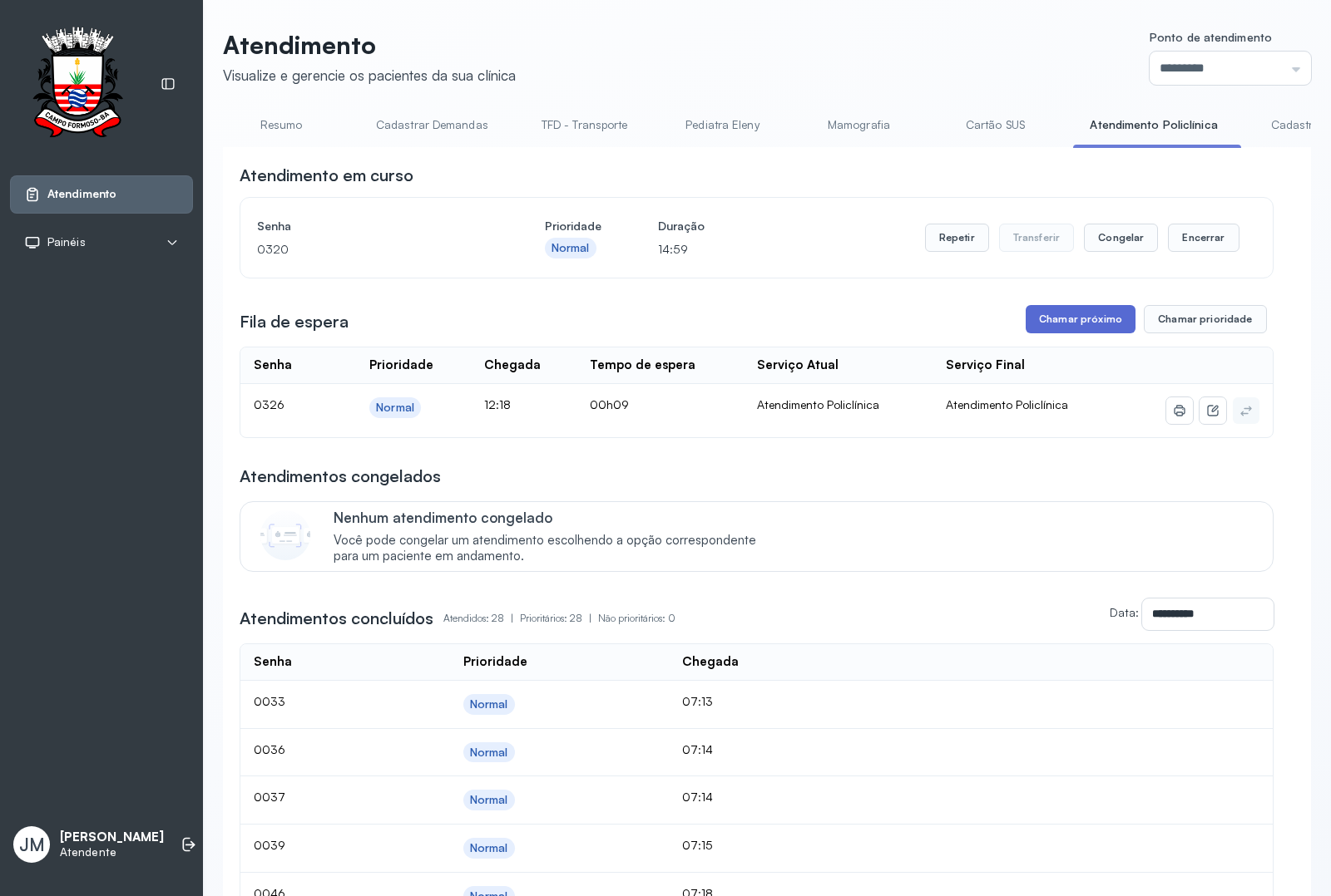
click at [1094, 332] on button "Chamar próximo" at bounding box center [1080, 319] width 109 height 28
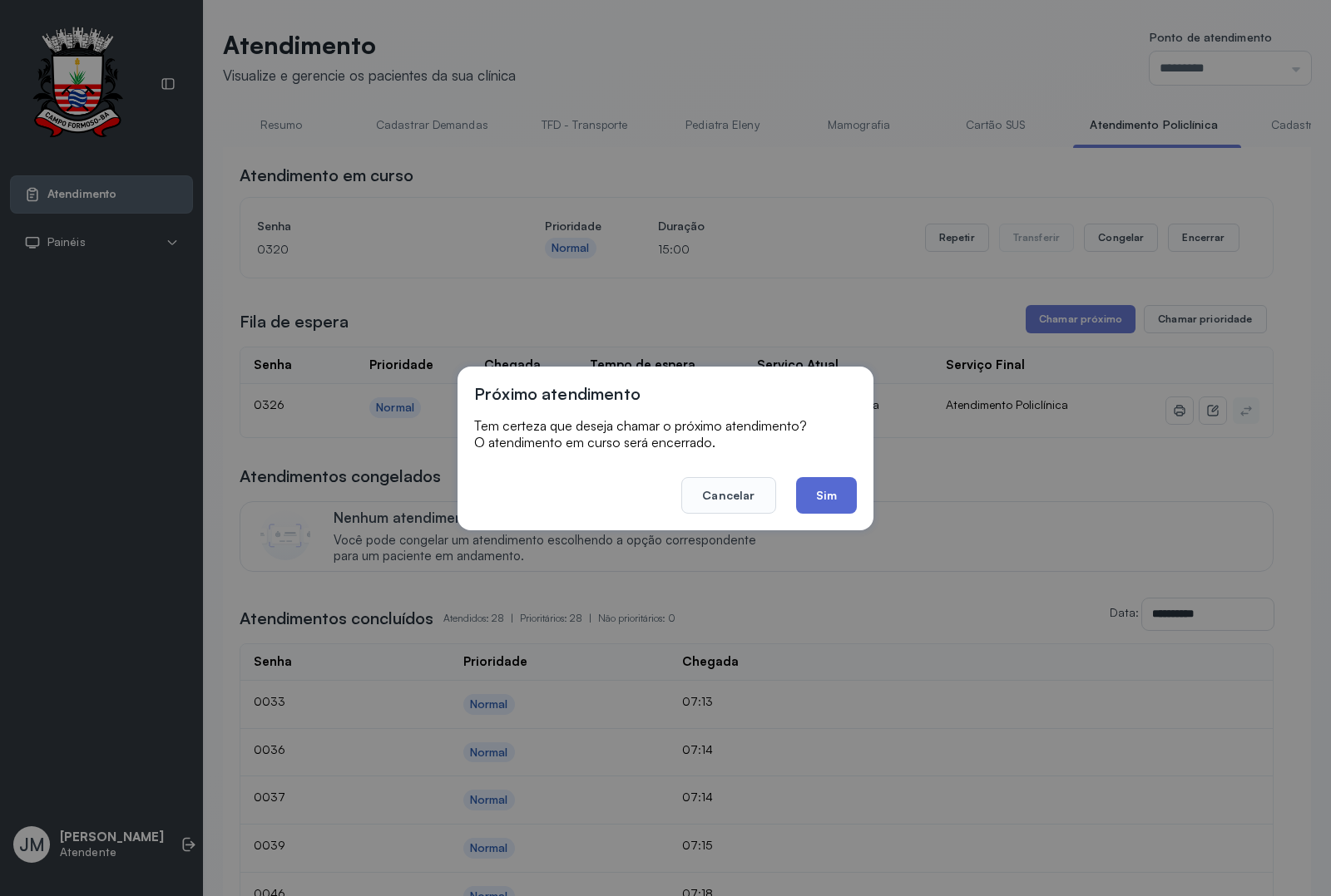
click at [833, 485] on button "Sim" at bounding box center [826, 495] width 61 height 36
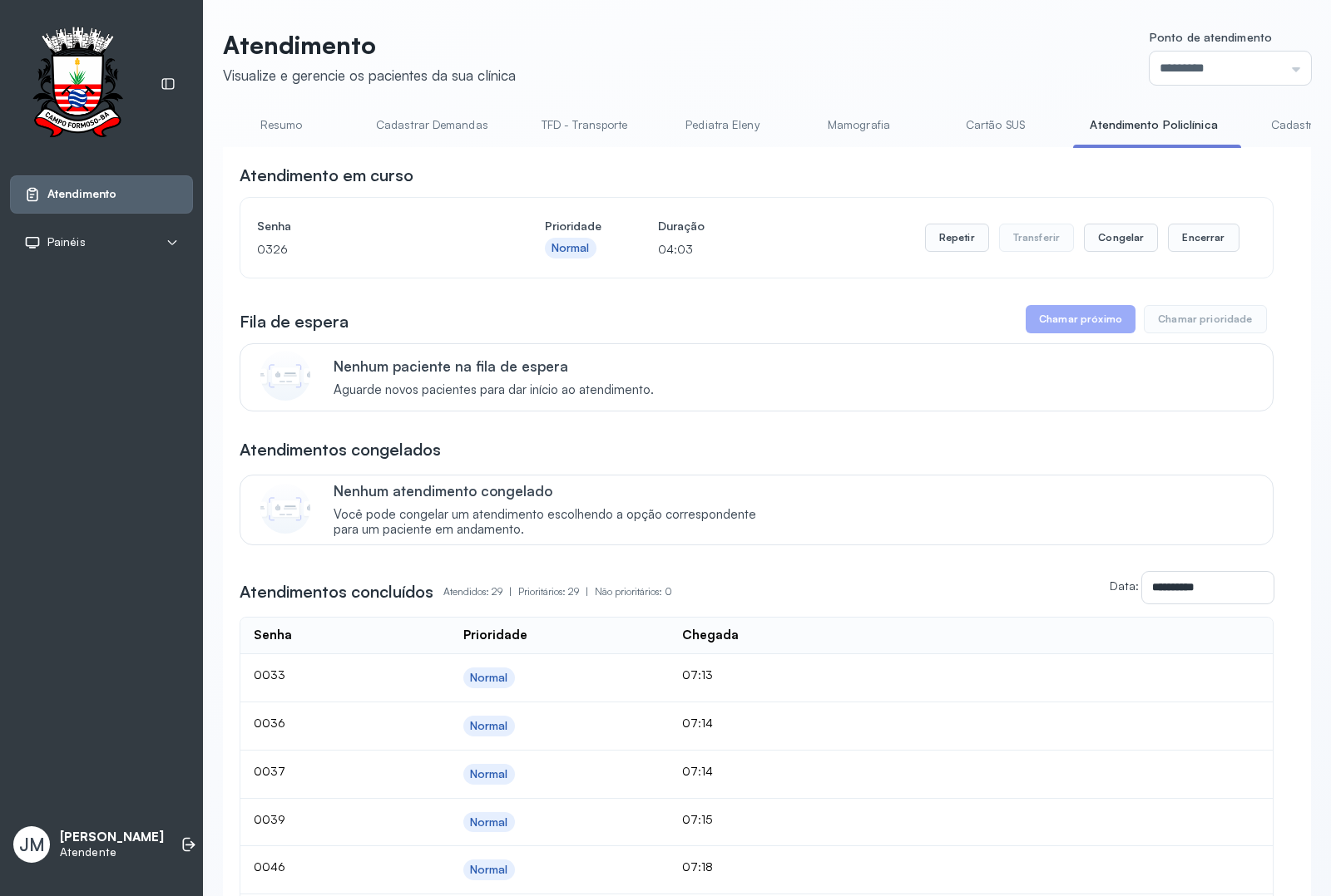
click at [271, 122] on link "Resumo" at bounding box center [281, 125] width 117 height 27
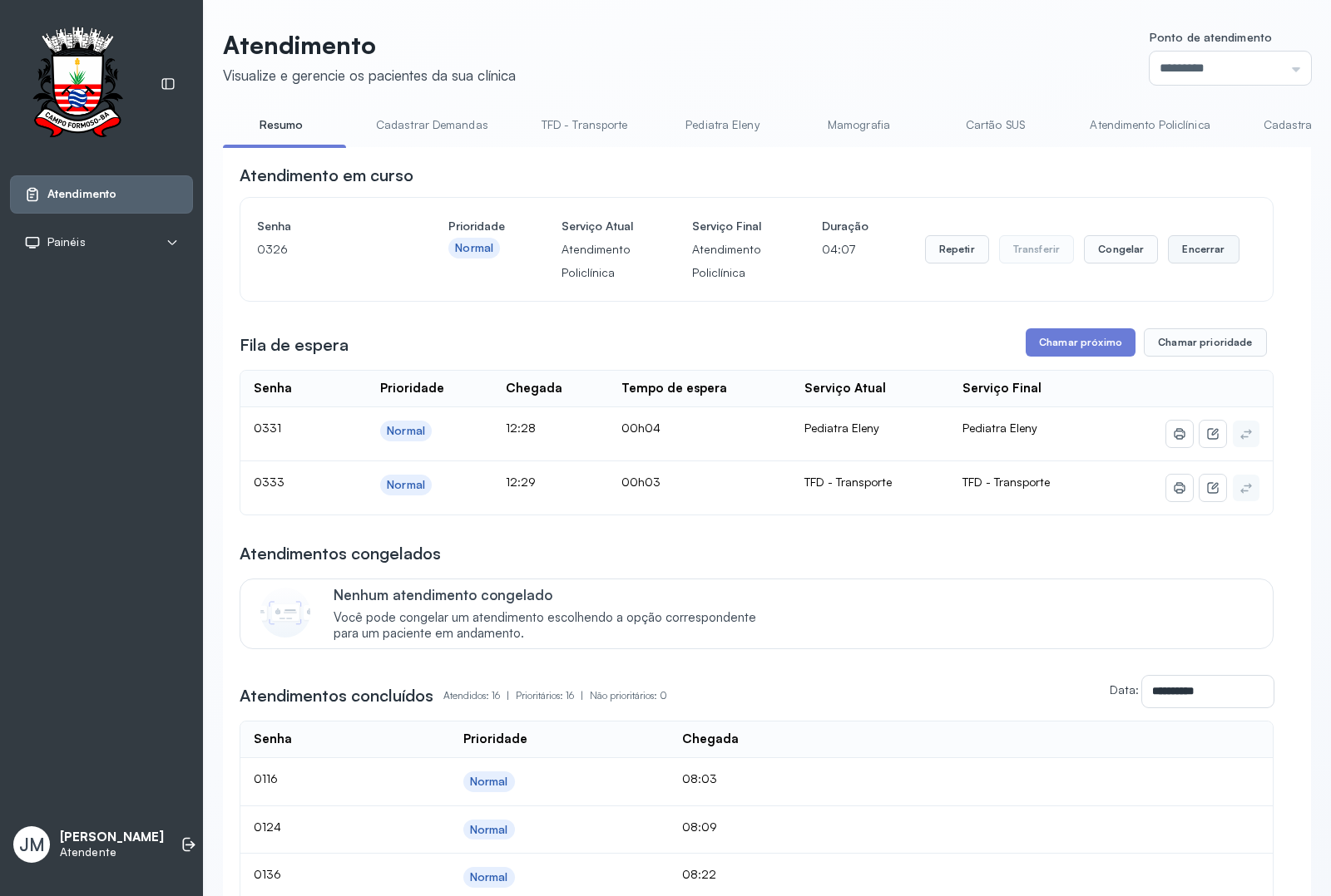
click at [1186, 264] on button "Encerrar" at bounding box center [1203, 248] width 70 height 28
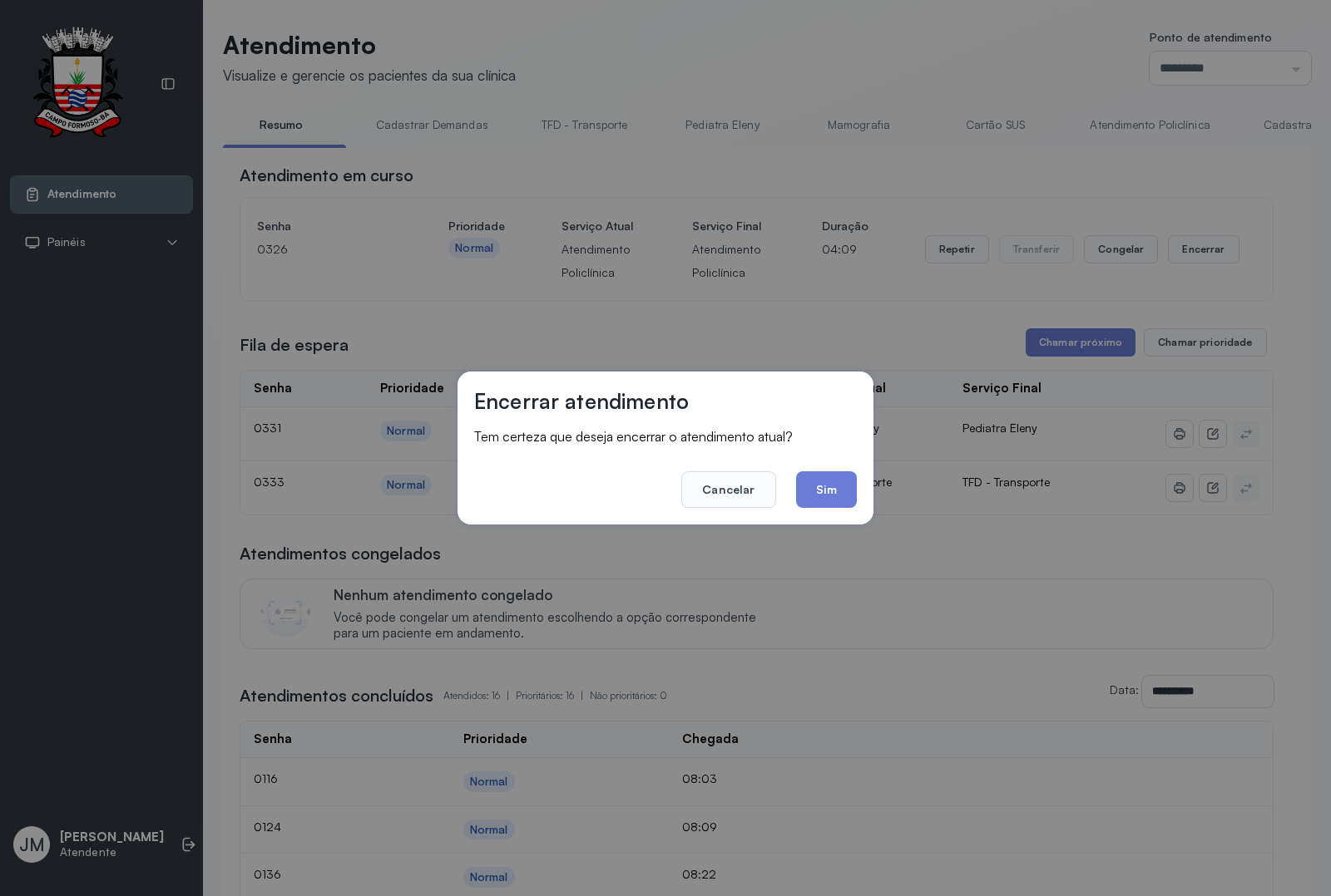
click at [861, 321] on div "Encerrar atendimento Tem certeza que deseja encerrar o atendimento atual? Cance…" at bounding box center [665, 448] width 1331 height 896
click at [845, 297] on div "Encerrar atendimento Tem certeza que deseja encerrar o atendimento atual? Cance…" at bounding box center [665, 448] width 1331 height 896
click at [693, 501] on button "Cancelar" at bounding box center [728, 490] width 94 height 36
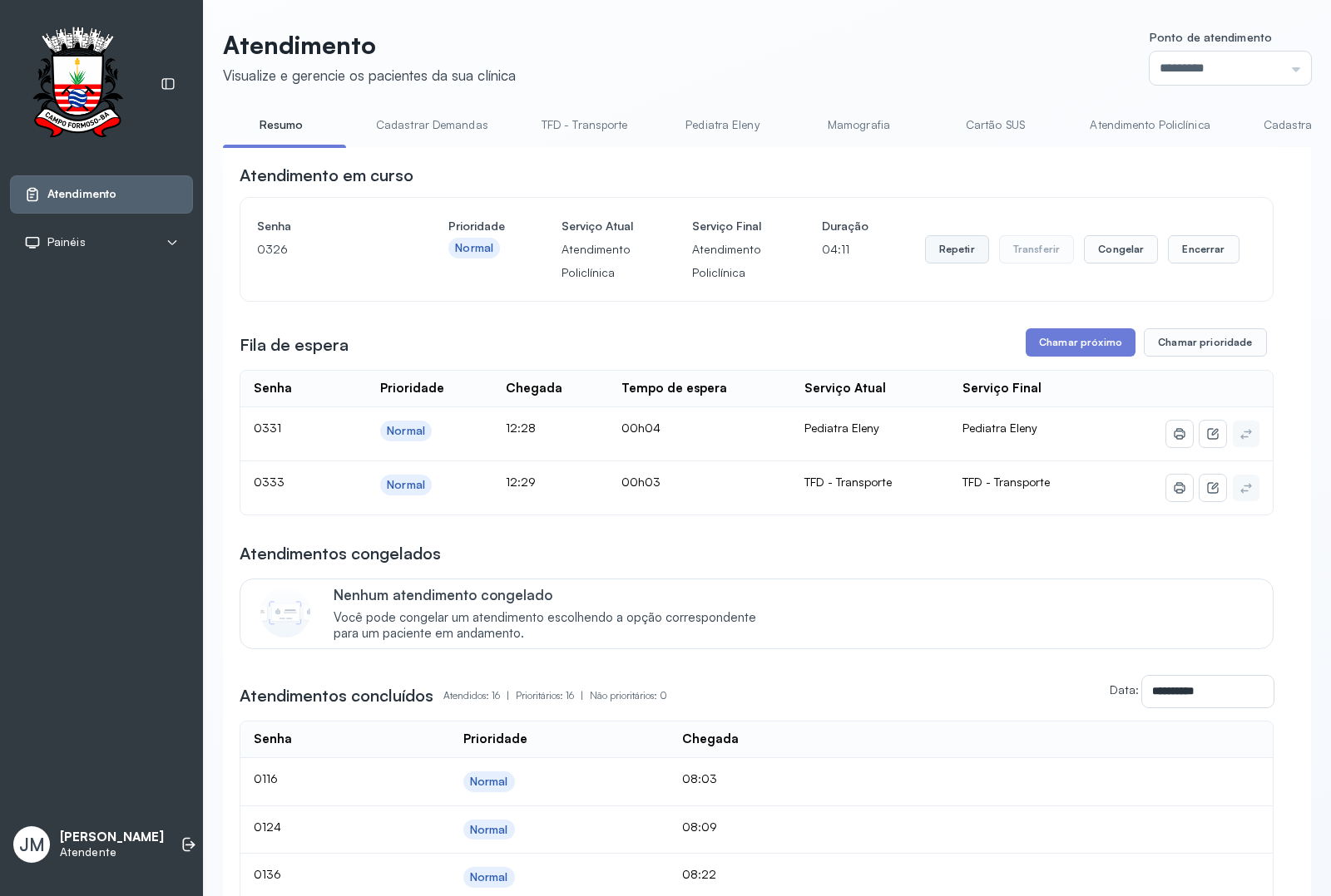
click at [949, 264] on button "Repetir" at bounding box center [956, 248] width 64 height 28
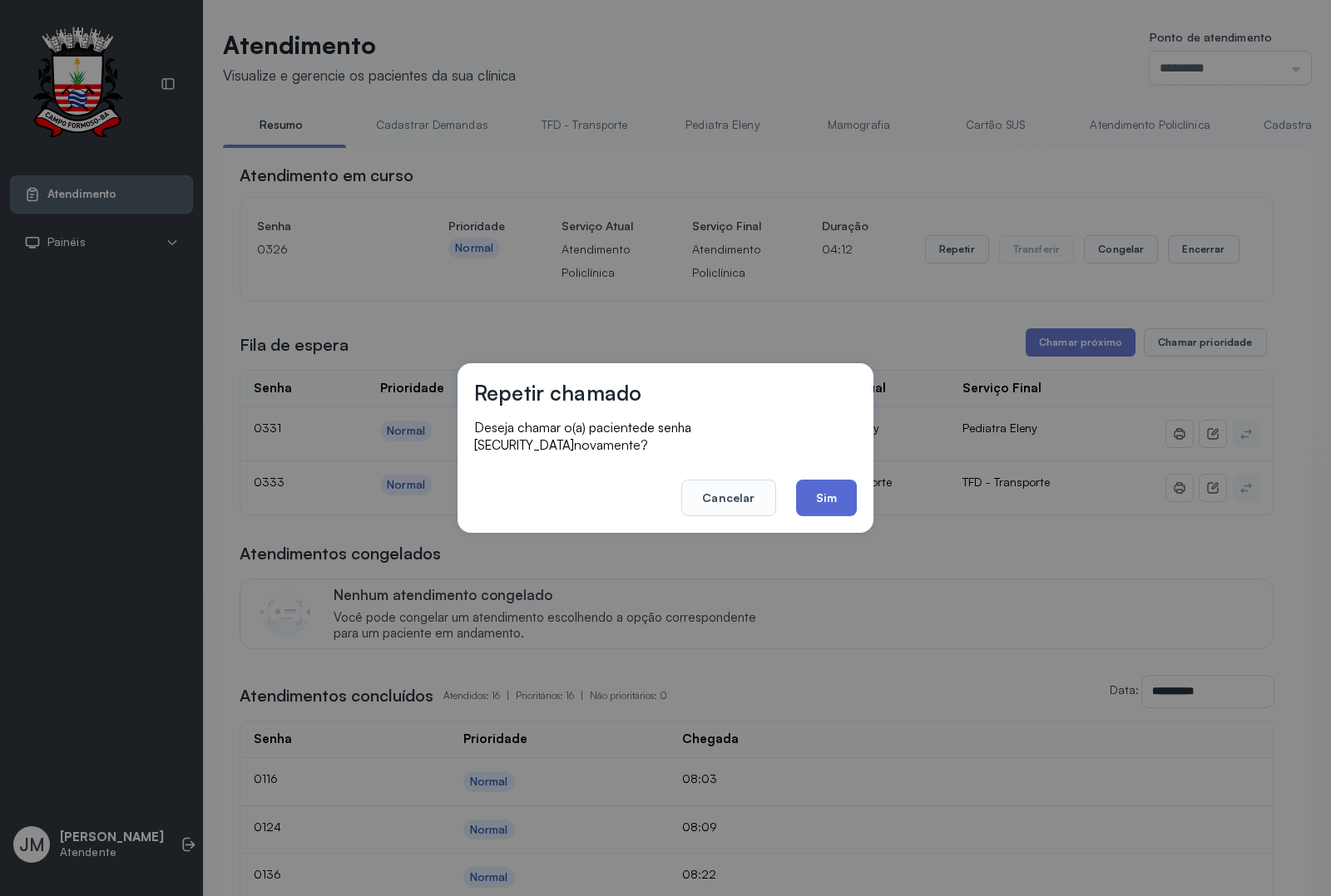
click at [826, 490] on button "Sim" at bounding box center [826, 498] width 61 height 36
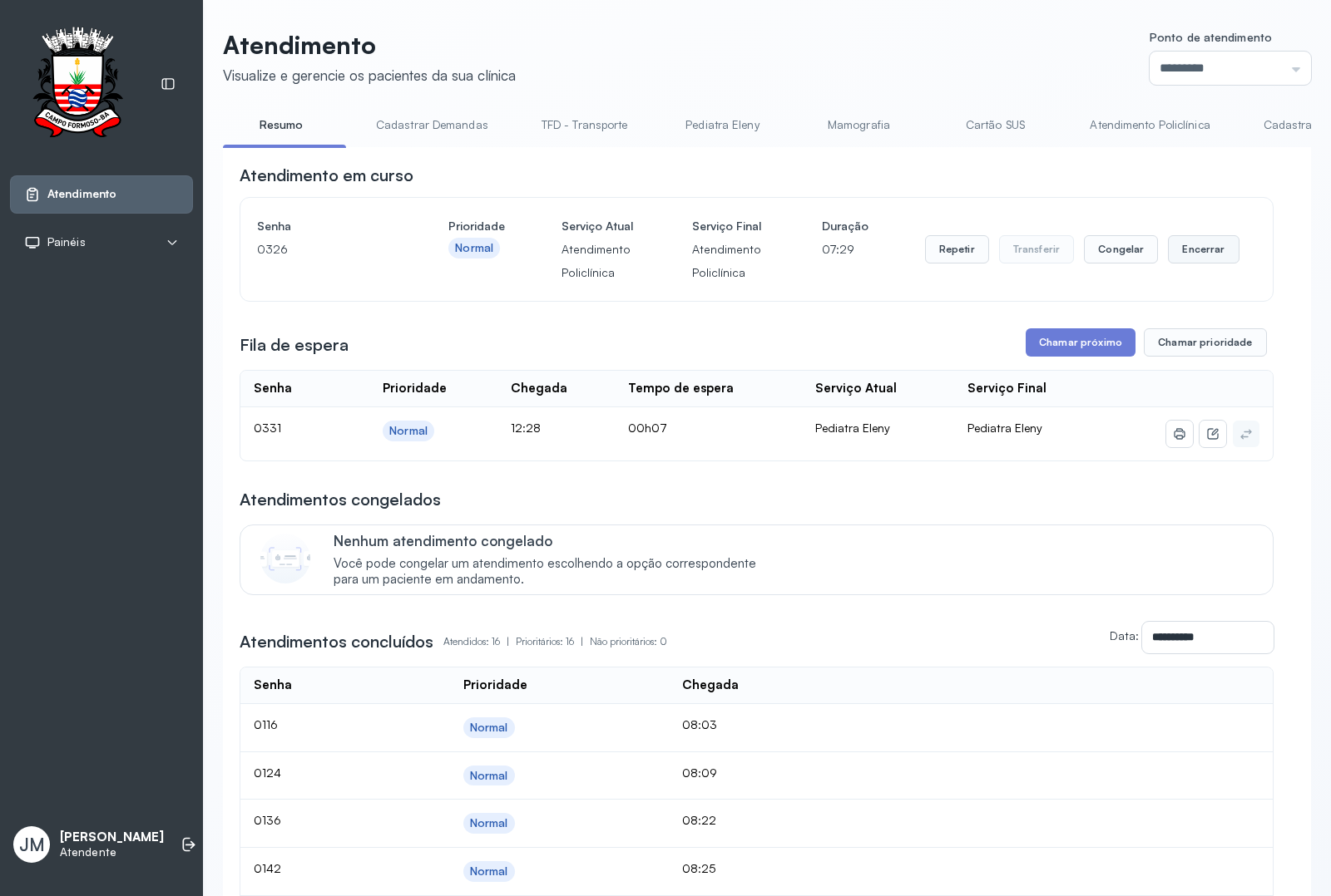
click at [1199, 264] on button "Encerrar" at bounding box center [1203, 248] width 70 height 28
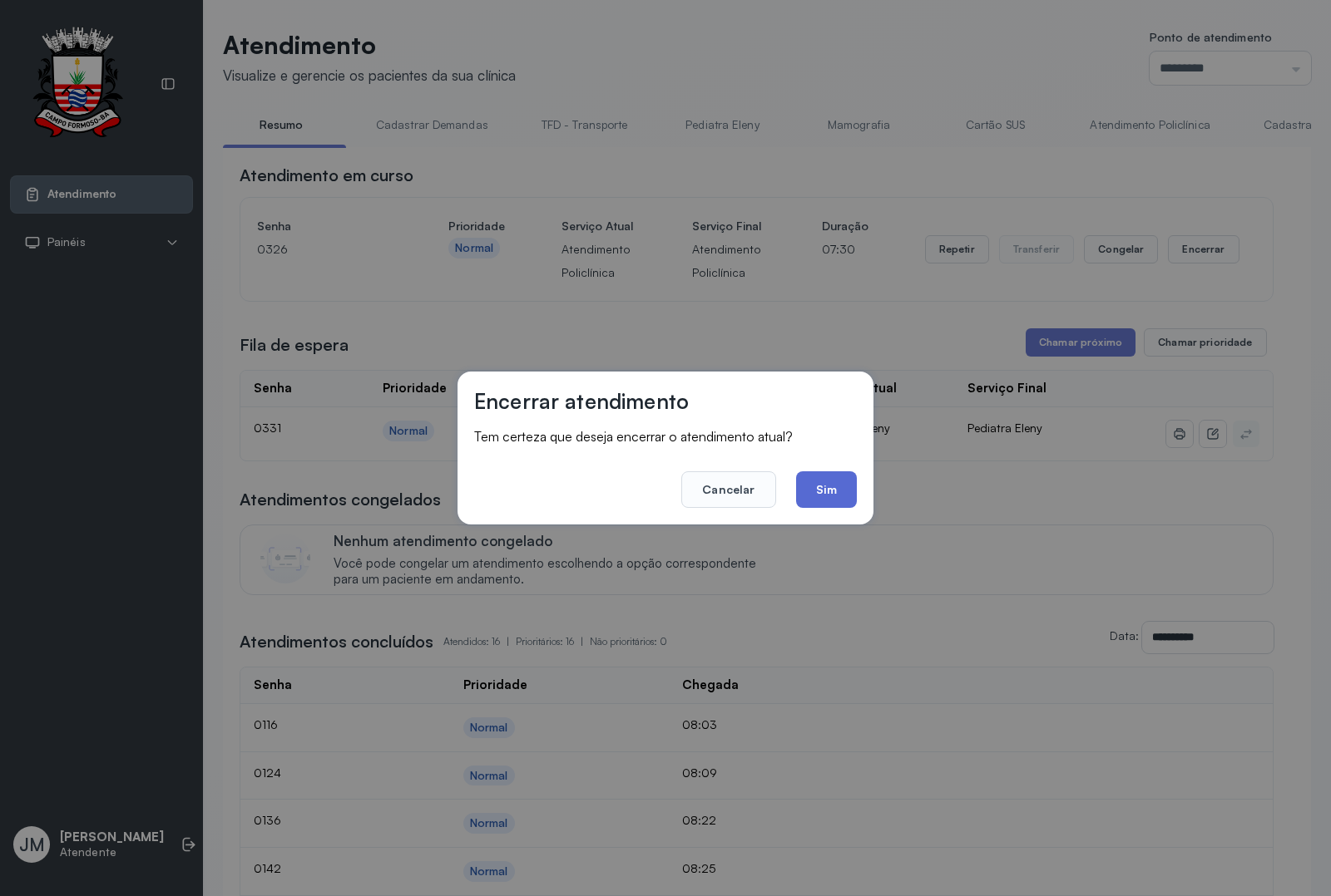
click at [803, 492] on button "Sim" at bounding box center [826, 490] width 61 height 36
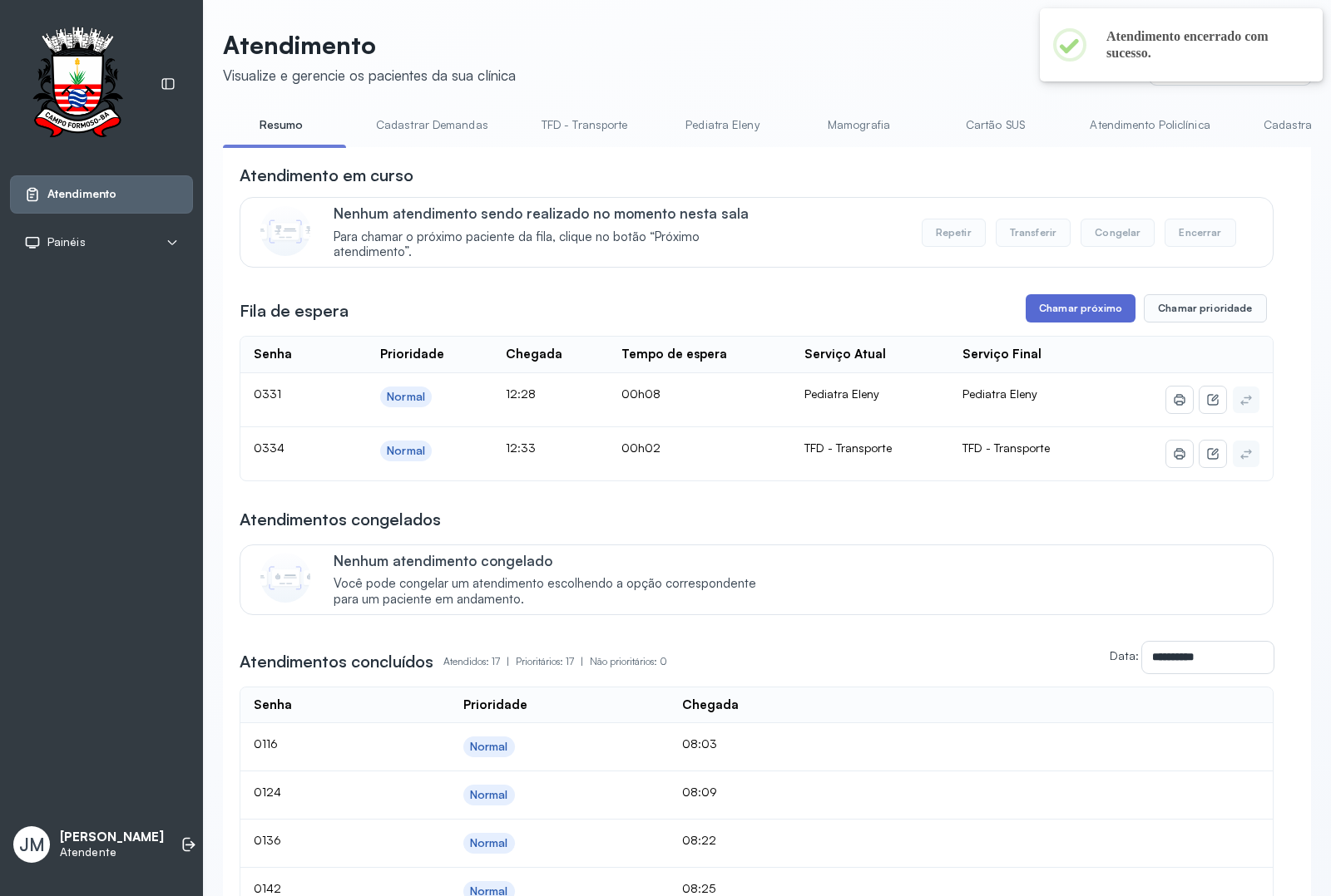
click at [1058, 310] on button "Chamar próximo" at bounding box center [1080, 308] width 109 height 28
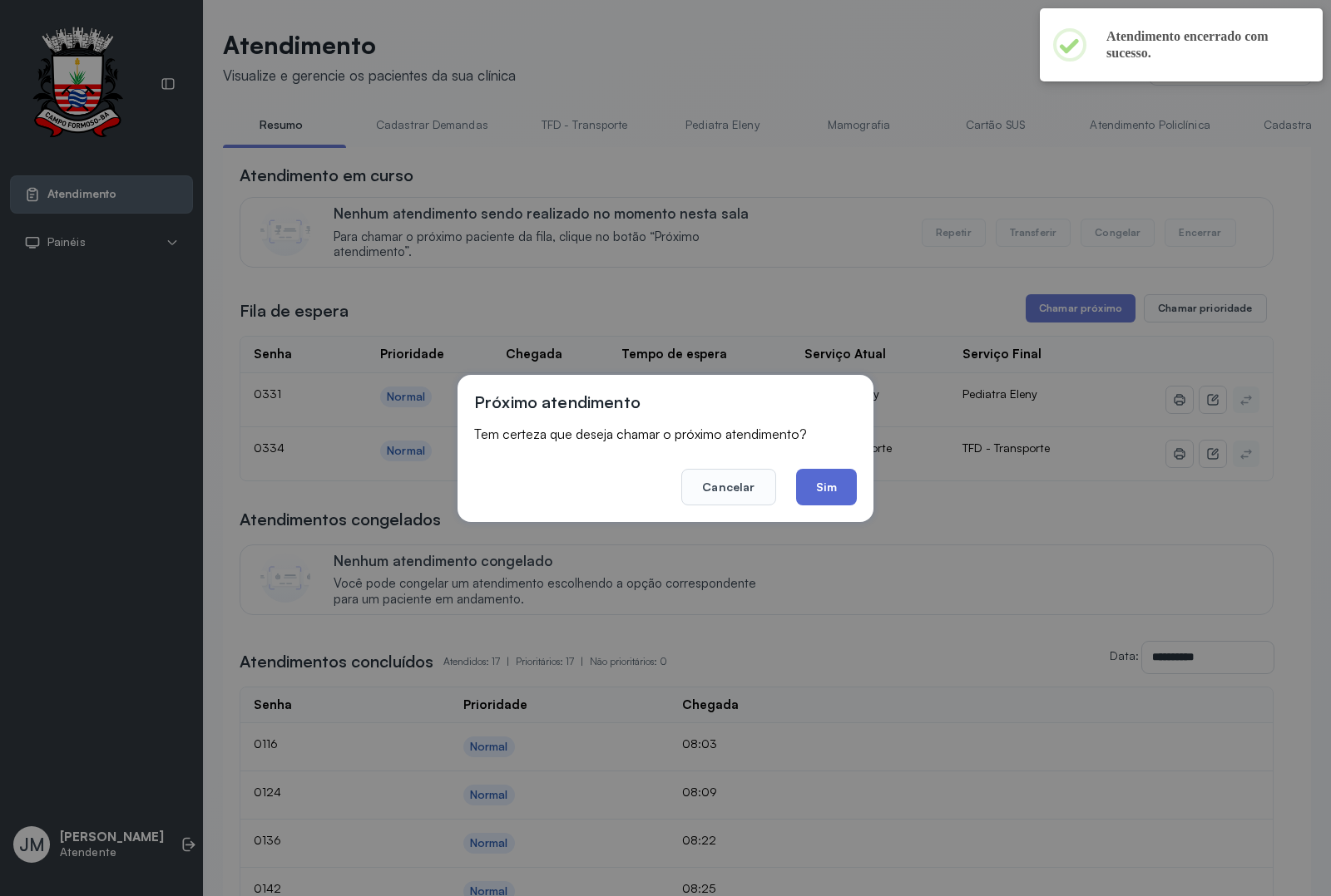
click at [836, 484] on button "Sim" at bounding box center [826, 487] width 61 height 36
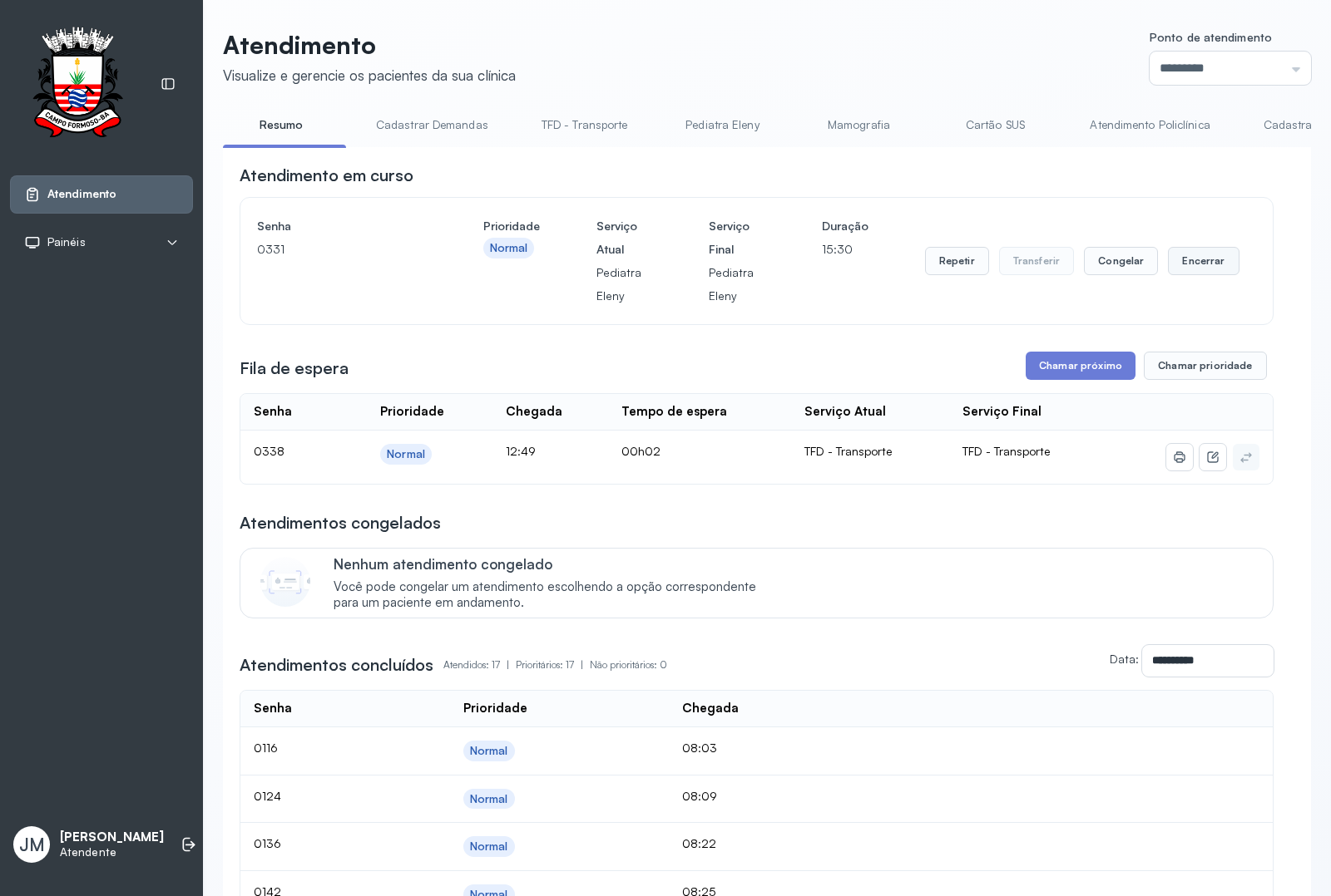
click at [1199, 266] on button "Encerrar" at bounding box center [1203, 260] width 70 height 28
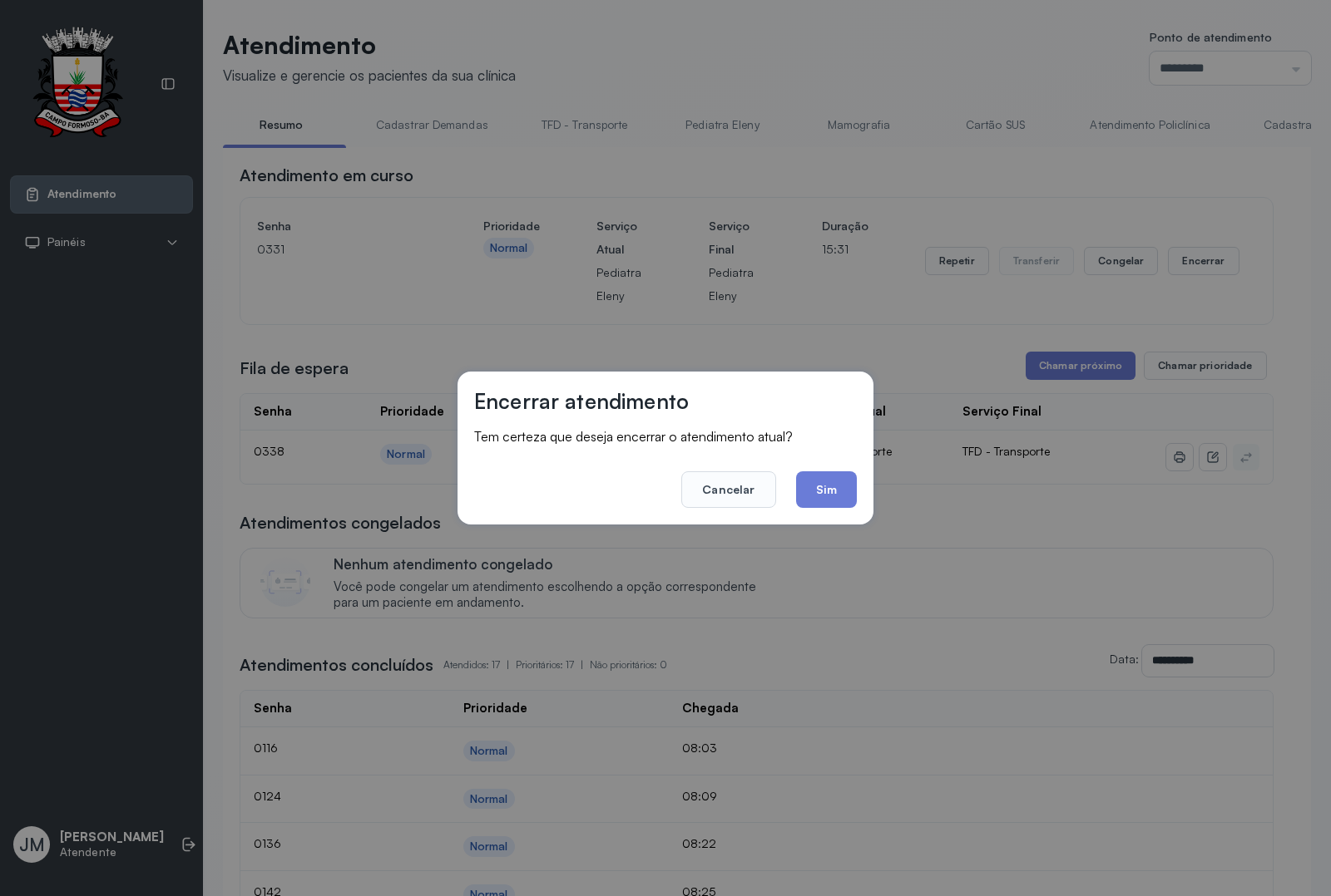
click at [844, 487] on button "Sim" at bounding box center [826, 490] width 61 height 36
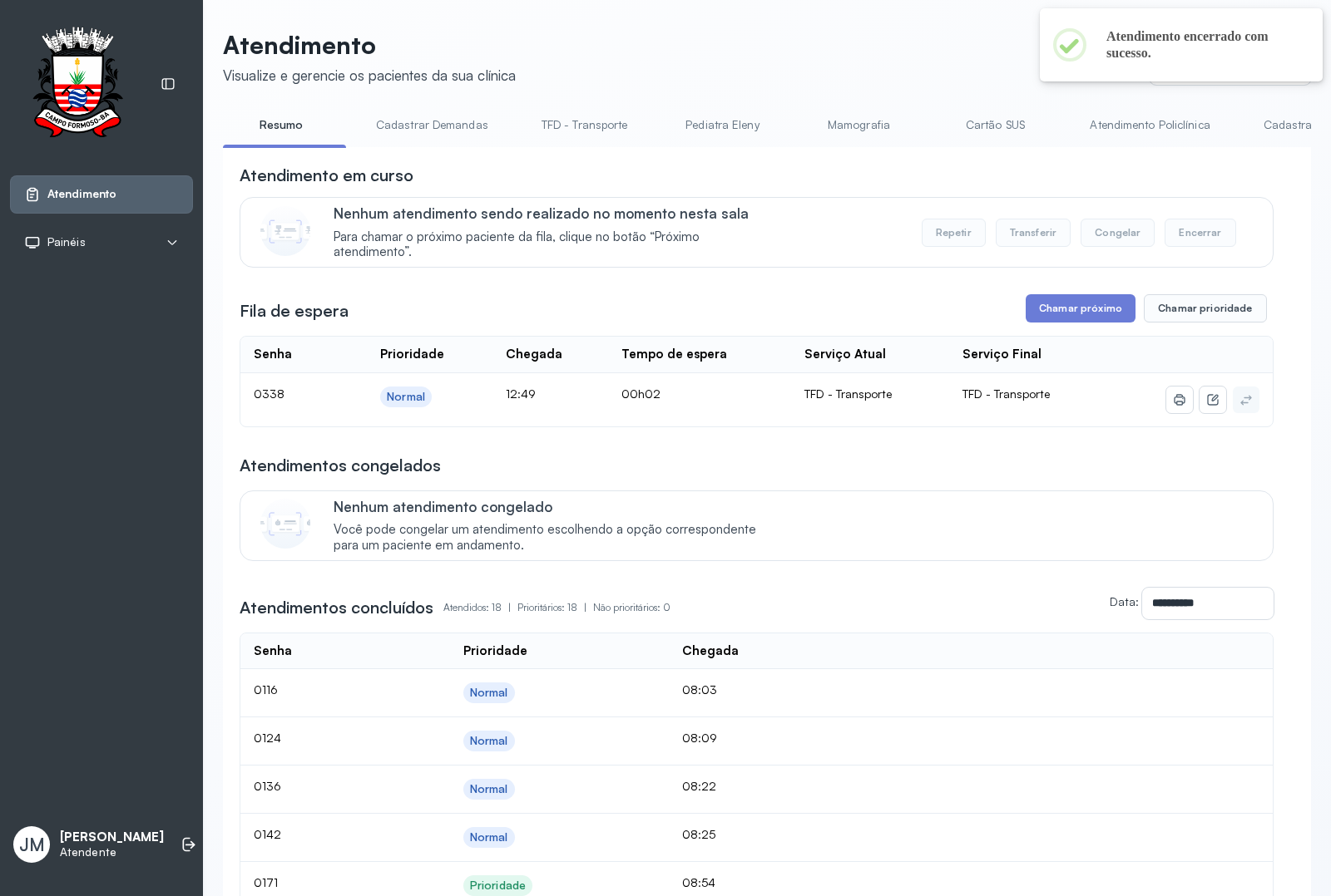
click at [605, 35] on header "Atendimento Visualize e gerencie os pacientes da sua clínica Ponto de atendimen…" at bounding box center [767, 57] width 1088 height 55
click at [608, 34] on header "Atendimento Visualize e gerencie os pacientes da sua clínica Ponto de atendimen…" at bounding box center [767, 57] width 1088 height 55
click at [659, 35] on header "Atendimento Visualize e gerencie os pacientes da sua clínica Ponto de atendimen…" at bounding box center [767, 57] width 1088 height 55
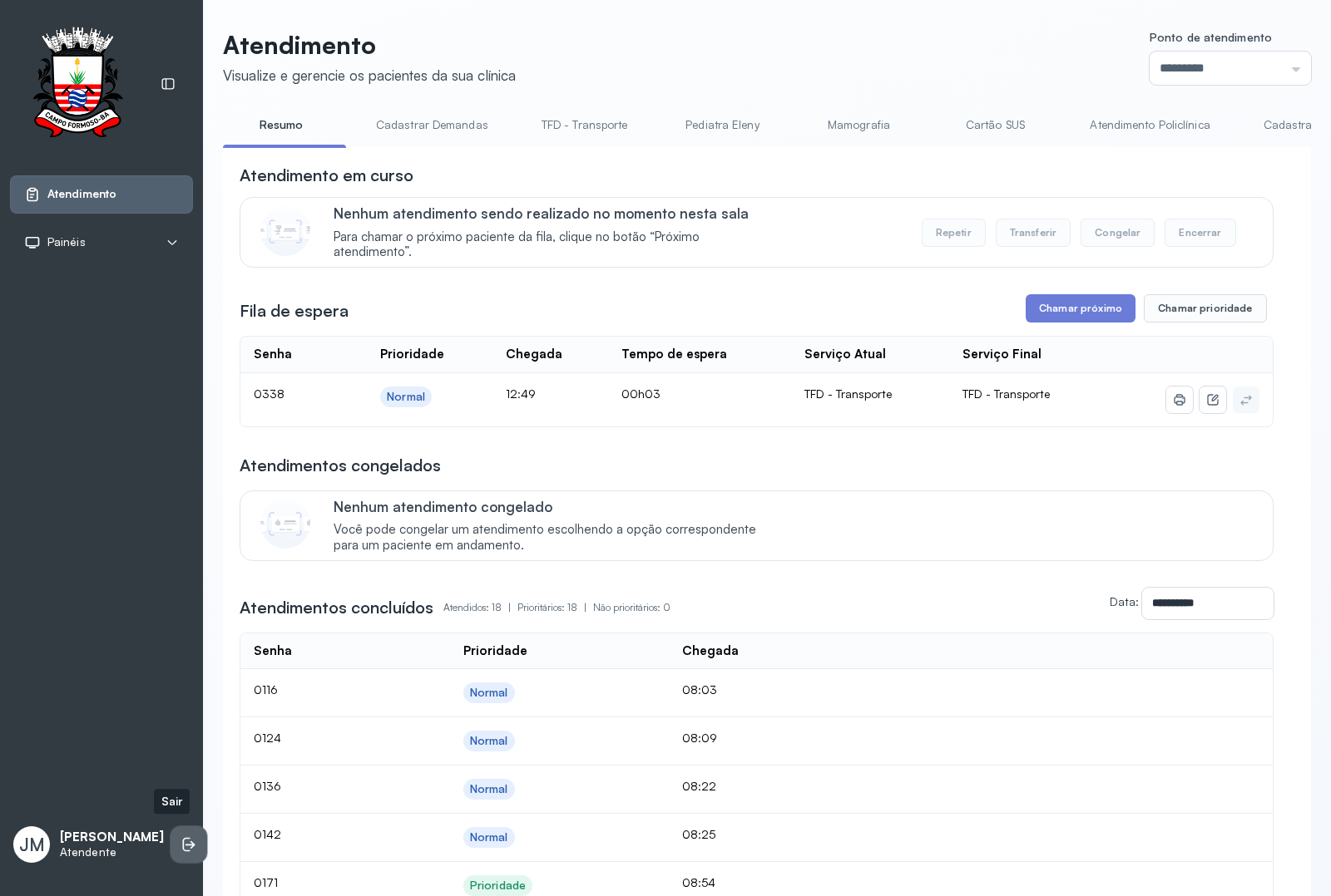
click at [173, 829] on li at bounding box center [189, 845] width 36 height 36
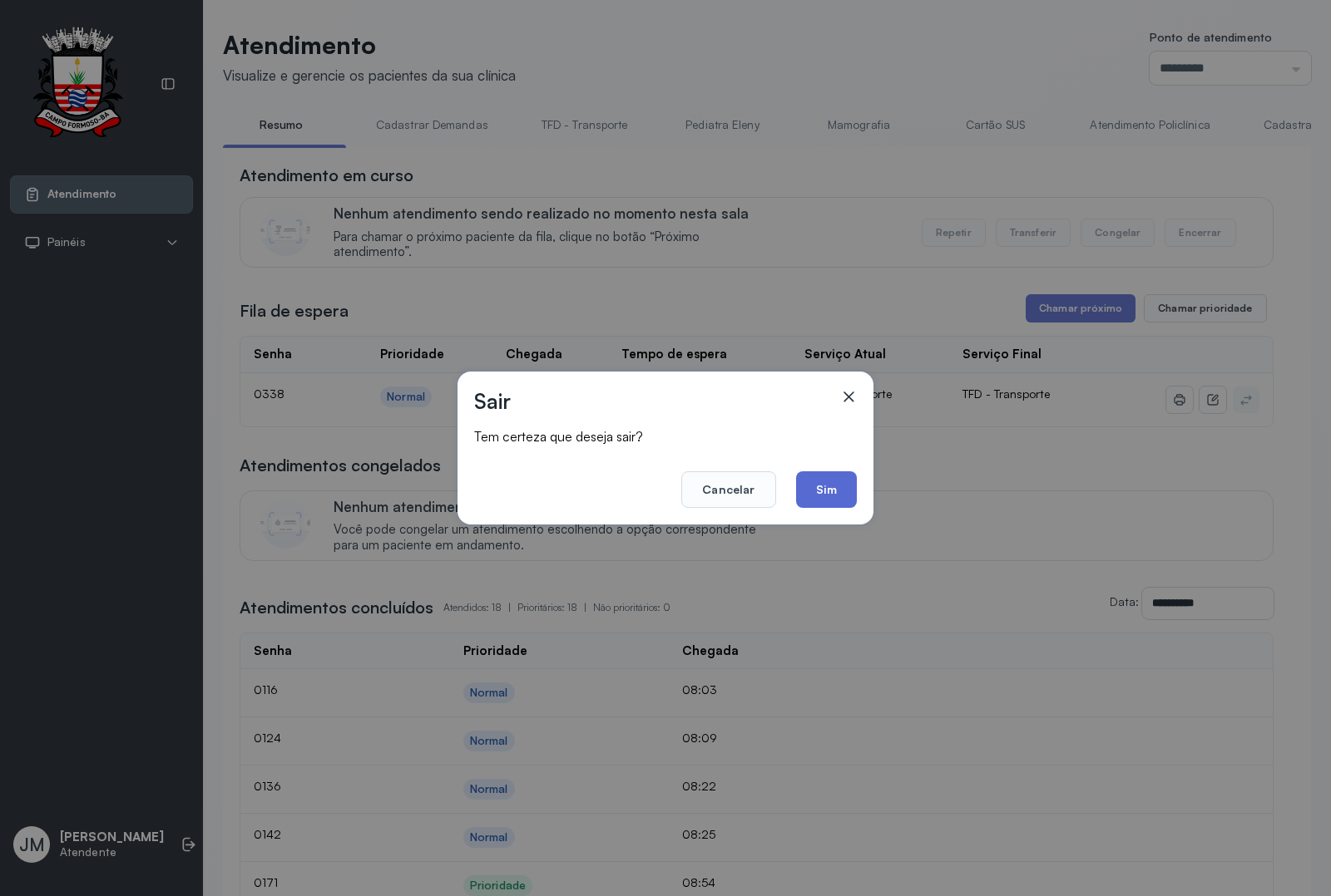
click at [836, 488] on button "Sim" at bounding box center [826, 490] width 61 height 36
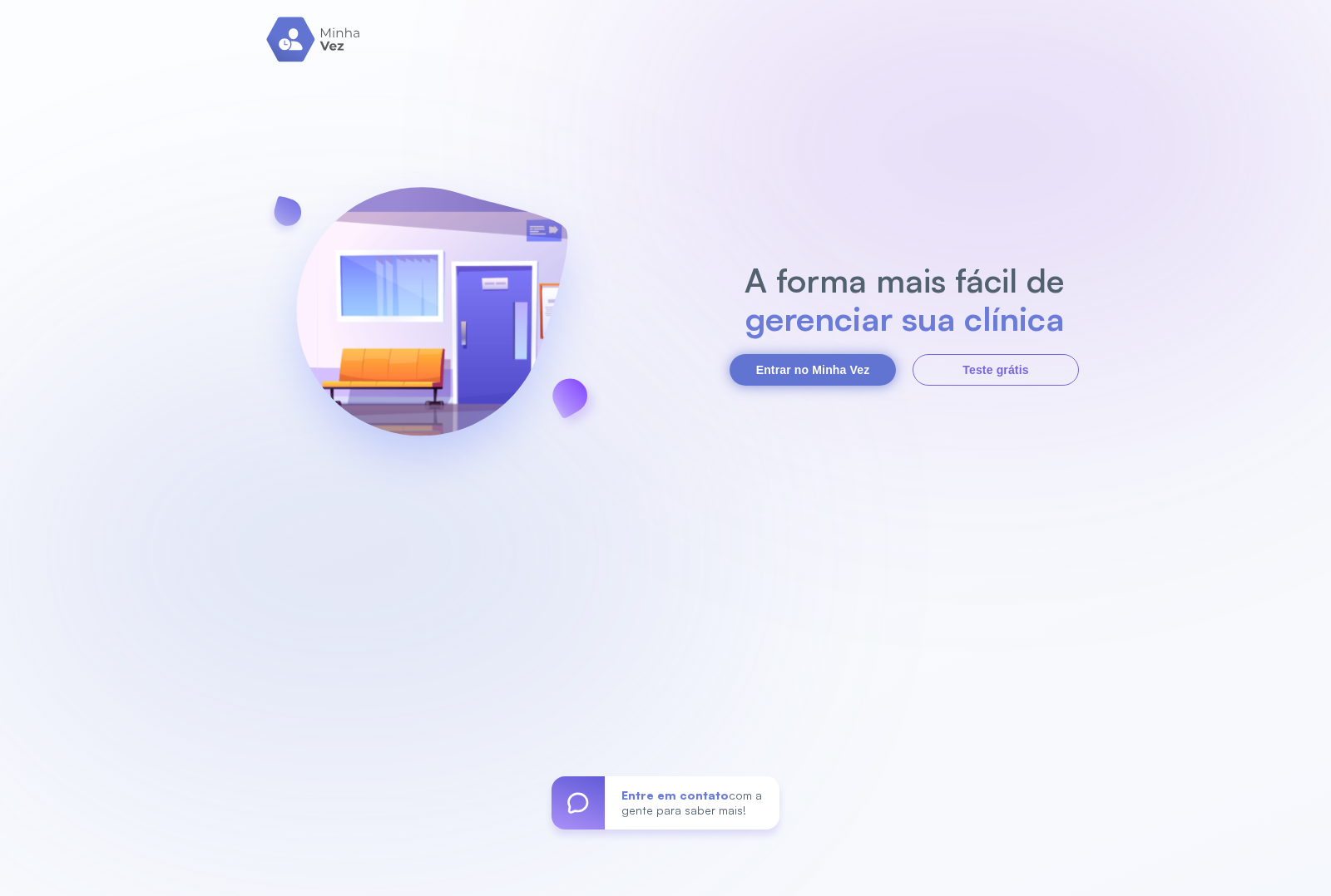
click at [771, 371] on button "Entrar no Minha Vez" at bounding box center [812, 369] width 166 height 32
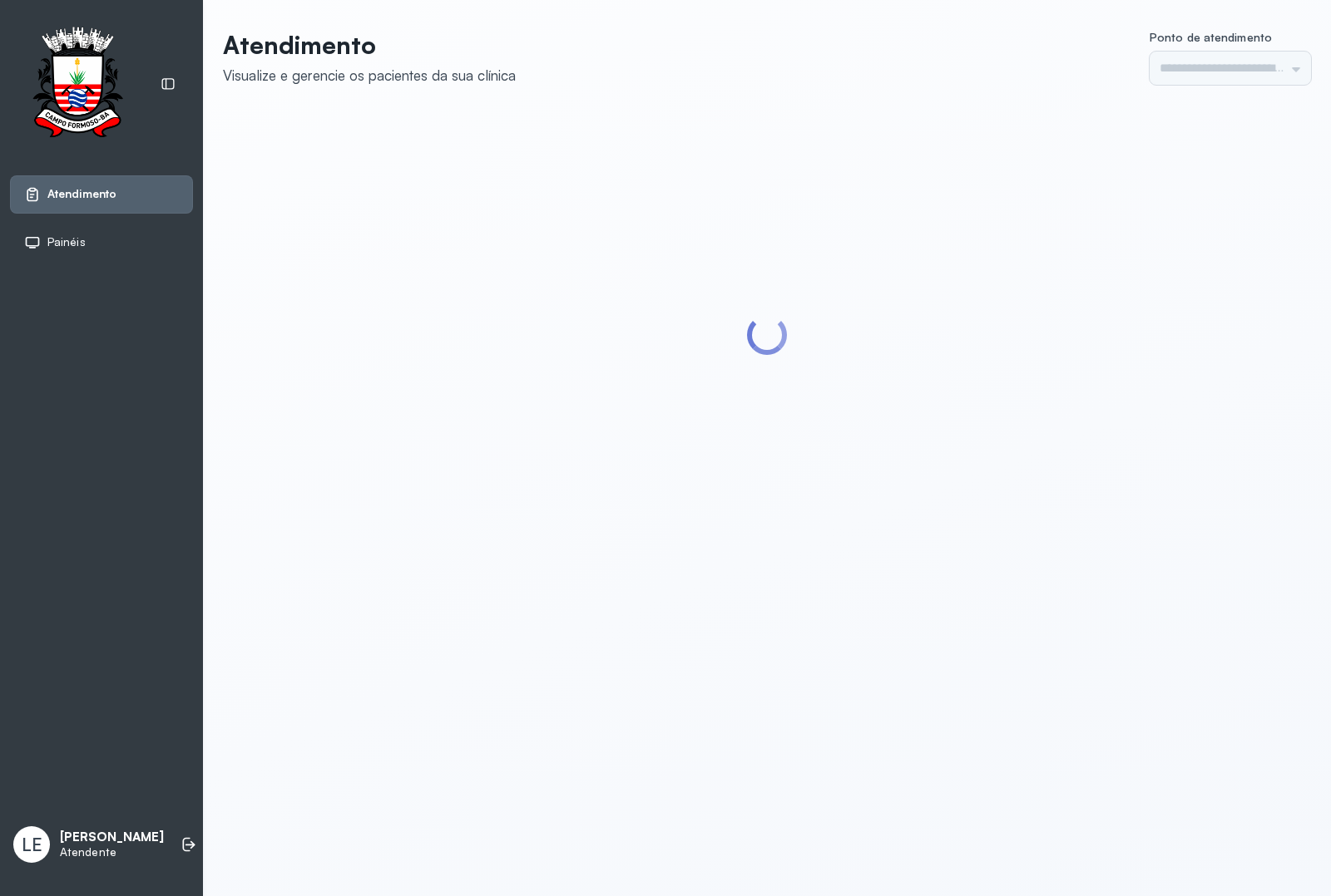
type input "*********"
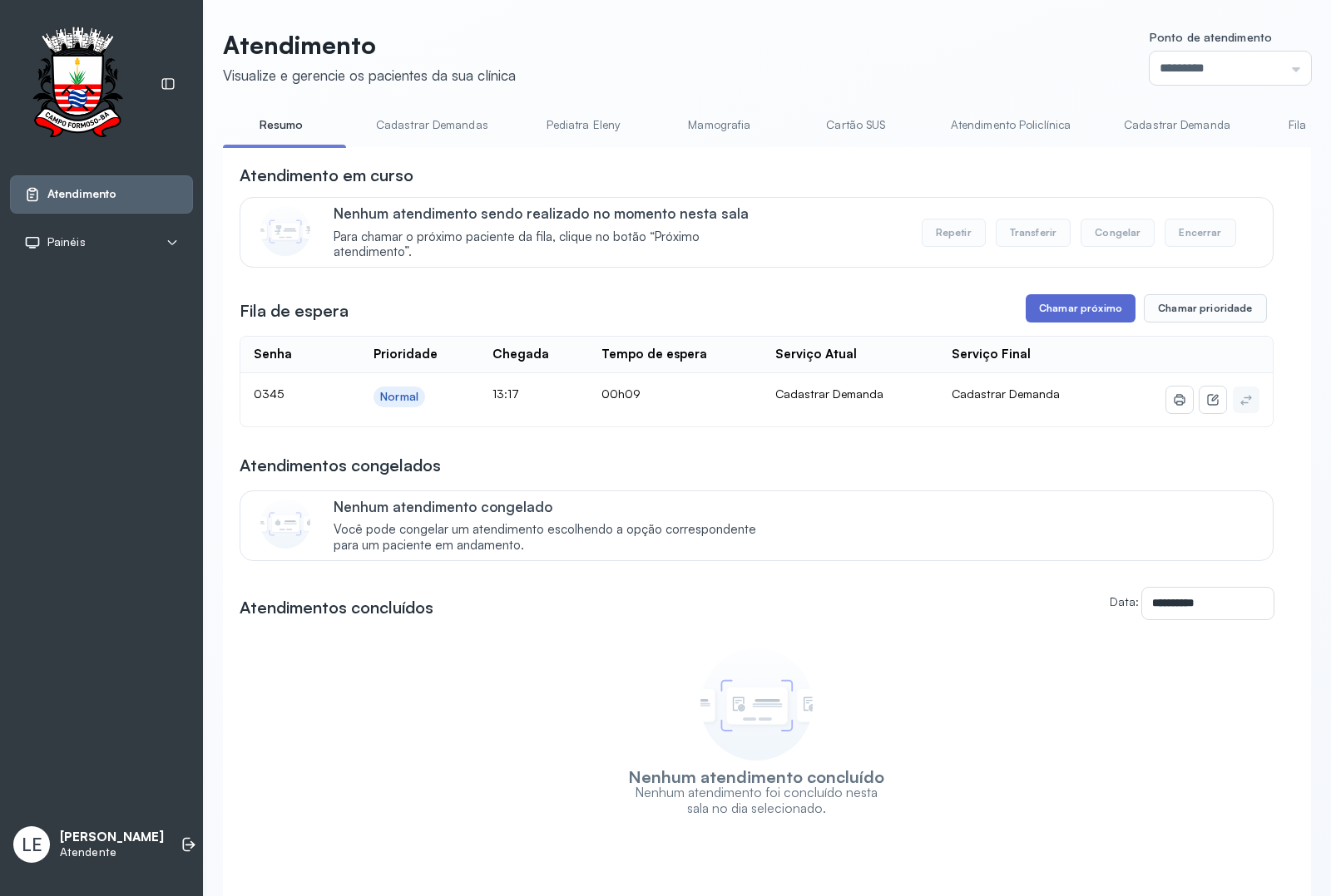
click at [1063, 301] on button "Chamar próximo" at bounding box center [1080, 308] width 109 height 28
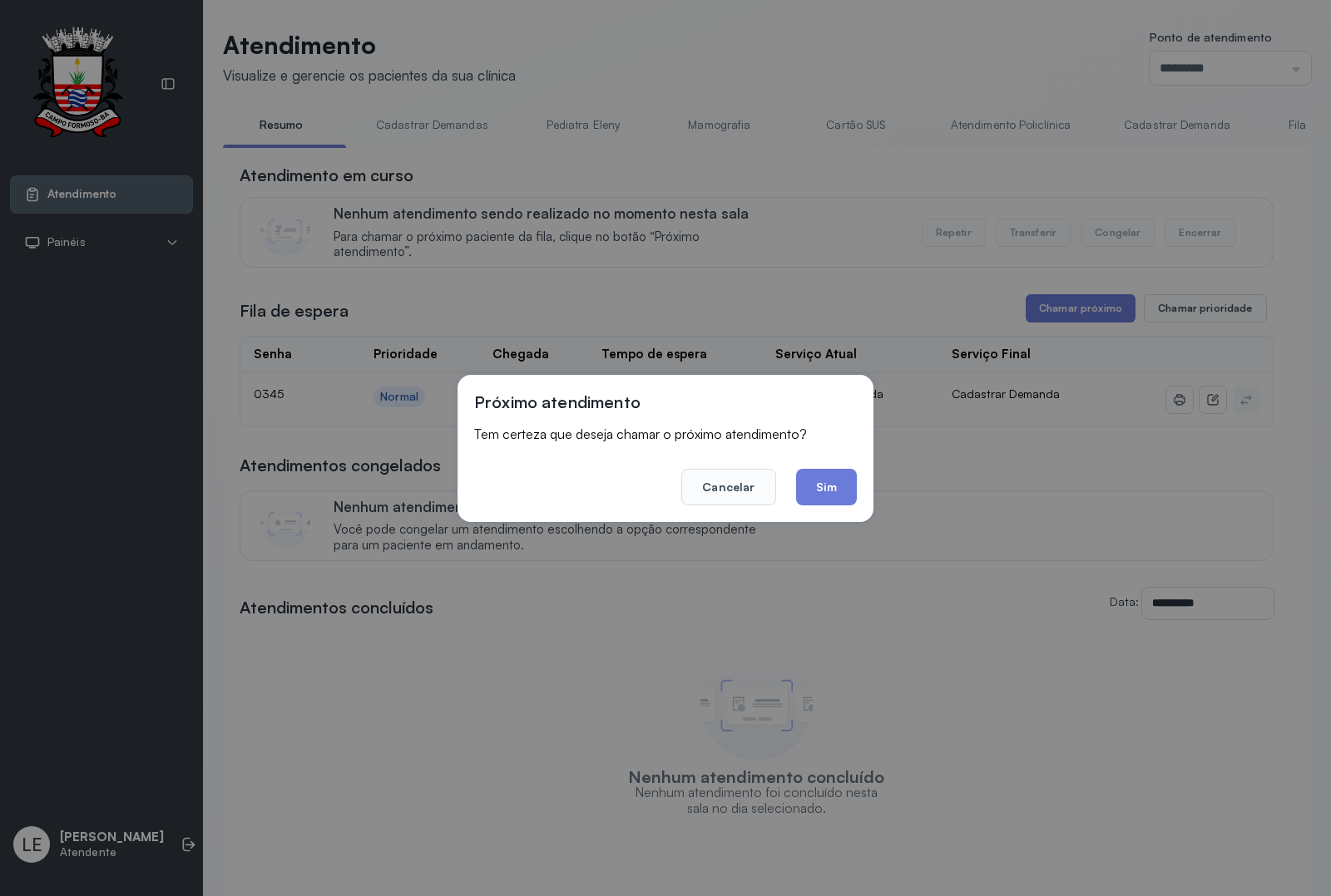
click at [831, 484] on button "Sim" at bounding box center [826, 487] width 61 height 36
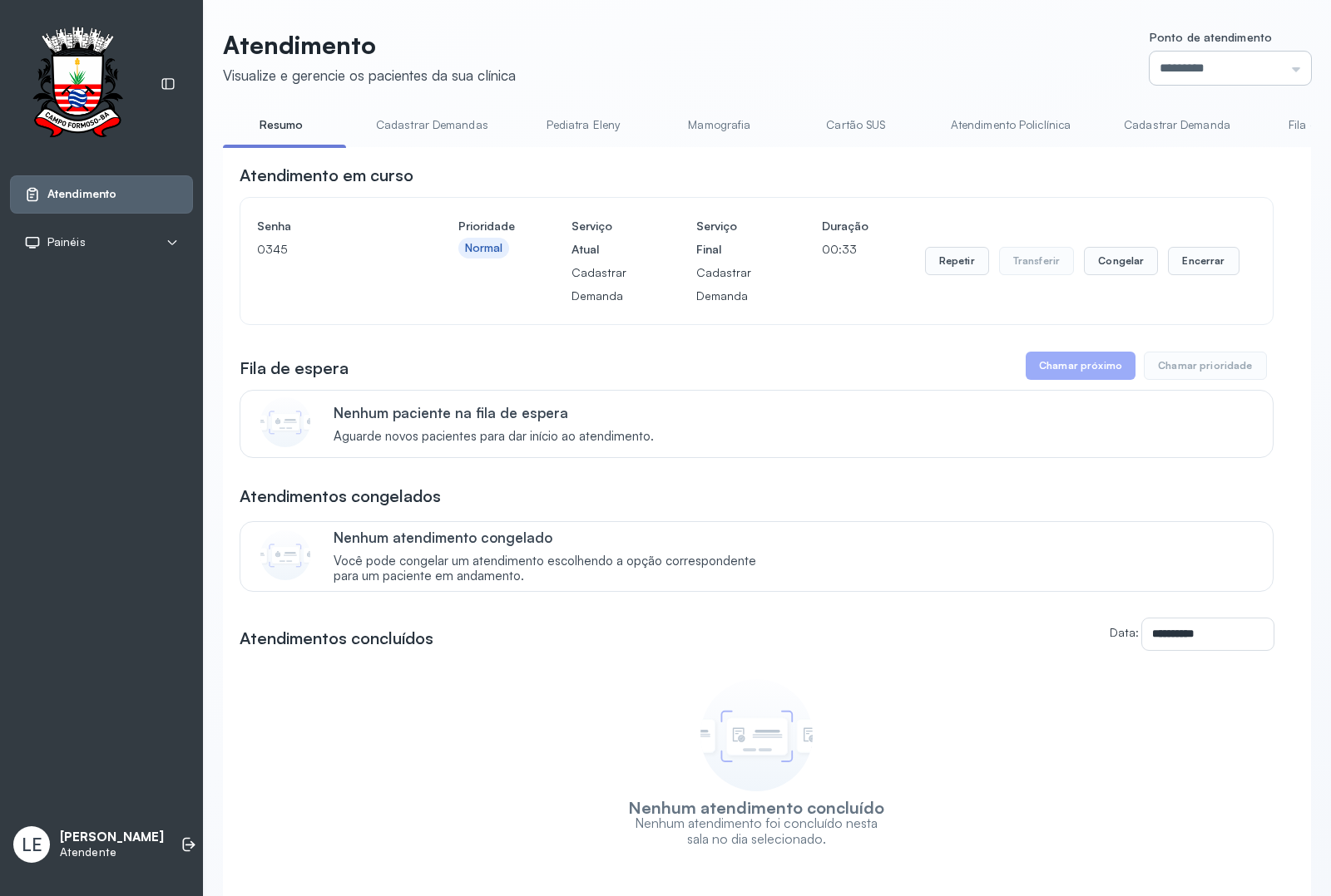
click at [1210, 76] on input "*********" at bounding box center [1230, 68] width 162 height 33
type input "*********"
click at [1166, 302] on div "**********" at bounding box center [767, 491] width 1088 height 924
click at [950, 267] on button "Repetir" at bounding box center [956, 260] width 64 height 28
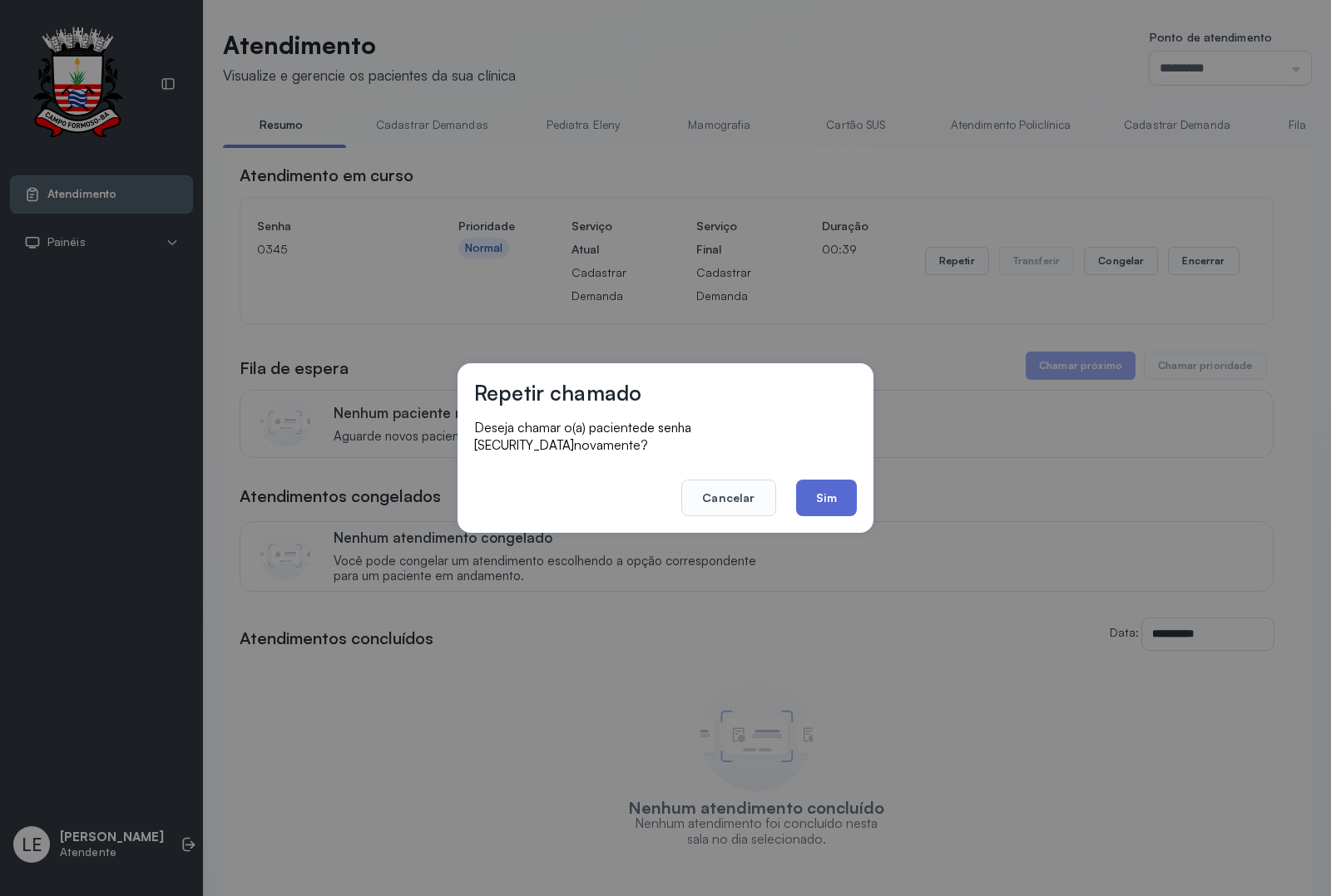
click at [852, 496] on button "Sim" at bounding box center [826, 498] width 61 height 36
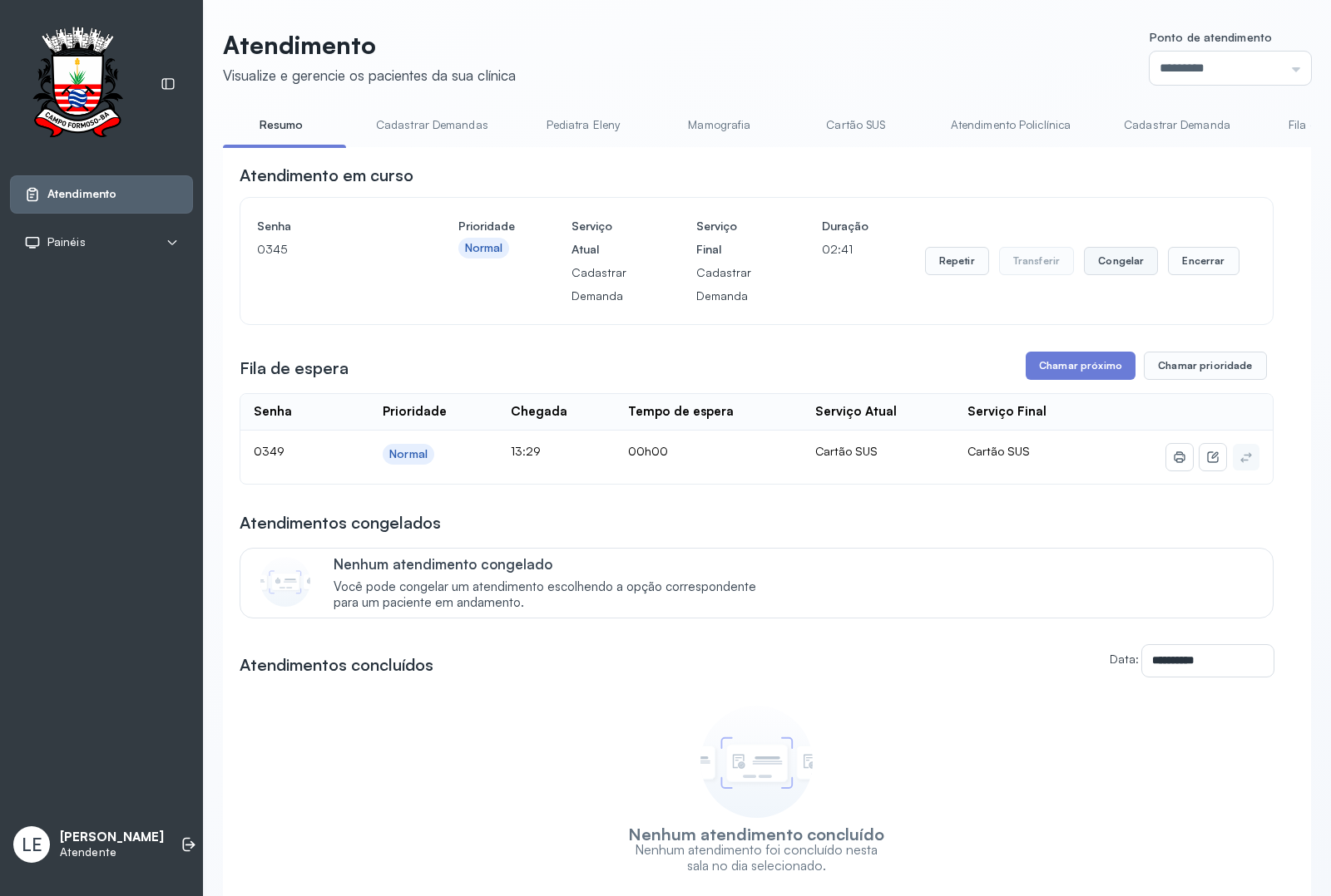
click at [1120, 264] on button "Congelar" at bounding box center [1120, 260] width 74 height 28
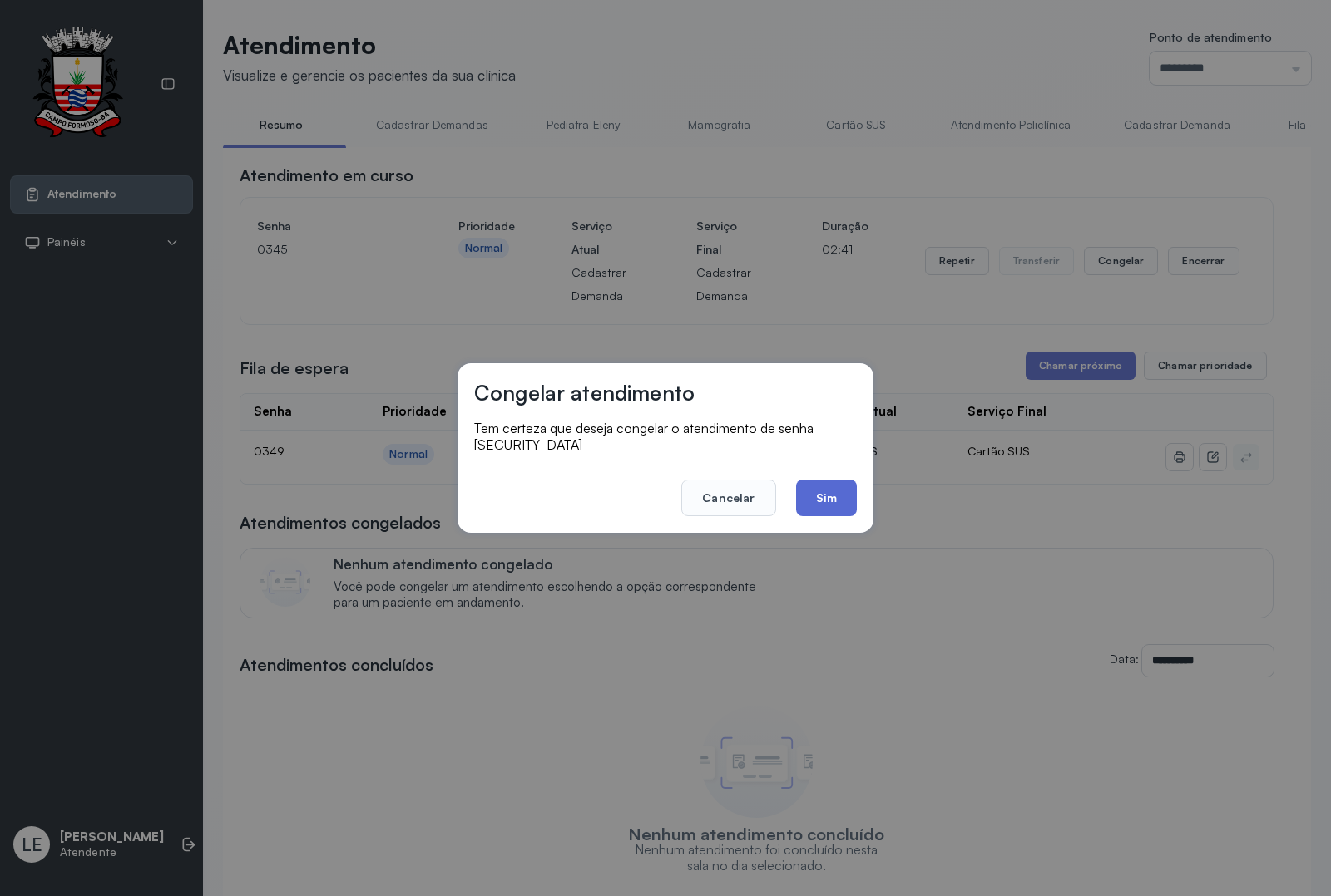
click at [816, 480] on button "Sim" at bounding box center [826, 498] width 61 height 36
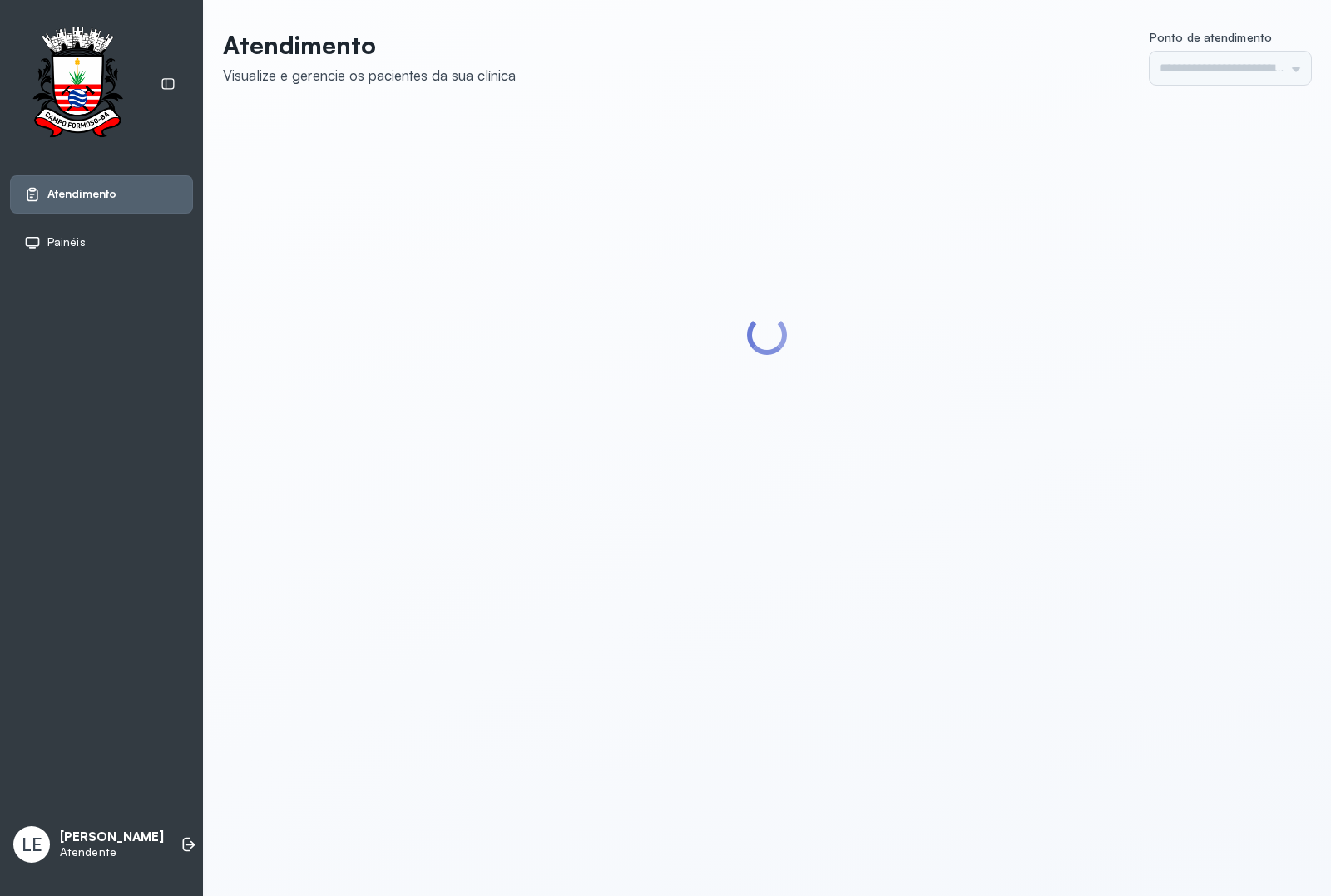
type input "*********"
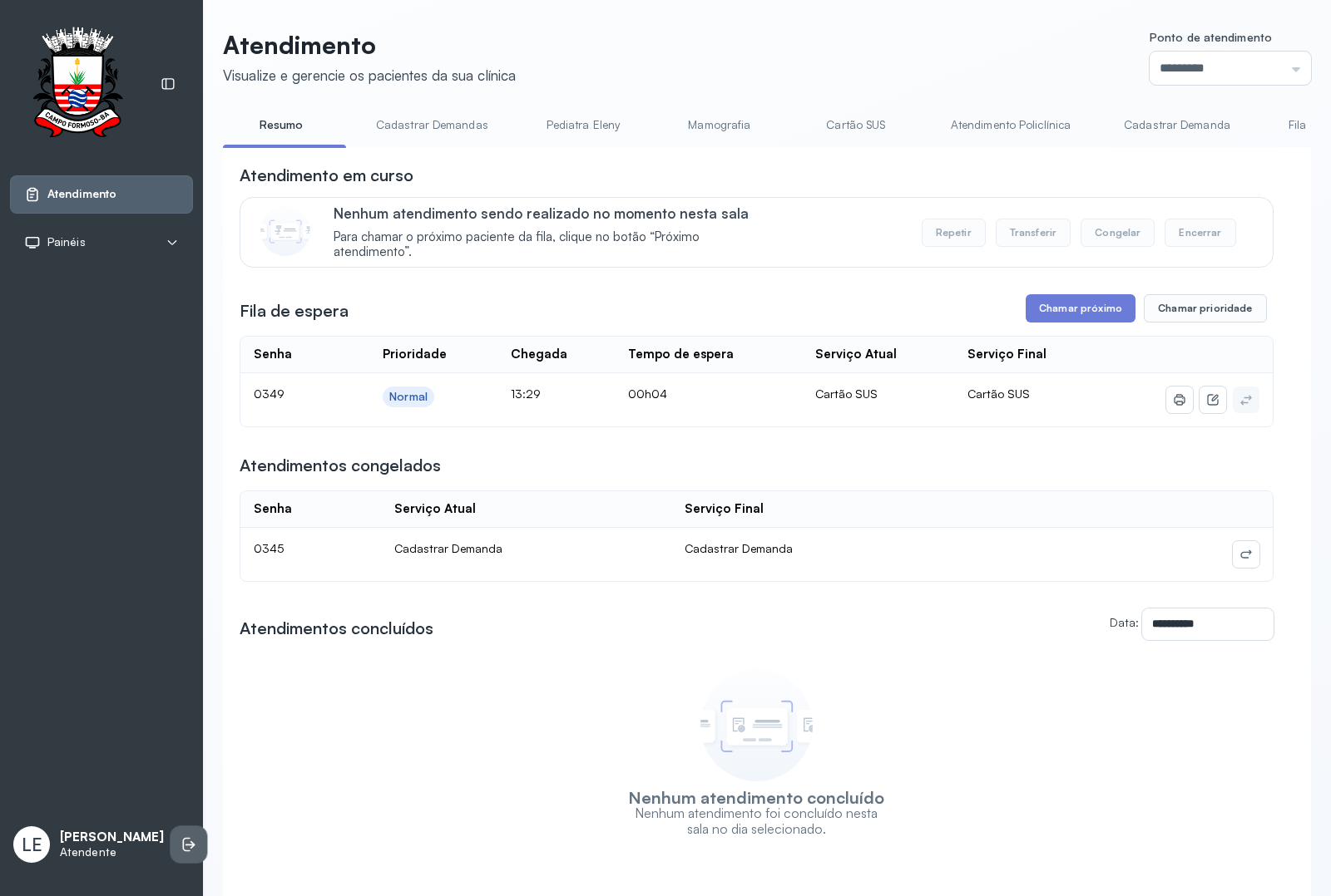
click at [181, 840] on icon at bounding box center [189, 845] width 16 height 16
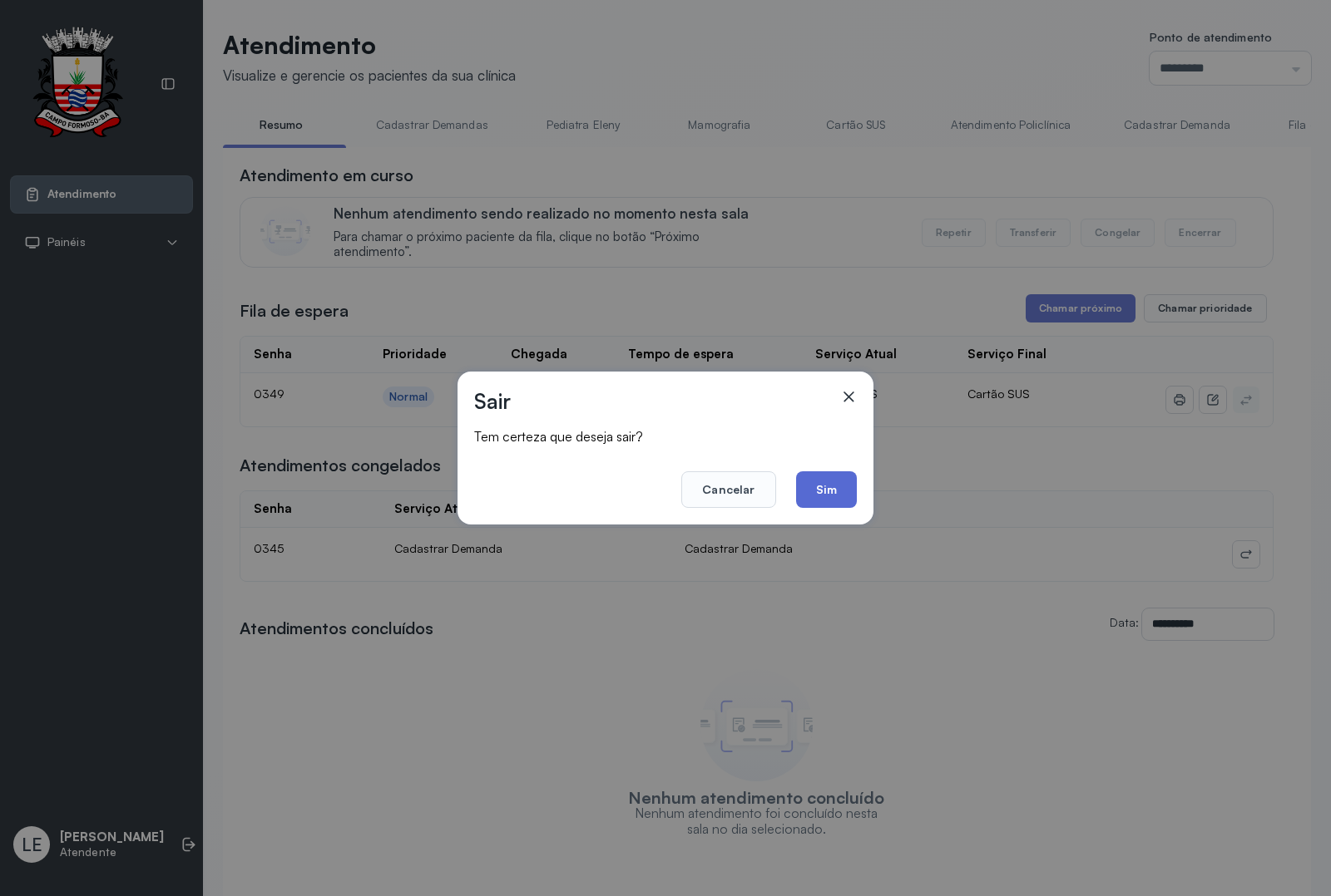
click at [810, 487] on button "Sim" at bounding box center [826, 490] width 61 height 36
